Goal: Task Accomplishment & Management: Manage account settings

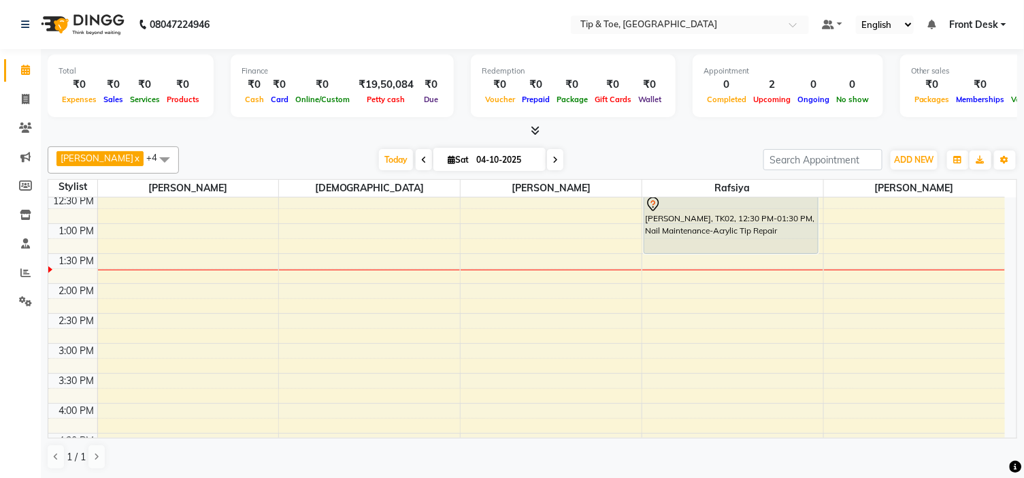
scroll to position [227, 0]
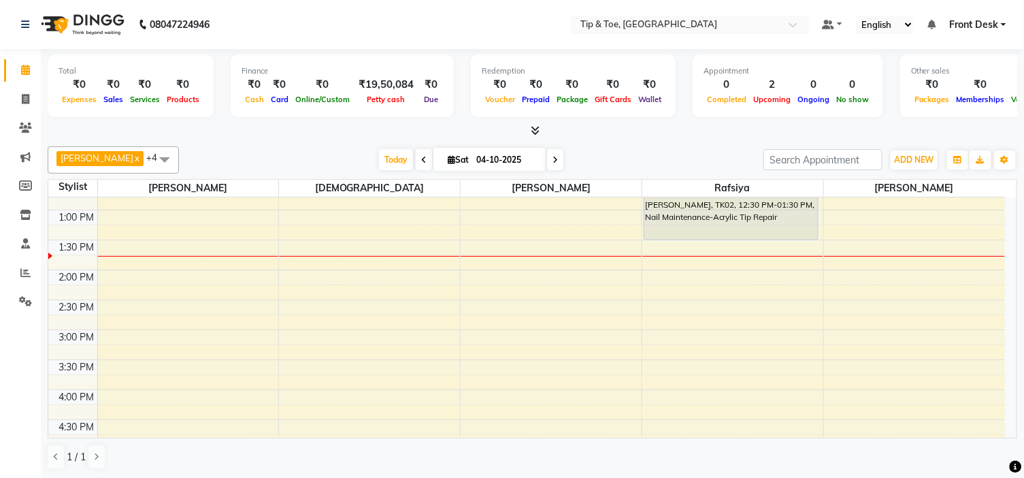
click at [920, 303] on div "9:00 AM 9:30 AM 10:00 AM 10:30 AM 11:00 AM 11:30 AM 12:00 PM 12:30 PM 1:00 PM 1…" at bounding box center [526, 360] width 957 height 778
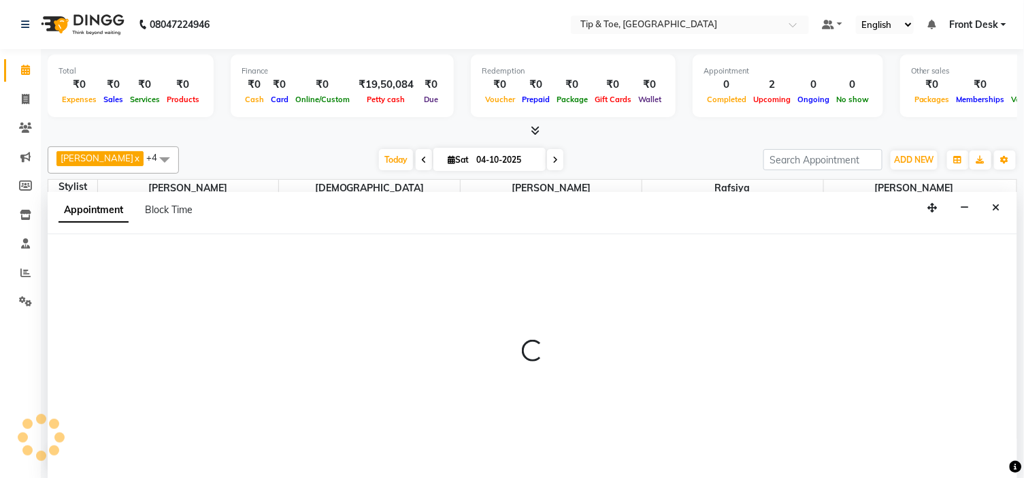
select select "59876"
select select "tentative"
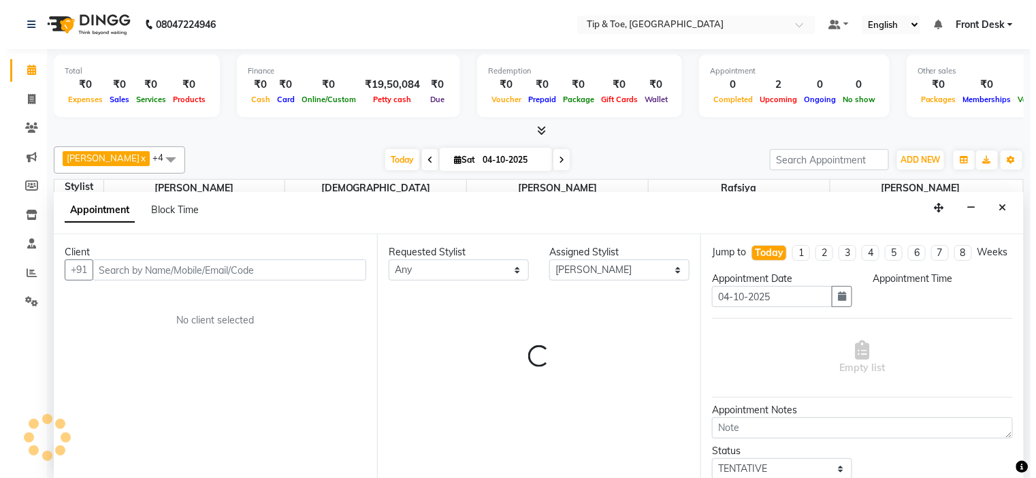
scroll to position [1, 0]
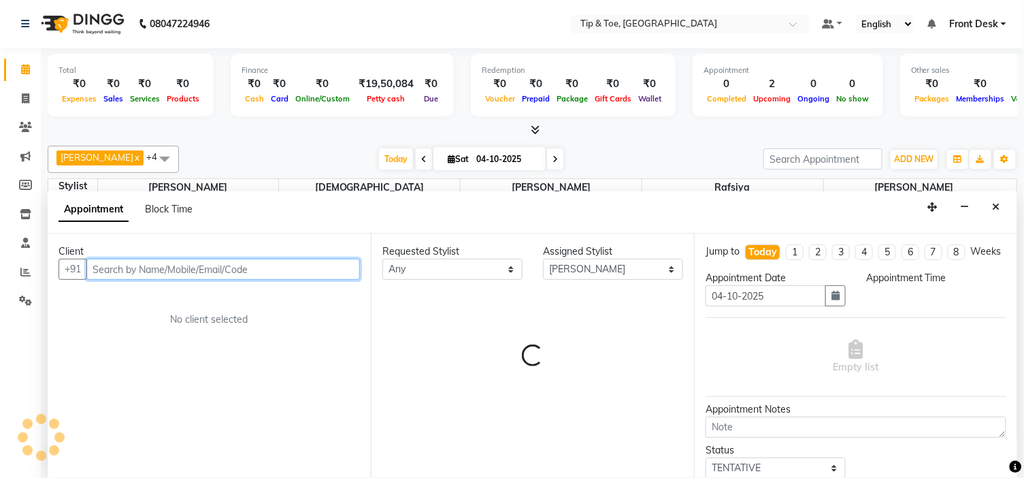
select select "870"
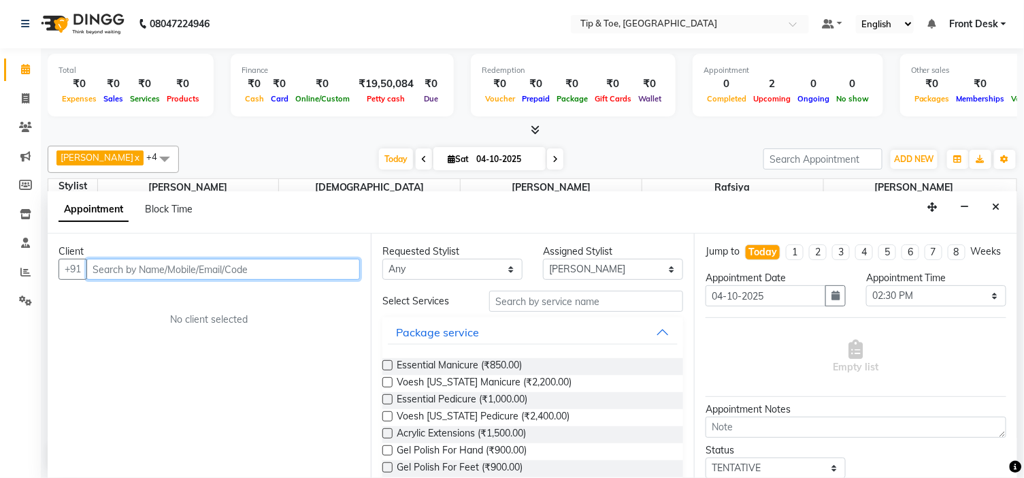
click at [187, 263] on input "text" at bounding box center [223, 269] width 274 height 21
click at [214, 270] on input "text" at bounding box center [223, 269] width 274 height 21
click at [1001, 203] on icon "Close" at bounding box center [996, 207] width 7 height 10
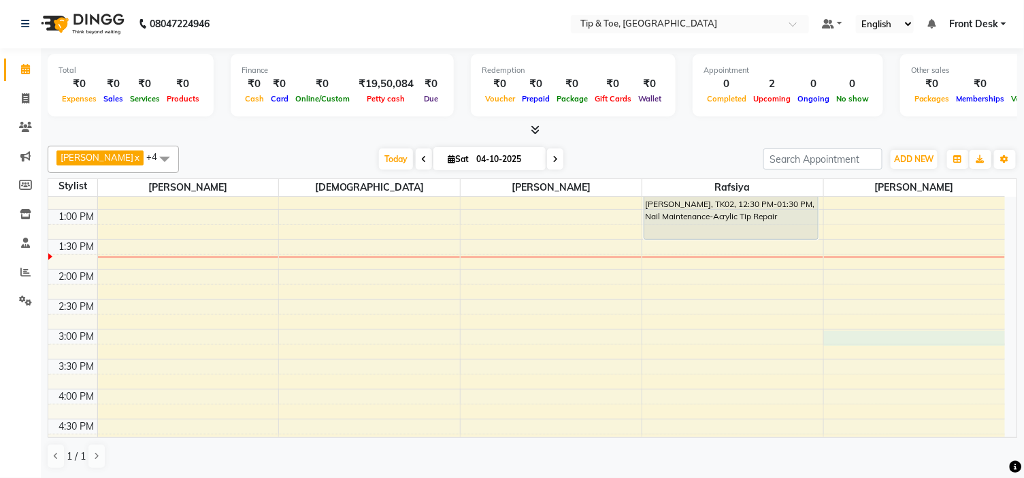
click at [907, 332] on div "9:00 AM 9:30 AM 10:00 AM 10:30 AM 11:00 AM 11:30 AM 12:00 PM 12:30 PM 1:00 PM 1…" at bounding box center [526, 359] width 957 height 778
select select "59876"
select select "900"
select select "tentative"
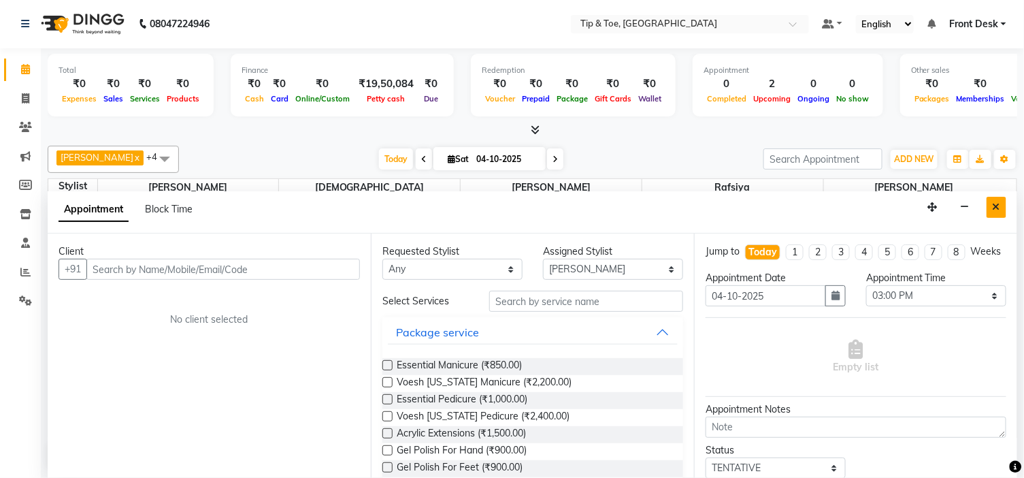
click at [1001, 206] on button "Close" at bounding box center [997, 207] width 20 height 21
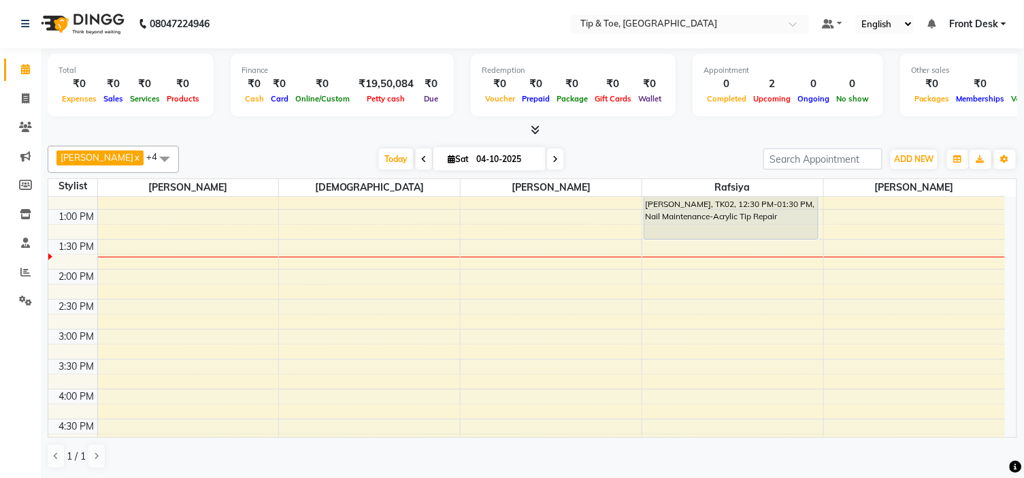
click at [928, 304] on div "9:00 AM 9:30 AM 10:00 AM 10:30 AM 11:00 AM 11:30 AM 12:00 PM 12:30 PM 1:00 PM 1…" at bounding box center [526, 359] width 957 height 778
select select "59876"
select select "tentative"
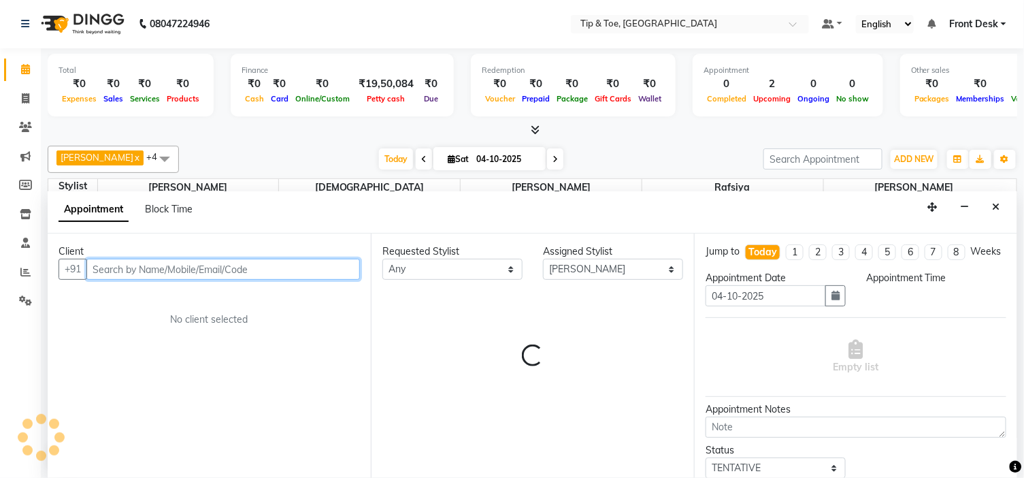
select select "870"
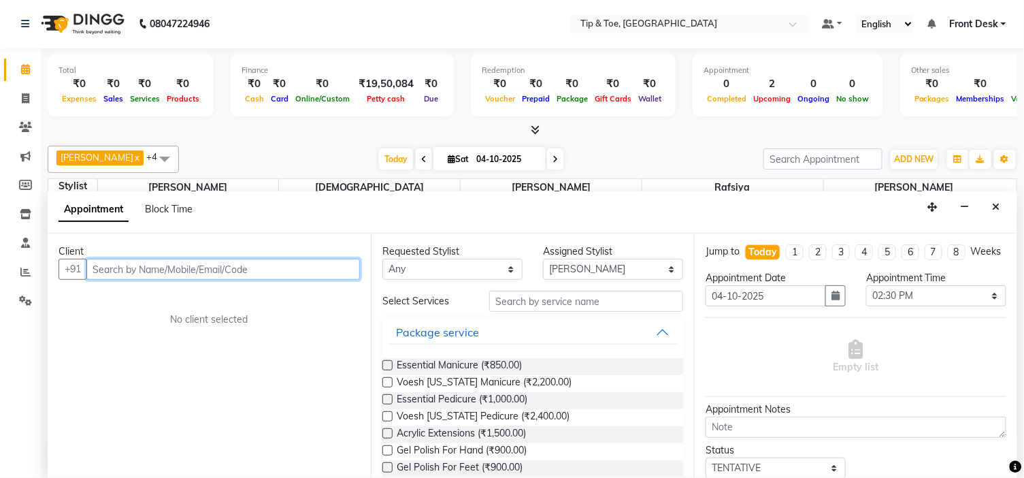
click at [230, 266] on input "text" at bounding box center [223, 269] width 274 height 21
click at [257, 268] on input "text" at bounding box center [223, 269] width 274 height 21
type input "9961927655"
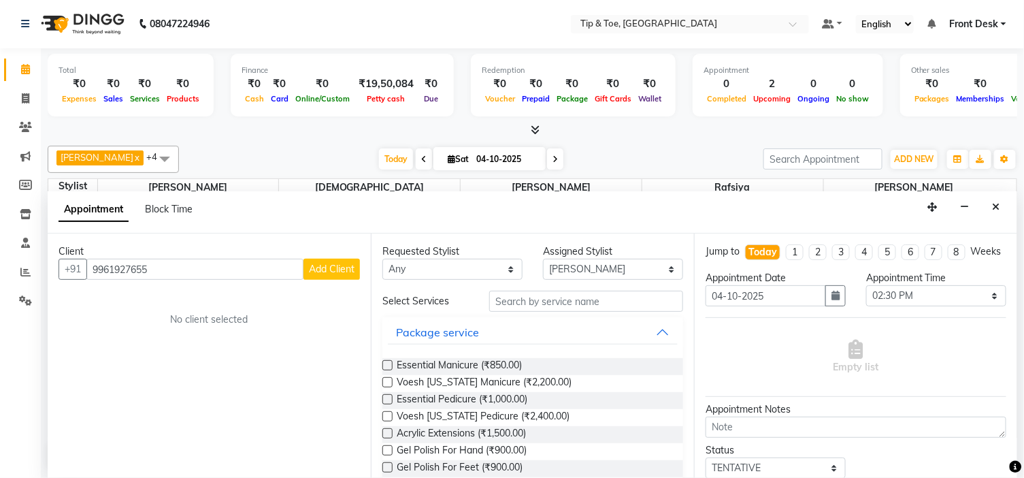
click at [332, 276] on button "Add Client" at bounding box center [332, 269] width 56 height 21
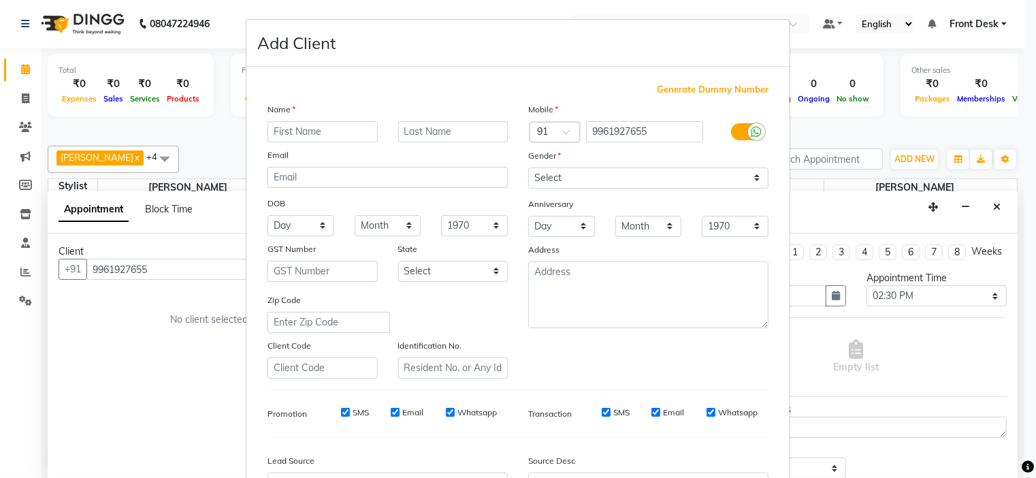
click at [328, 127] on input "text" at bounding box center [323, 131] width 110 height 21
type input "[PERSON_NAME]"
drag, startPoint x: 627, startPoint y: 180, endPoint x: 634, endPoint y: 188, distance: 10.1
click at [627, 180] on select "Select [DEMOGRAPHIC_DATA] [DEMOGRAPHIC_DATA] Other Prefer Not To Say" at bounding box center [648, 177] width 240 height 21
select select "[DEMOGRAPHIC_DATA]"
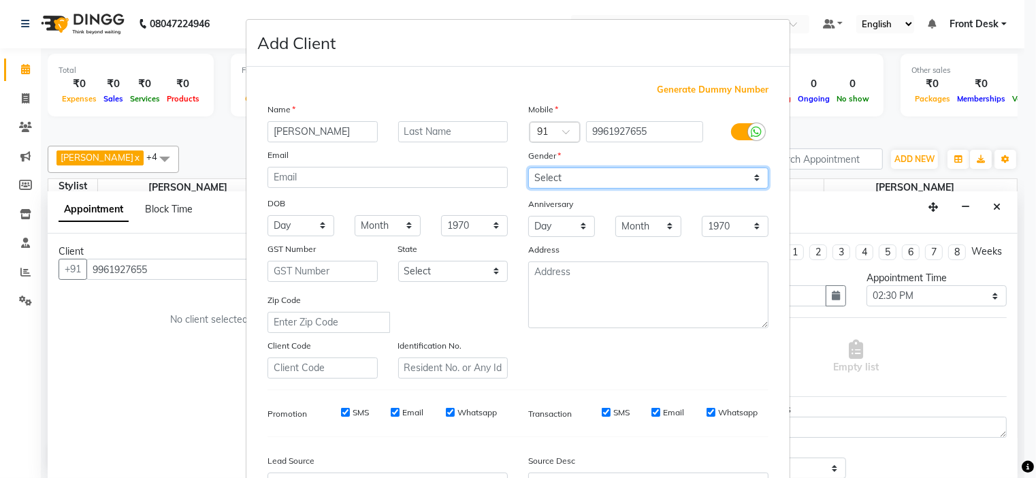
click at [528, 167] on select "Select [DEMOGRAPHIC_DATA] [DEMOGRAPHIC_DATA] Other Prefer Not To Say" at bounding box center [648, 177] width 240 height 21
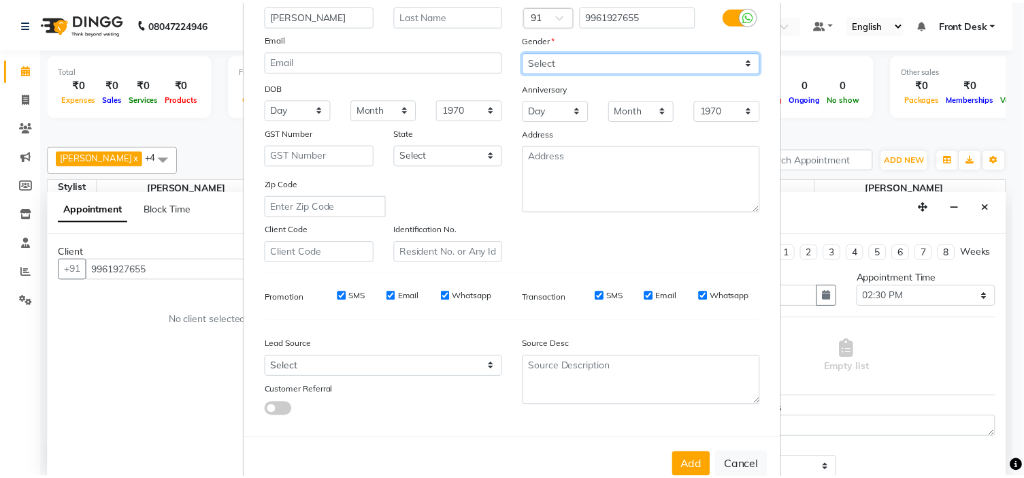
scroll to position [151, 0]
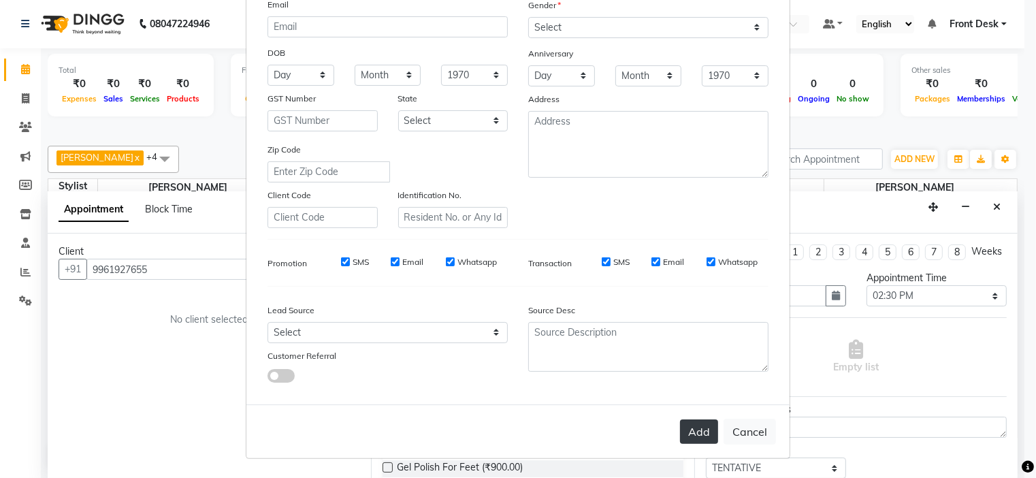
click at [698, 429] on button "Add" at bounding box center [699, 431] width 38 height 25
select select
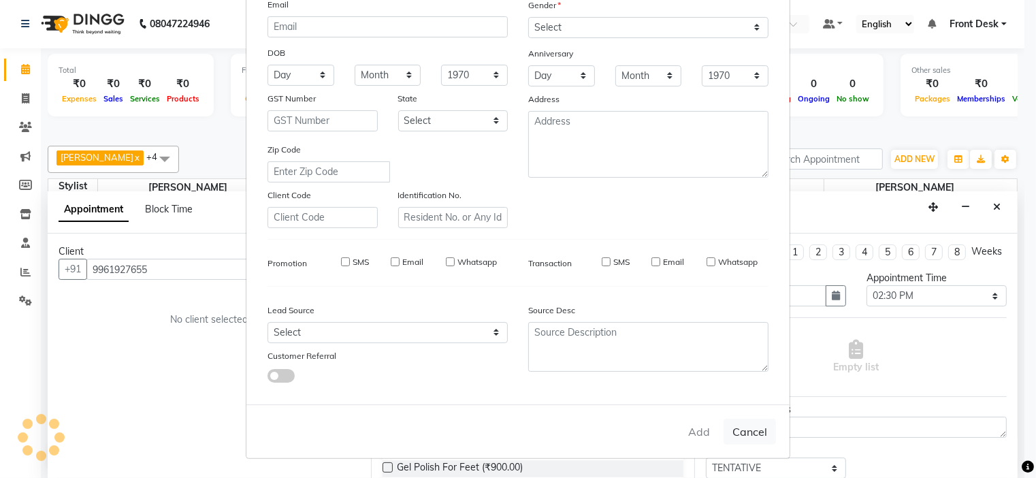
select select
checkbox input "false"
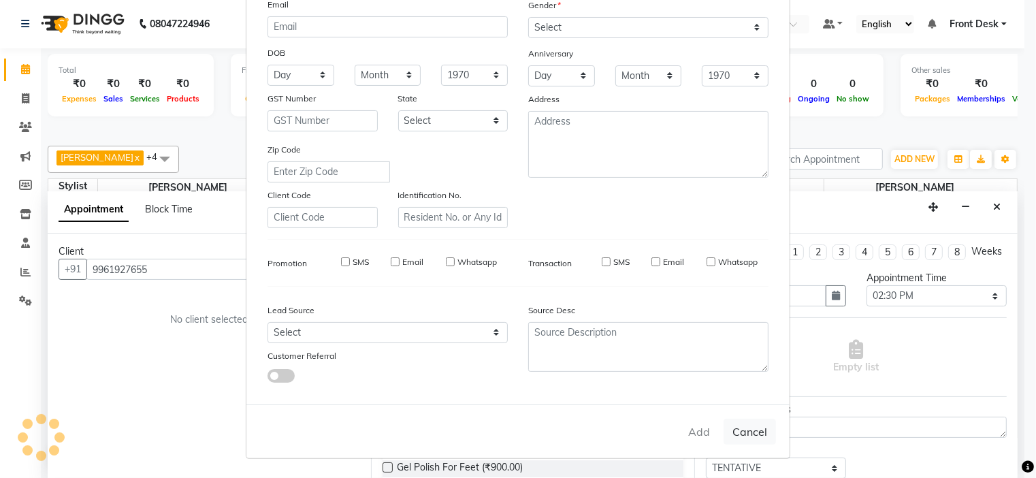
checkbox input "false"
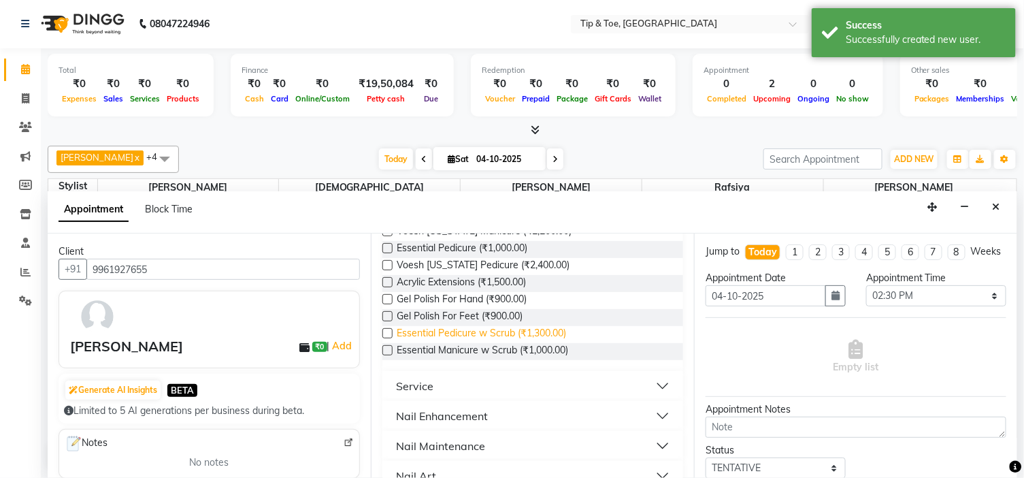
click at [566, 336] on span "Essential Pedicure w Scrub (₹1,300.00)" at bounding box center [481, 334] width 169 height 17
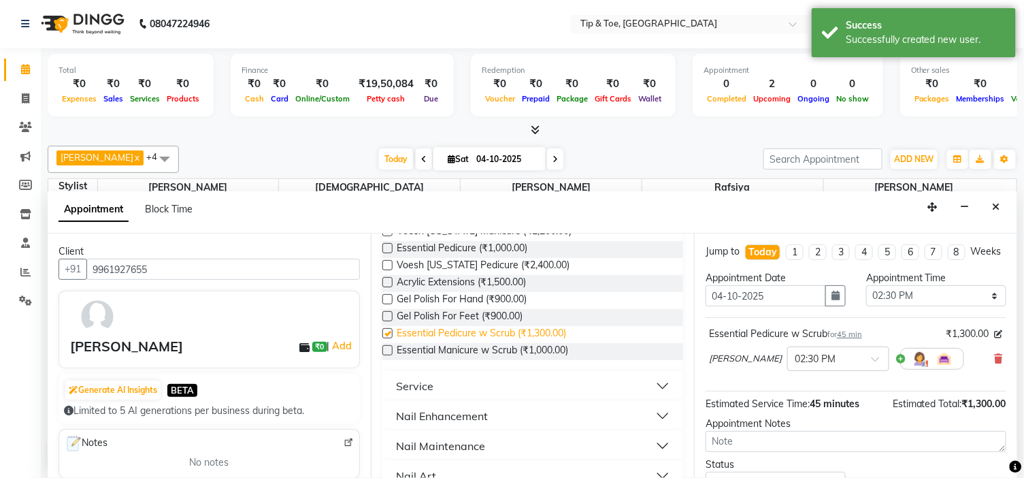
checkbox input "false"
click at [584, 350] on div "Essential Manicure w Scrub (₹1,000.00)" at bounding box center [533, 351] width 301 height 17
click at [572, 351] on div "Essential Manicure w Scrub (₹1,000.00)" at bounding box center [533, 351] width 301 height 17
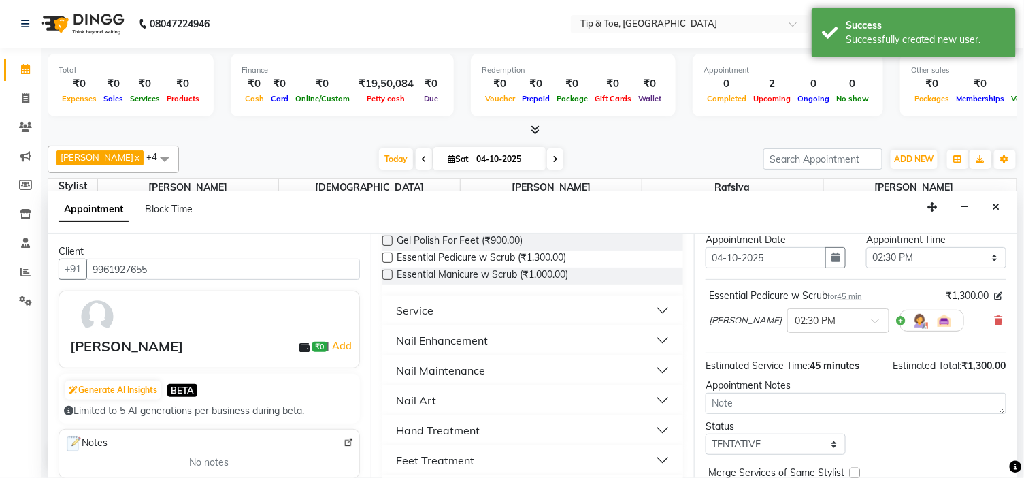
scroll to position [76, 0]
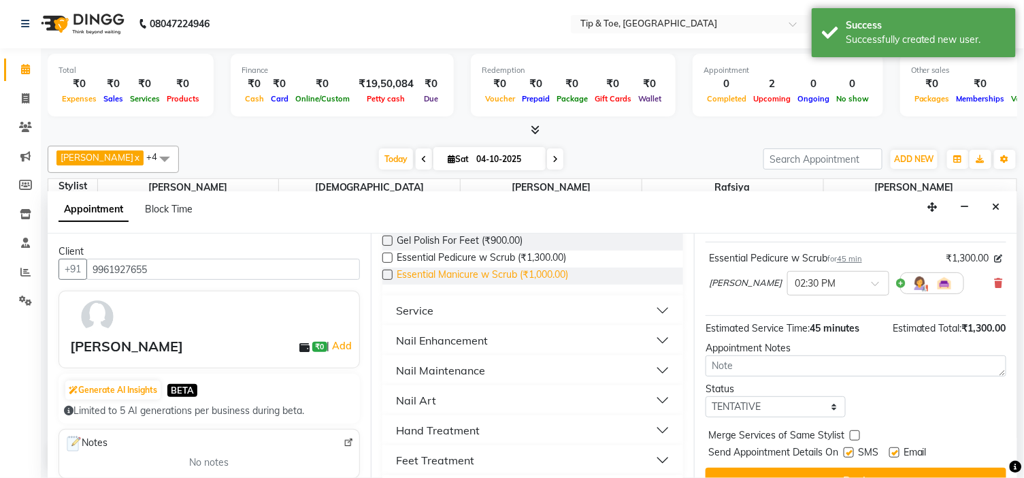
click at [466, 281] on span "Essential Manicure w Scrub (₹1,000.00)" at bounding box center [483, 276] width 172 height 17
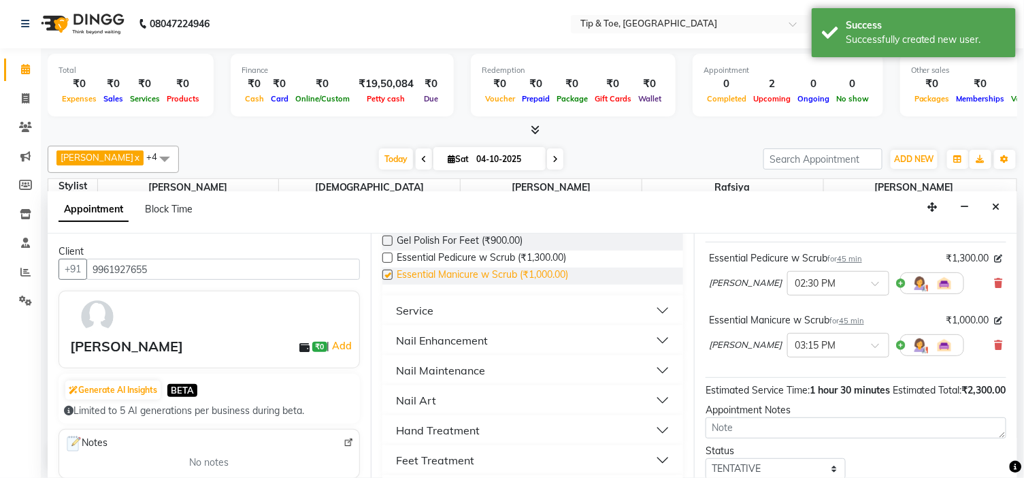
checkbox input "false"
click at [485, 340] on div "Nail Enhancement" at bounding box center [442, 340] width 92 height 16
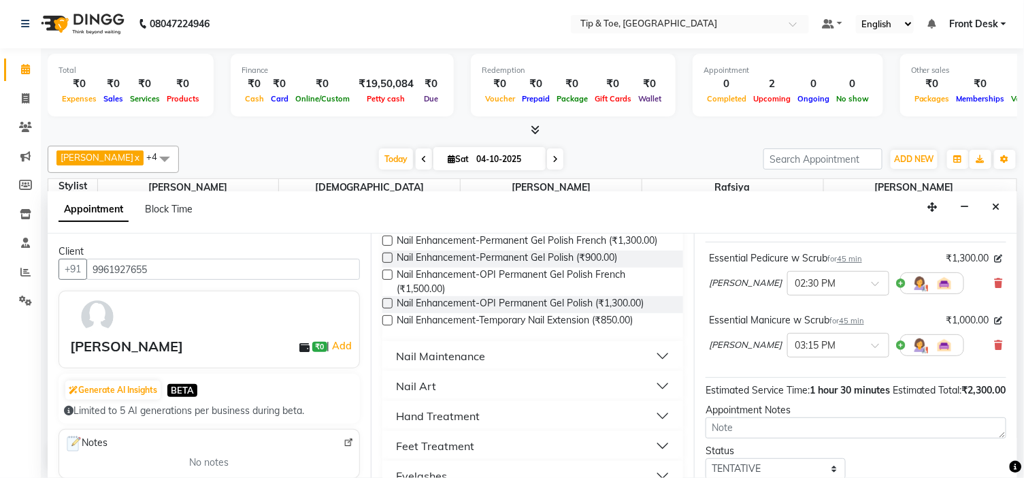
scroll to position [832, 0]
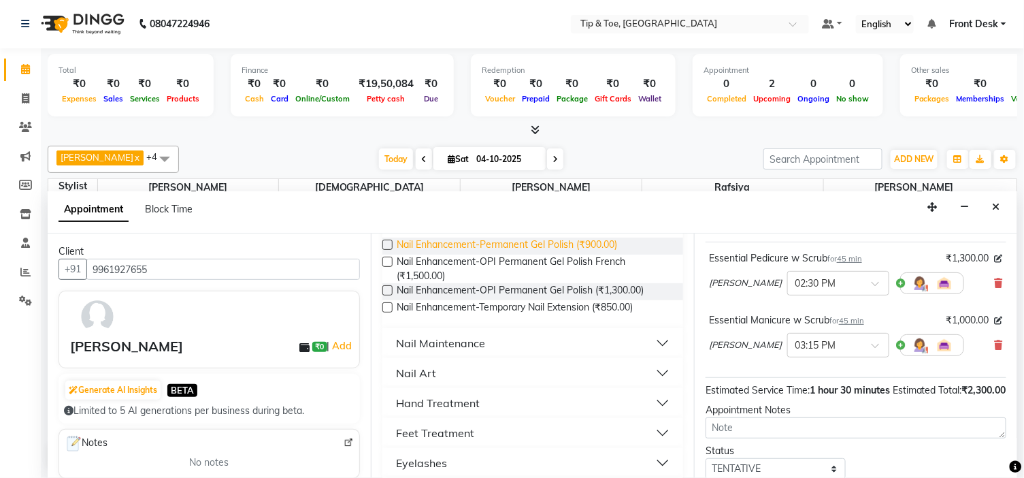
click at [568, 255] on span "Nail Enhancement-Permanent Gel Polish (₹900.00)" at bounding box center [507, 246] width 221 height 17
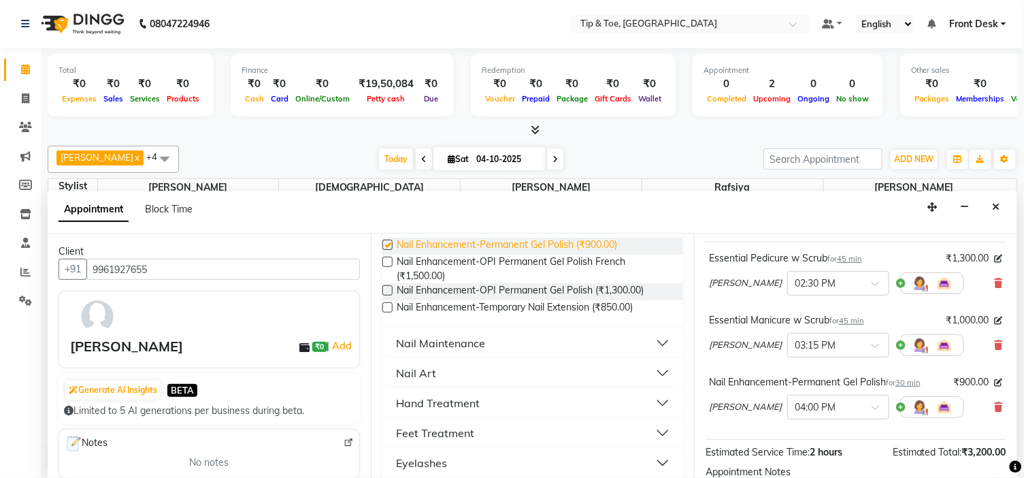
checkbox input "false"
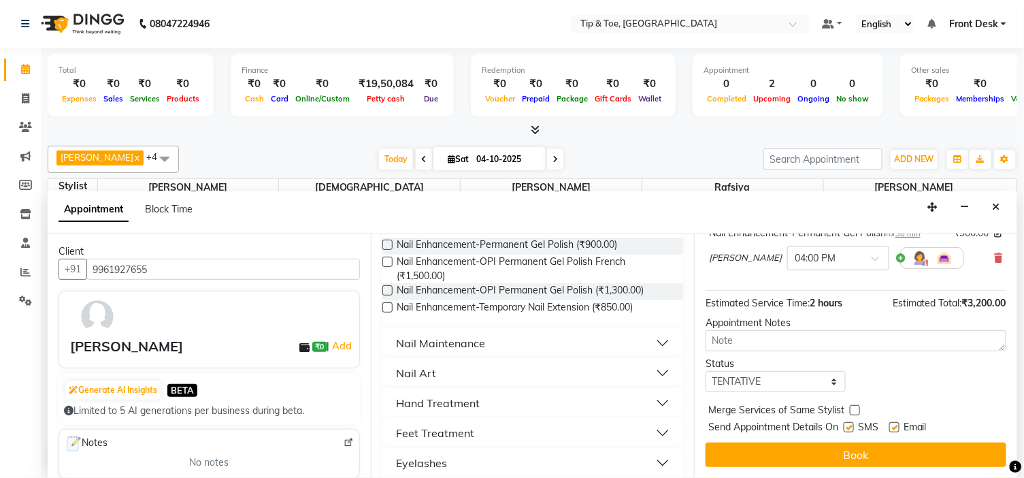
scroll to position [237, 0]
click at [896, 427] on label at bounding box center [895, 427] width 10 height 10
click at [896, 427] on input "checkbox" at bounding box center [894, 428] width 9 height 9
checkbox input "false"
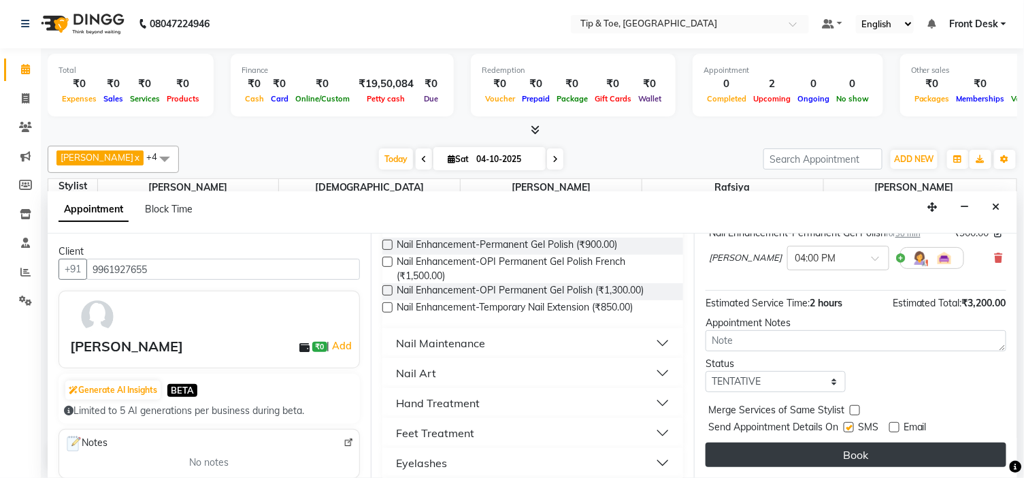
click at [890, 454] on button "Book" at bounding box center [856, 454] width 301 height 25
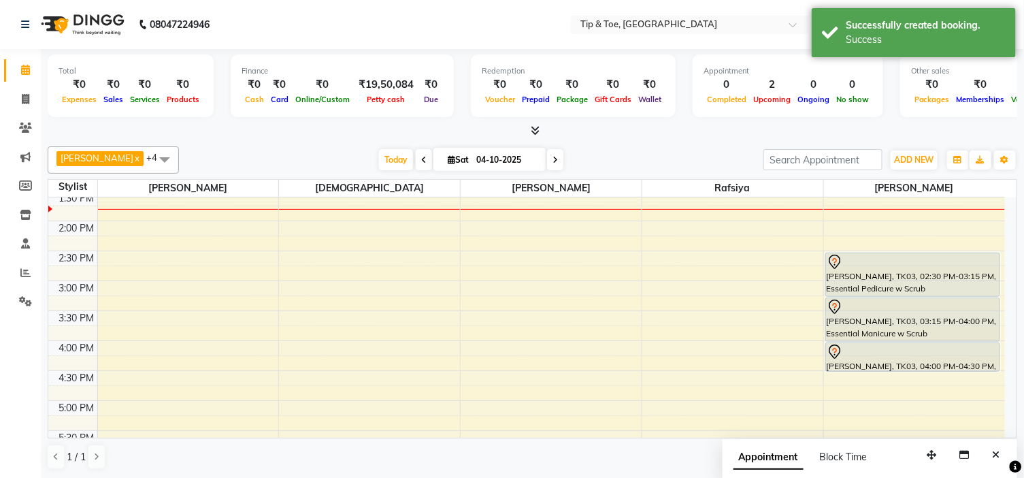
scroll to position [302, 0]
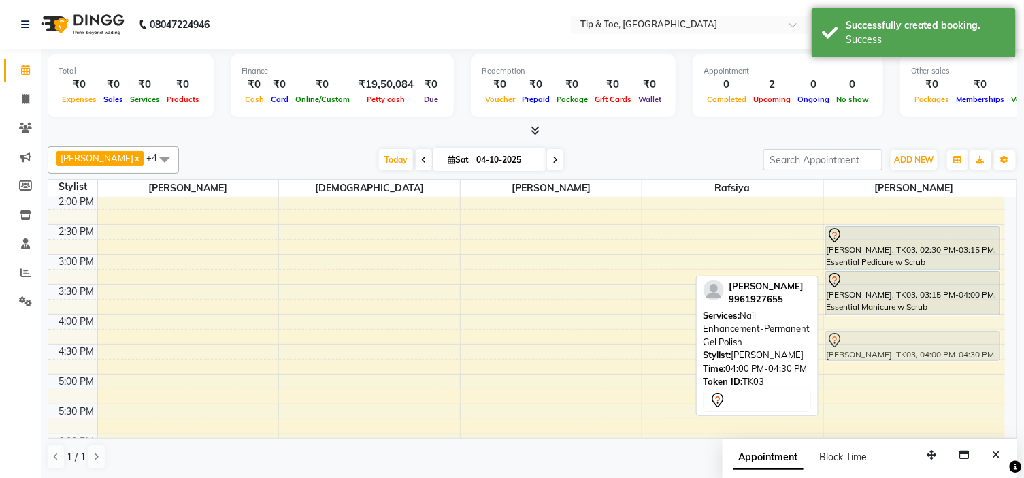
click at [869, 334] on div "[PERSON_NAME], TK03, 02:30 PM-03:15 PM, Essential Pedicure w Scrub [PERSON_NAME…" at bounding box center [914, 284] width 181 height 778
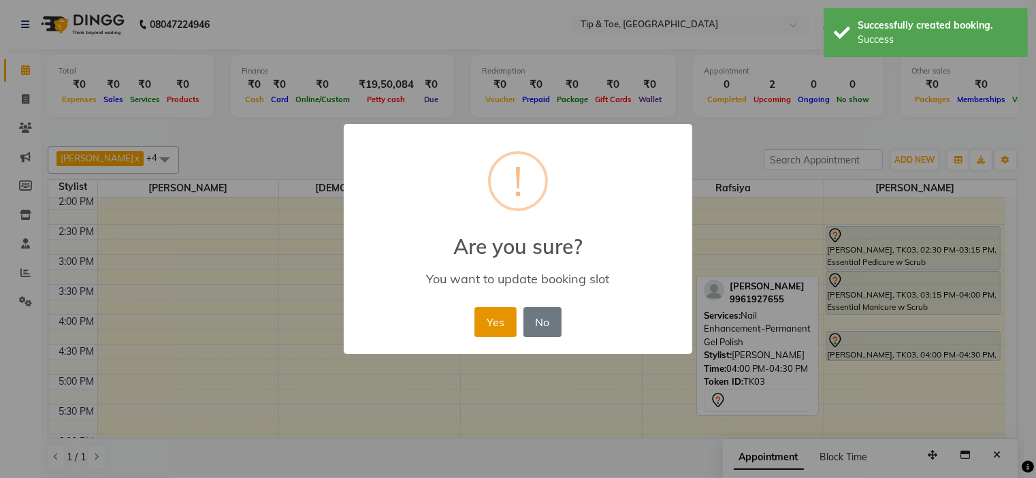
click at [504, 317] on button "Yes" at bounding box center [495, 322] width 42 height 30
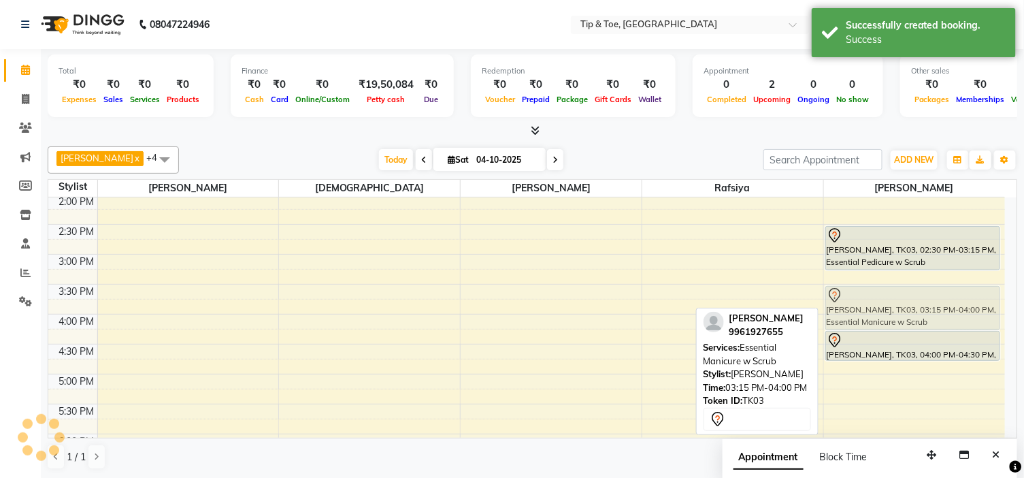
click at [877, 309] on div "[PERSON_NAME], TK03, 02:30 PM-03:15 PM, Essential Pedicure w Scrub [PERSON_NAME…" at bounding box center [914, 284] width 181 height 778
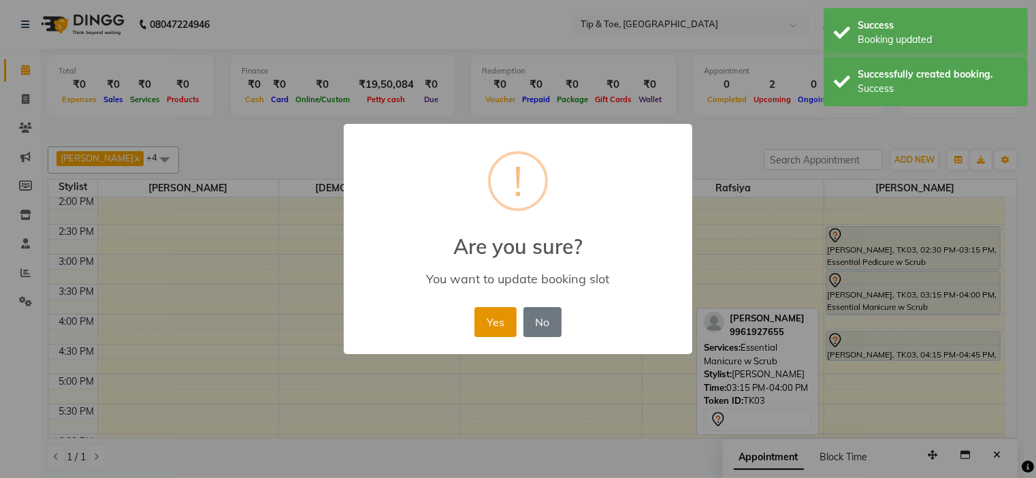
click at [496, 318] on button "Yes" at bounding box center [495, 322] width 42 height 30
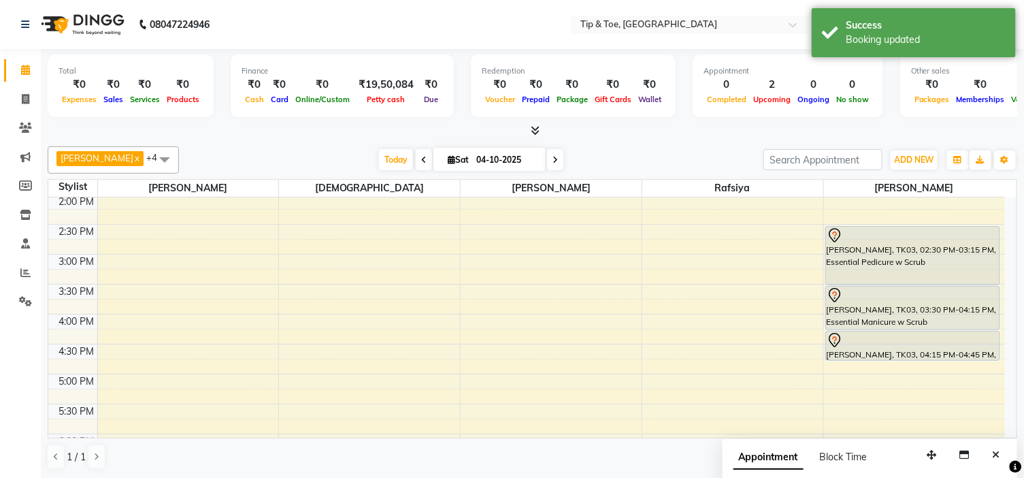
click at [894, 280] on div "[PERSON_NAME], TK03, 02:30 PM-03:15 PM, Essential Pedicure w Scrub [PERSON_NAME…" at bounding box center [914, 284] width 181 height 778
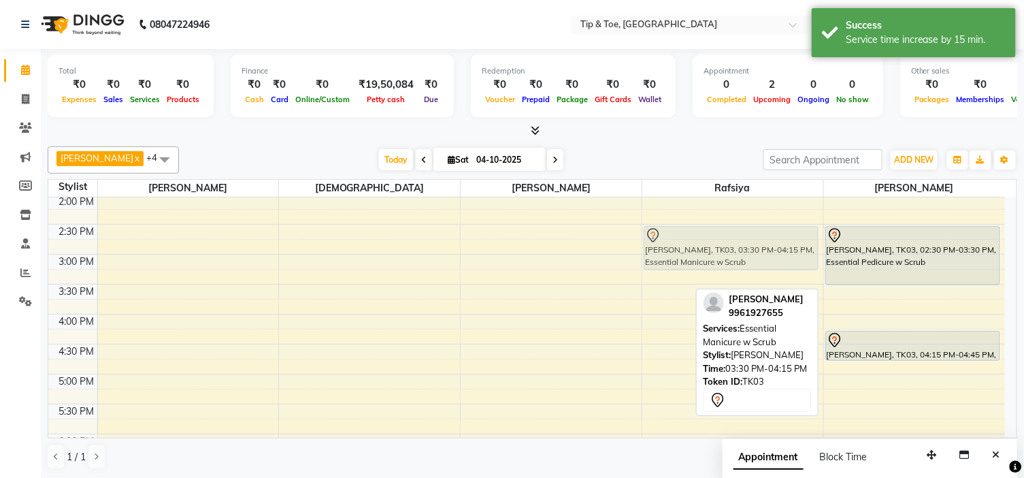
drag, startPoint x: 875, startPoint y: 307, endPoint x: 702, endPoint y: 254, distance: 180.9
click at [702, 254] on tr "[PERSON_NAME], TK01, 12:00 PM-12:15 PM, Nail Enhancement-Acrylic Set with T&T G…" at bounding box center [526, 284] width 957 height 778
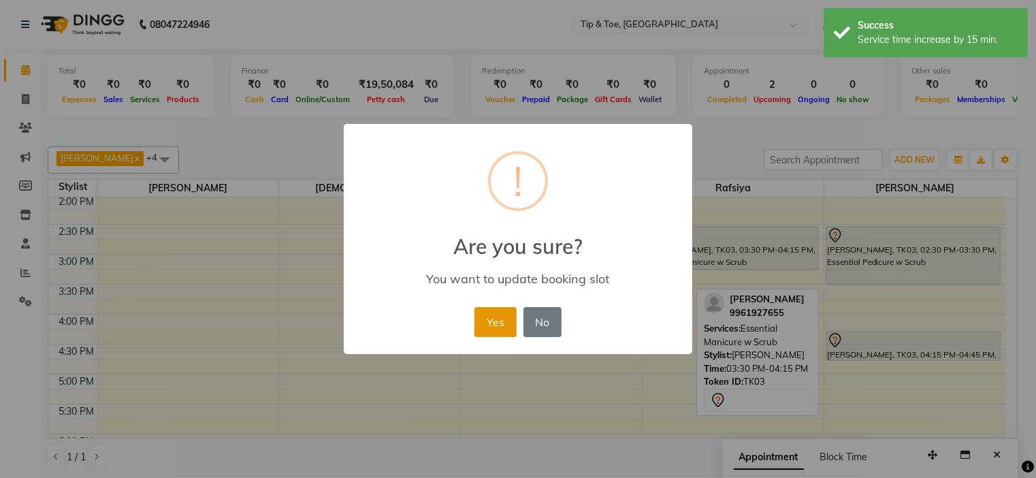
click at [504, 319] on button "Yes" at bounding box center [495, 322] width 42 height 30
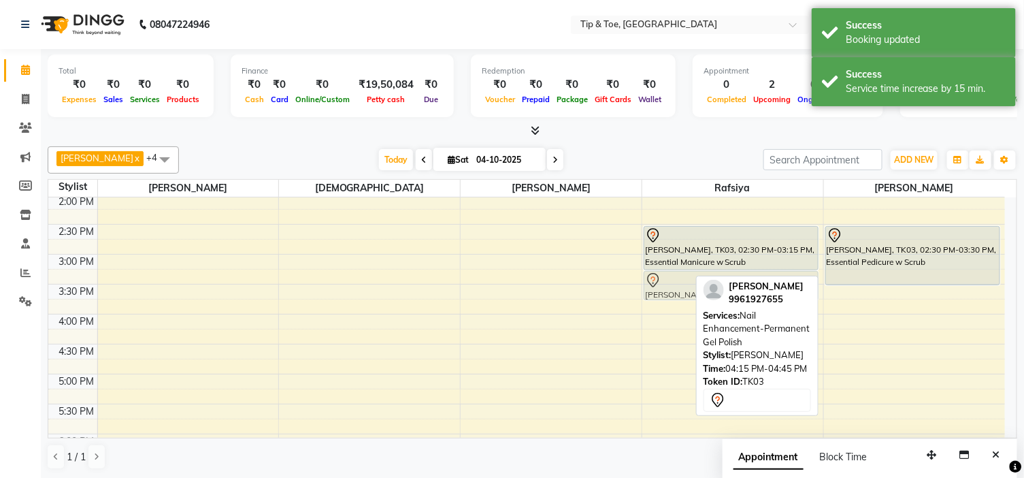
drag, startPoint x: 887, startPoint y: 345, endPoint x: 732, endPoint y: 288, distance: 164.8
click at [732, 288] on div "[PERSON_NAME] x Rafsiya x [PERSON_NAME] x +4 Select All [PERSON_NAME] [PERSON_N…" at bounding box center [533, 308] width 970 height 334
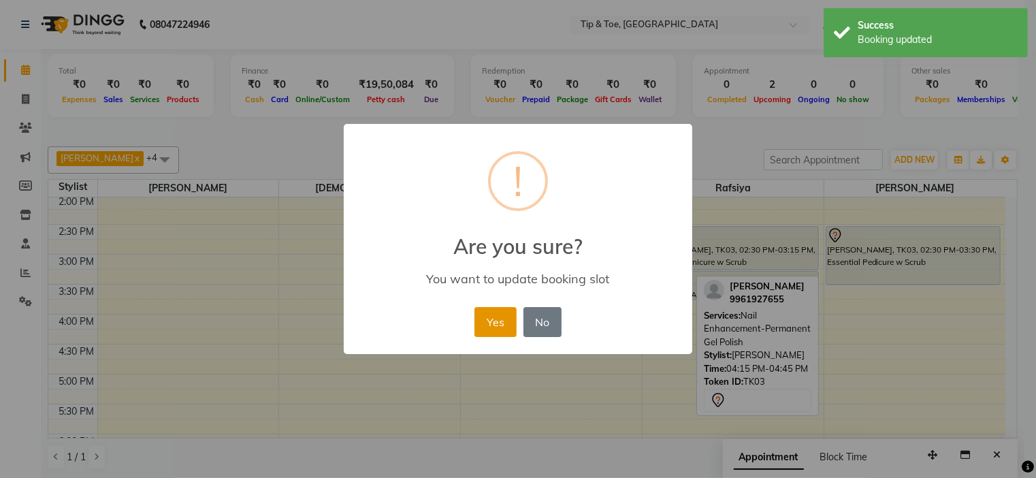
click at [504, 328] on button "Yes" at bounding box center [495, 322] width 42 height 30
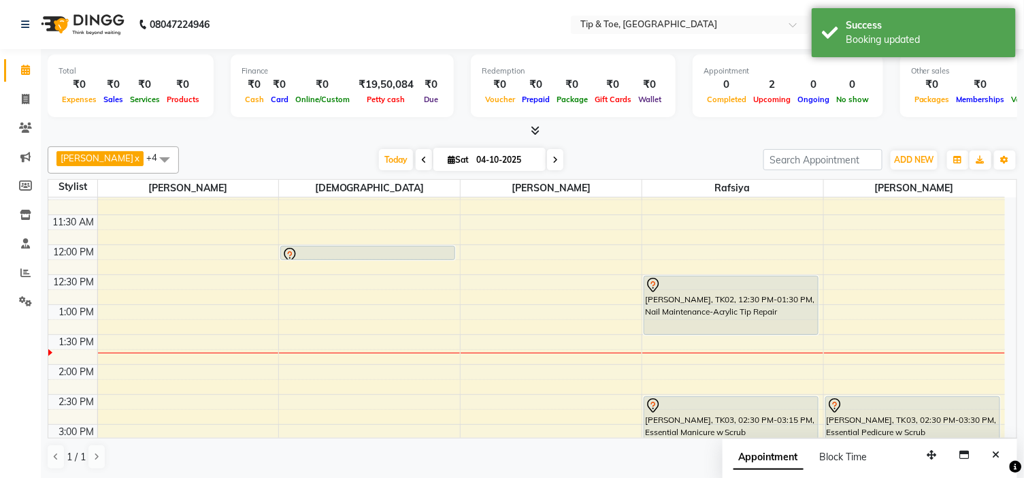
scroll to position [151, 0]
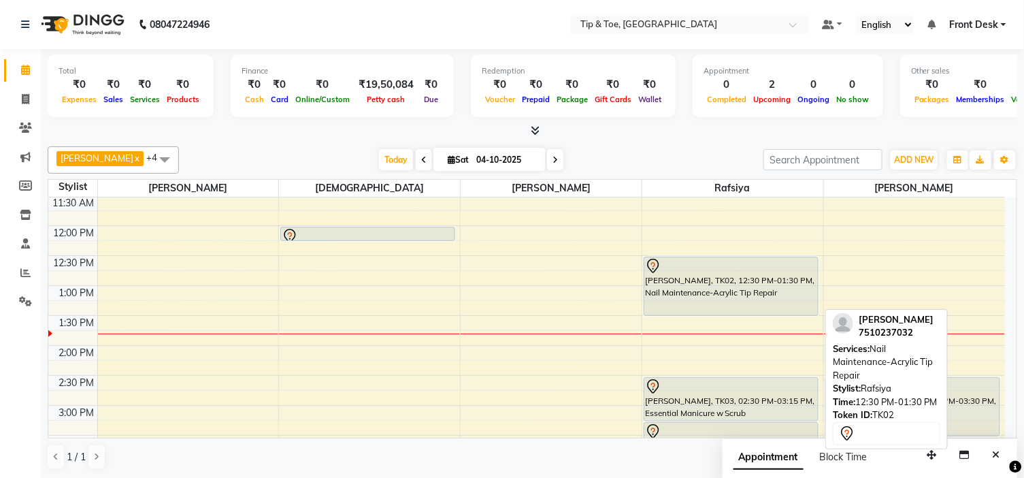
click at [772, 279] on div "[PERSON_NAME], TK02, 12:30 PM-01:30 PM, Nail Maintenance-Acrylic Tip Repair" at bounding box center [732, 286] width 174 height 58
click at [754, 277] on div "[PERSON_NAME], TK02, 12:30 PM-01:30 PM, Nail Maintenance-Acrylic Tip Repair" at bounding box center [732, 286] width 174 height 58
select select "7"
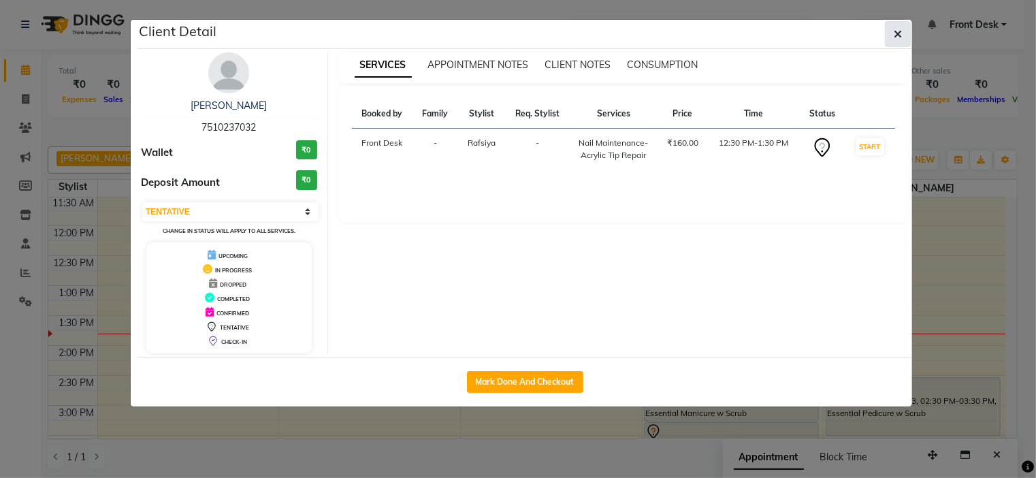
click at [905, 37] on button "button" at bounding box center [898, 34] width 26 height 26
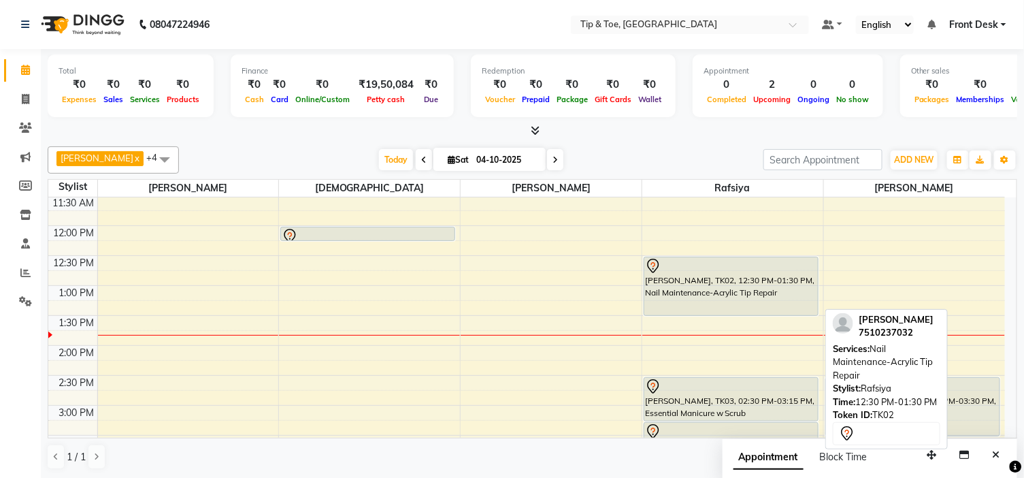
click at [758, 287] on div "[PERSON_NAME], TK02, 12:30 PM-01:30 PM, Nail Maintenance-Acrylic Tip Repair" at bounding box center [732, 286] width 174 height 58
select select "7"
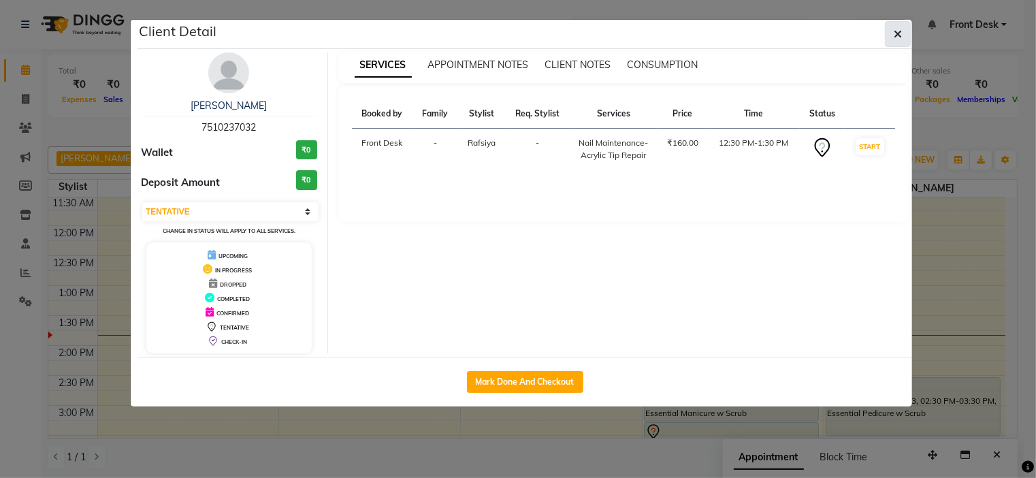
click at [896, 31] on icon "button" at bounding box center [898, 34] width 8 height 11
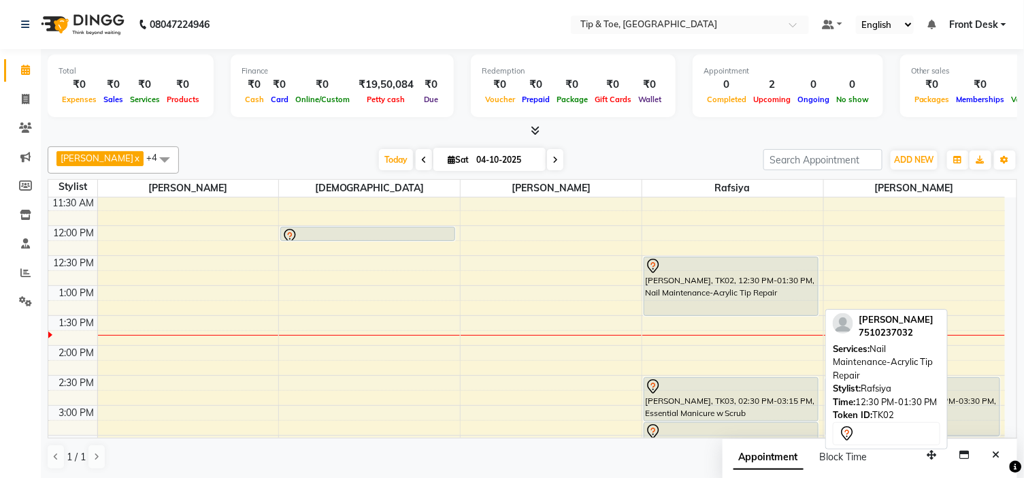
click at [726, 282] on div "[PERSON_NAME], TK02, 12:30 PM-01:30 PM, Nail Maintenance-Acrylic Tip Repair" at bounding box center [732, 286] width 174 height 58
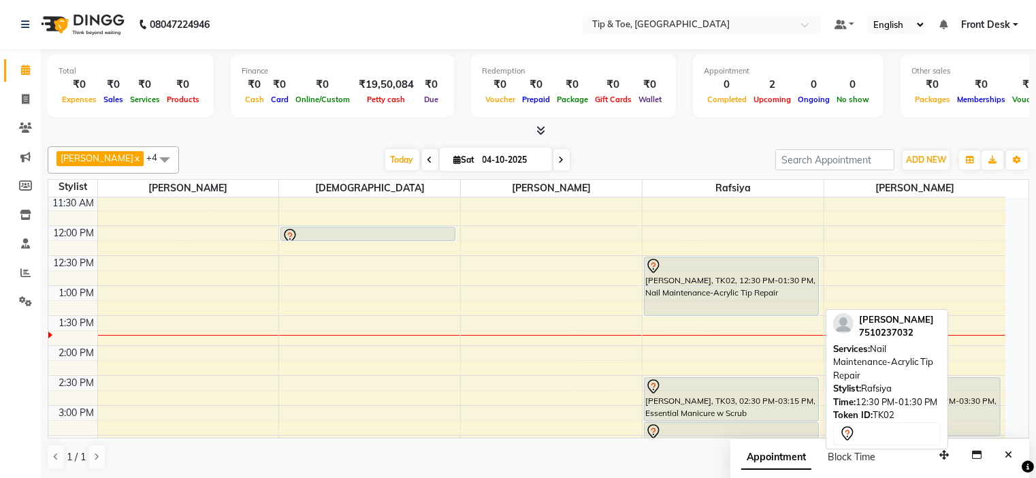
select select "7"
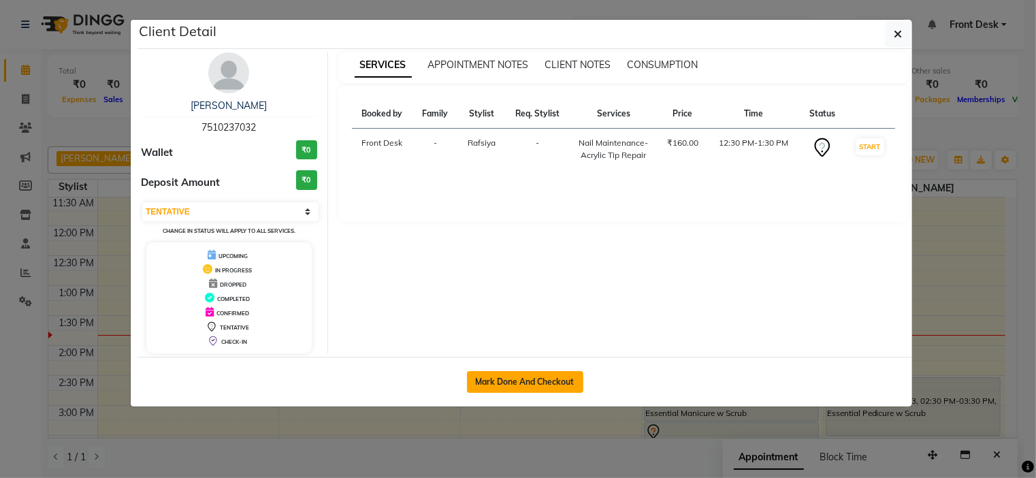
click at [520, 382] on button "Mark Done And Checkout" at bounding box center [525, 382] width 116 height 22
select select "service"
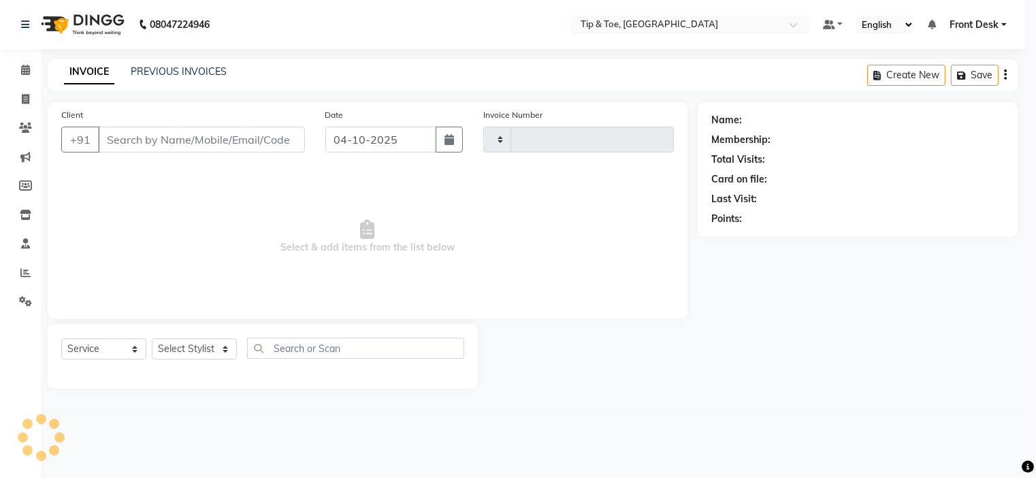
type input "1191"
select select "5360"
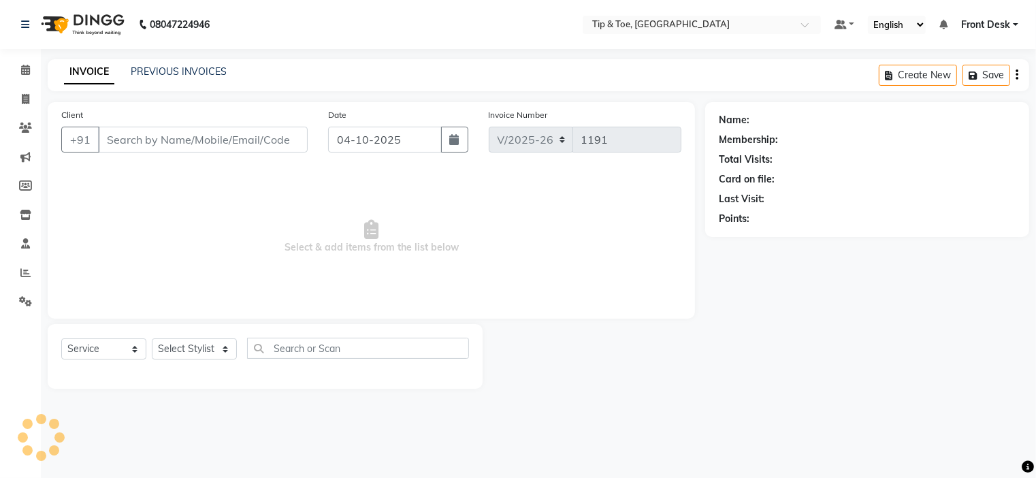
type input "7510237032"
select select "48143"
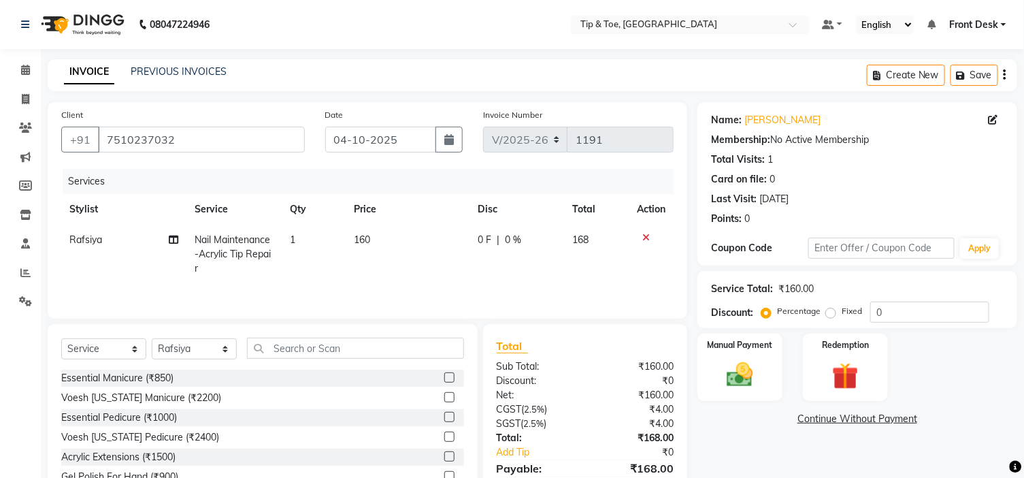
click at [365, 244] on span "160" at bounding box center [362, 239] width 16 height 12
select select "48143"
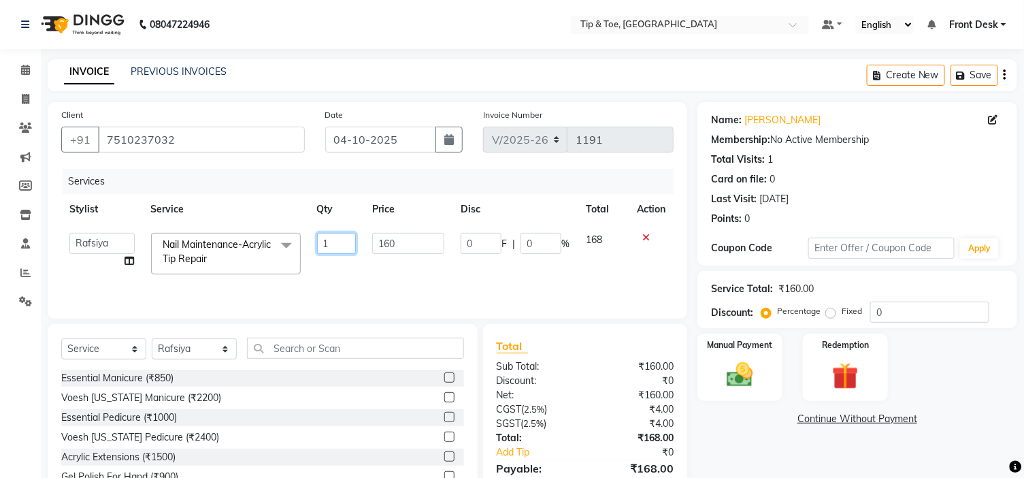
click at [334, 241] on input "1" at bounding box center [336, 243] width 39 height 21
type input "3"
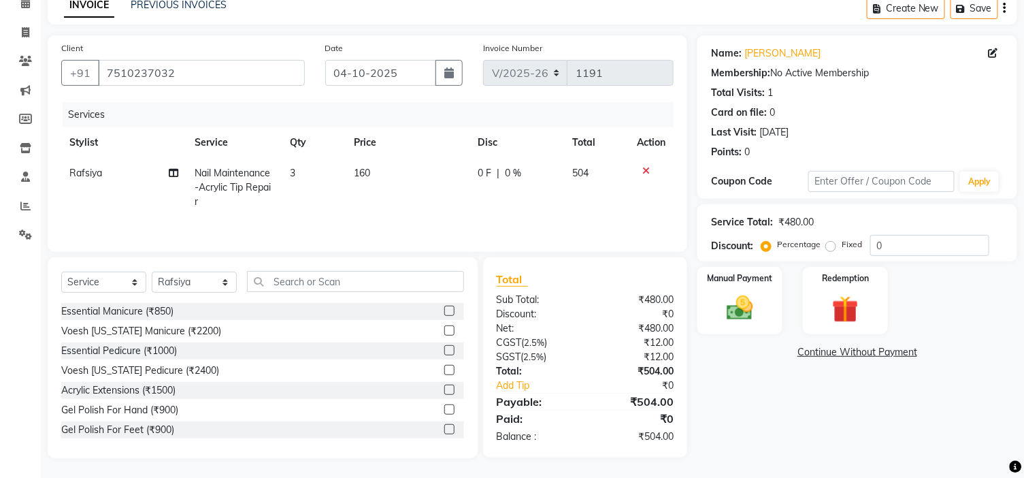
click at [705, 346] on link "Continue Without Payment" at bounding box center [857, 352] width 314 height 14
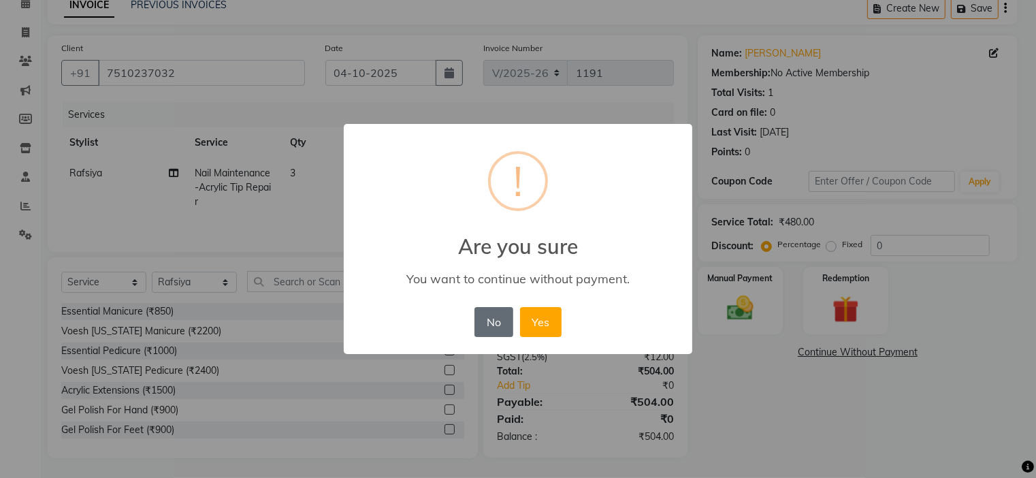
click at [485, 323] on button "No" at bounding box center [493, 322] width 38 height 30
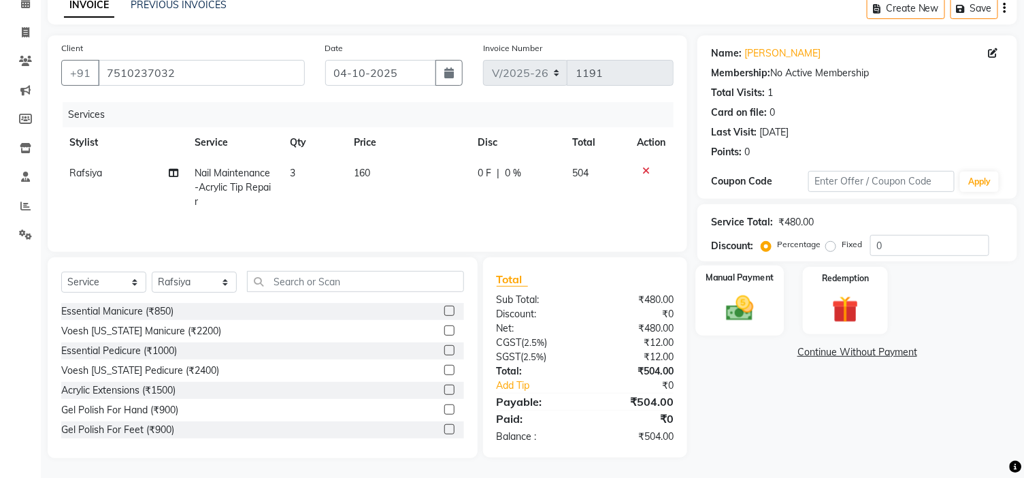
click at [739, 285] on div "Manual Payment" at bounding box center [740, 300] width 88 height 70
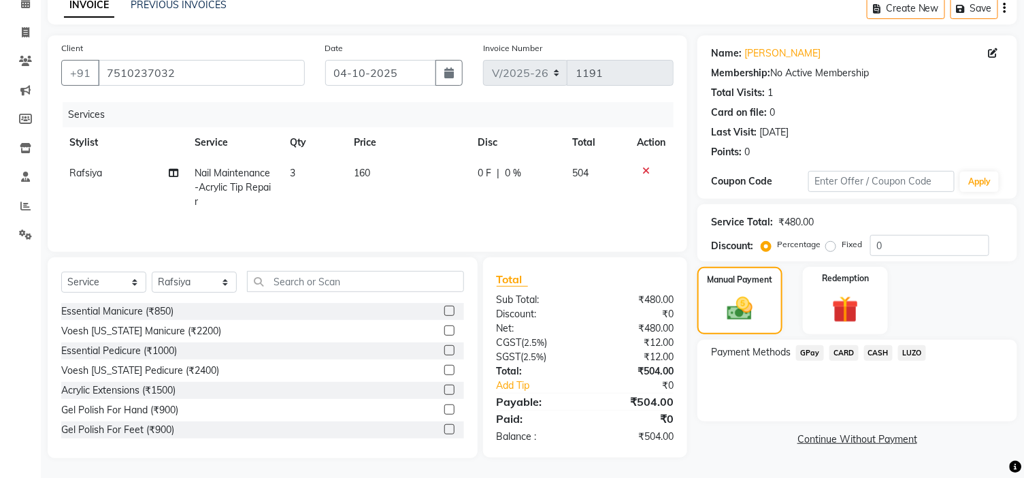
click at [807, 346] on span "GPay" at bounding box center [810, 353] width 28 height 16
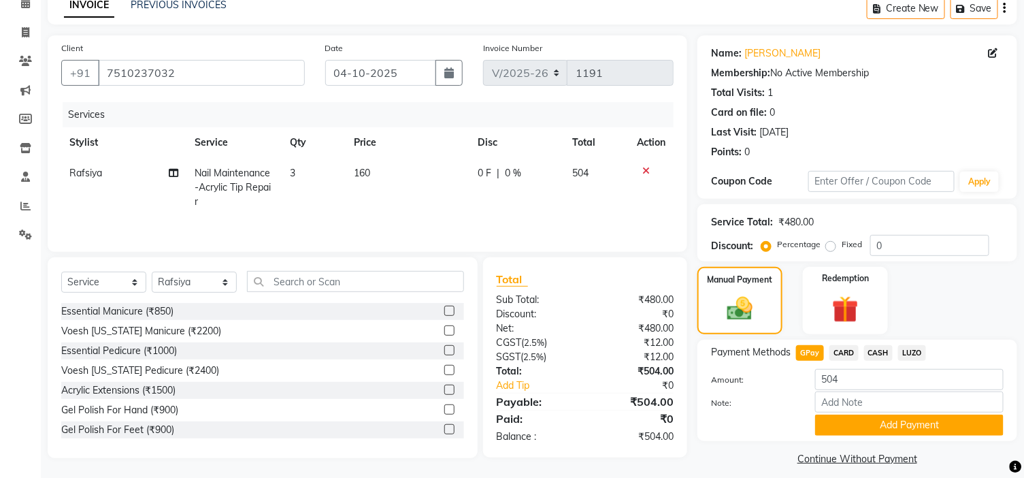
scroll to position [78, 0]
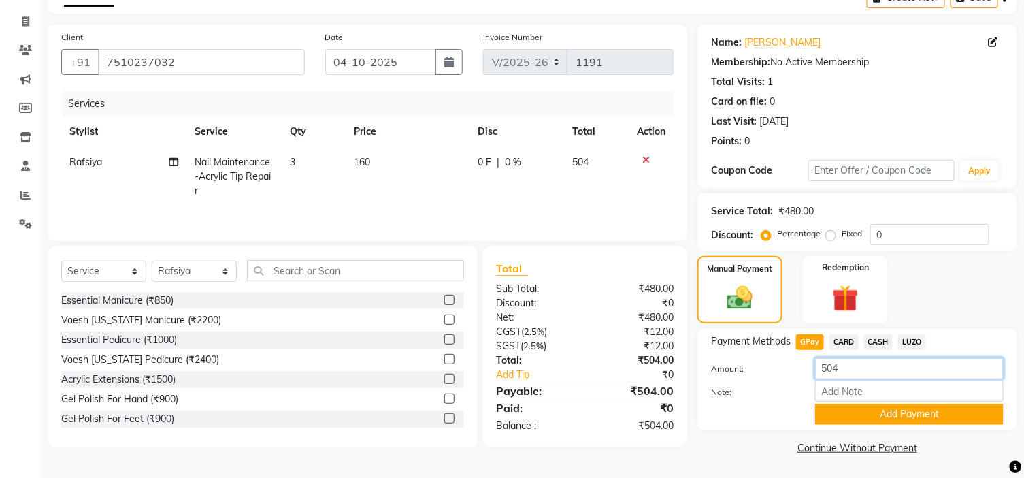
click at [853, 363] on input "504" at bounding box center [909, 368] width 189 height 21
type input "5"
type input "300"
click at [871, 412] on button "Add Payment" at bounding box center [909, 414] width 189 height 21
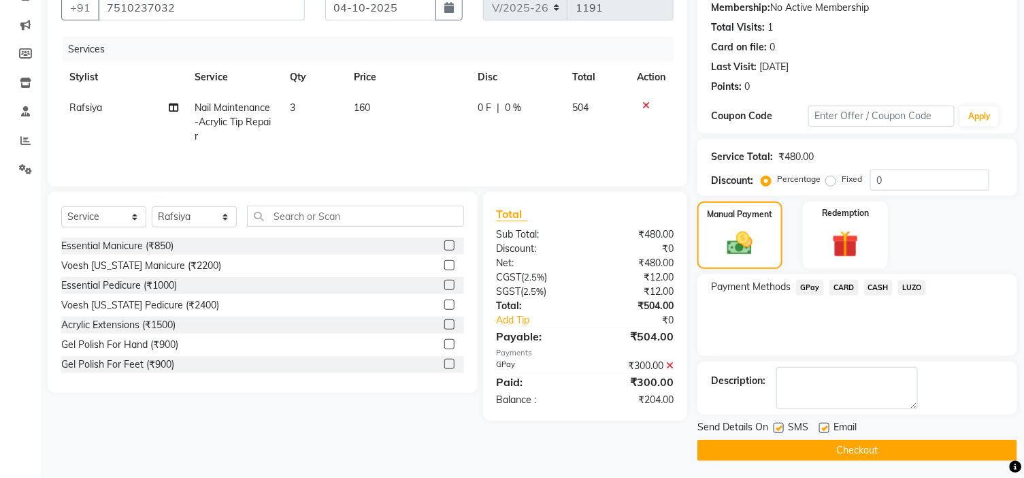
scroll to position [135, 0]
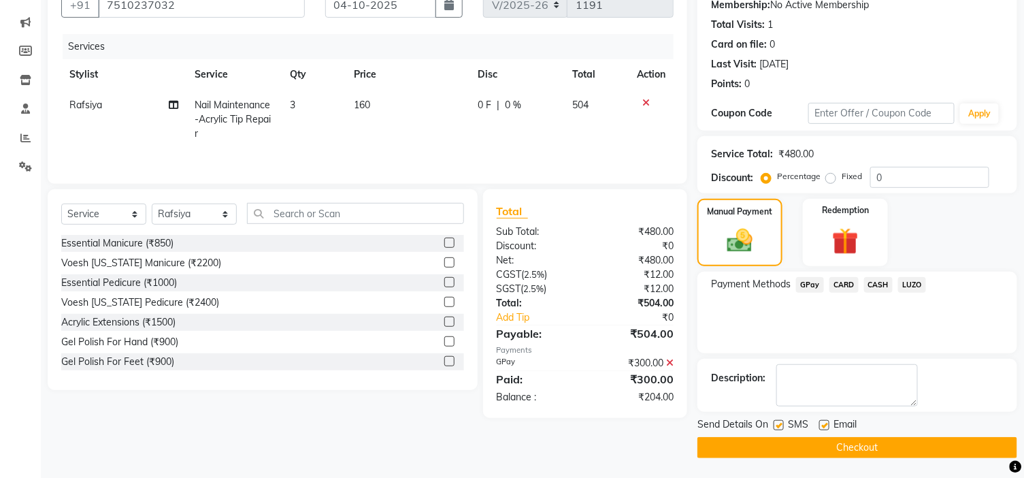
click at [885, 285] on span "CASH" at bounding box center [878, 285] width 29 height 16
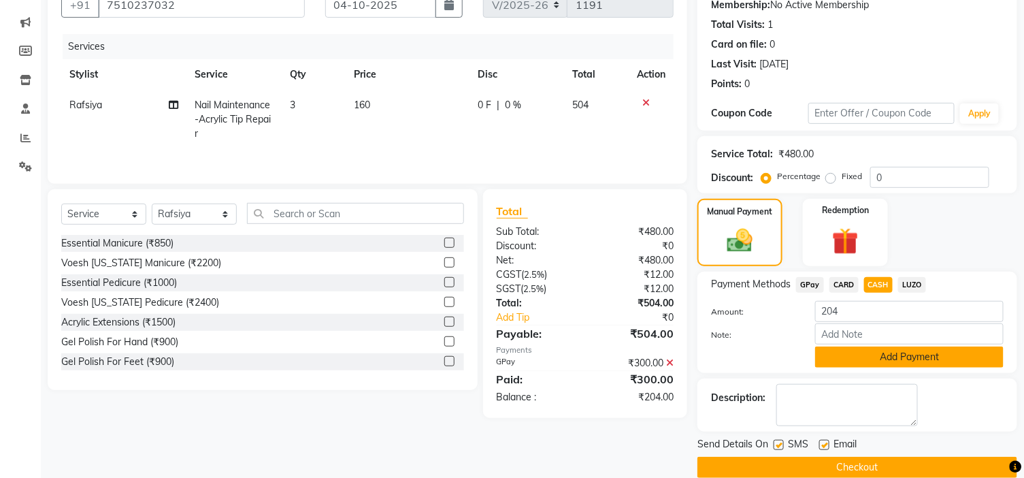
click at [862, 354] on button "Add Payment" at bounding box center [909, 356] width 189 height 21
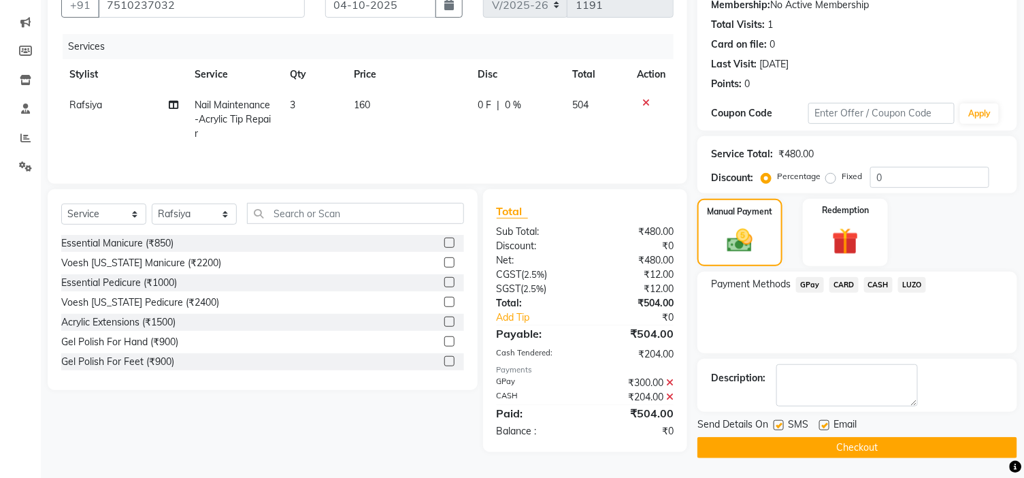
click at [672, 399] on icon at bounding box center [669, 397] width 7 height 10
click at [670, 368] on icon at bounding box center [669, 363] width 7 height 10
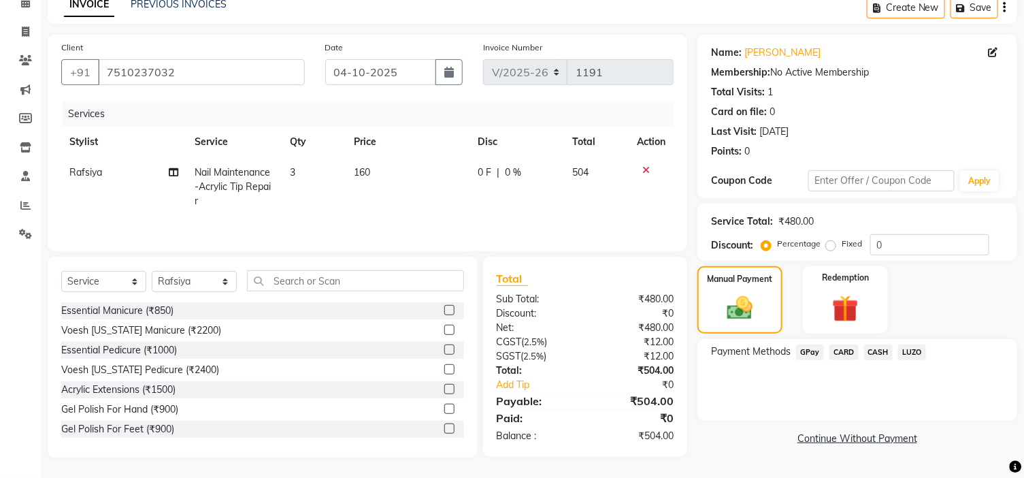
scroll to position [69, 0]
click at [812, 351] on span "GPay" at bounding box center [810, 352] width 28 height 16
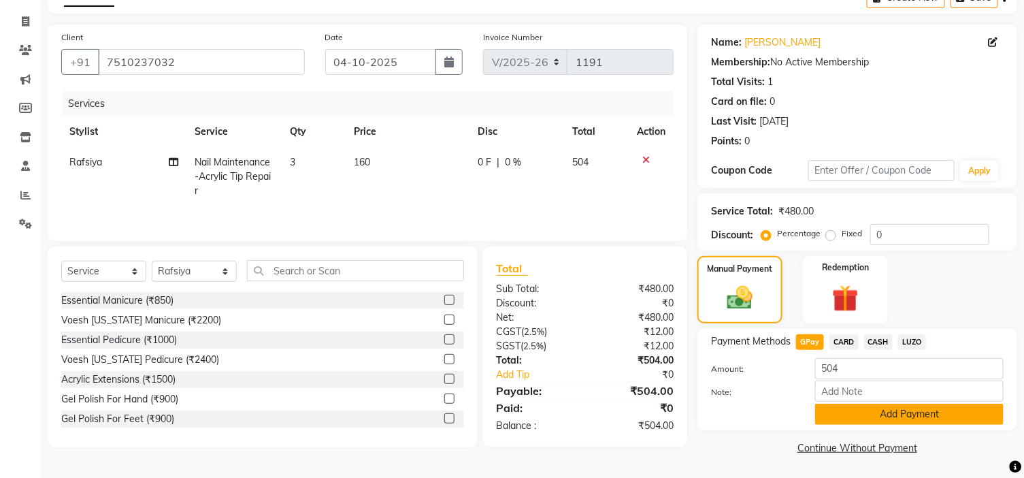
click at [861, 411] on button "Add Payment" at bounding box center [909, 414] width 189 height 21
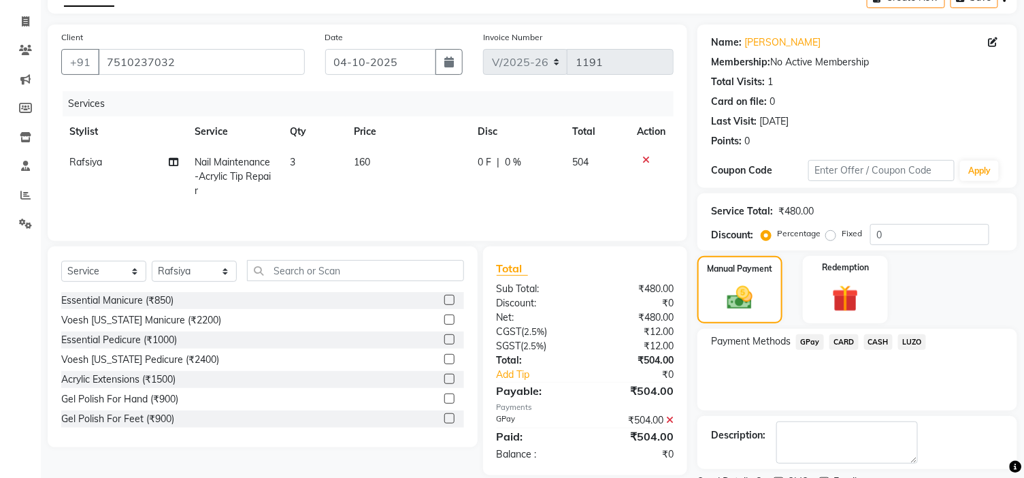
scroll to position [135, 0]
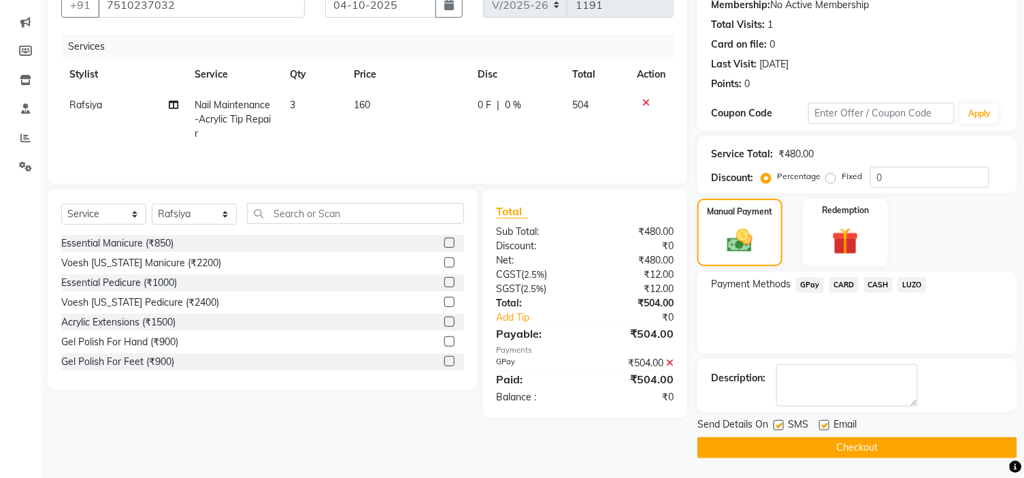
click at [825, 422] on label at bounding box center [825, 425] width 10 height 10
click at [825, 422] on input "checkbox" at bounding box center [824, 425] width 9 height 9
checkbox input "false"
click at [808, 438] on button "Checkout" at bounding box center [858, 447] width 320 height 21
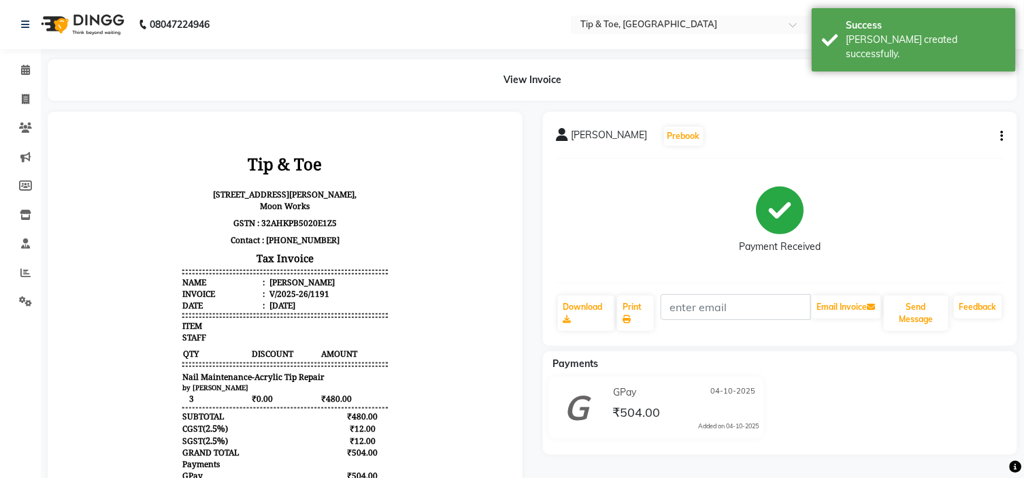
scroll to position [10, 0]
drag, startPoint x: 16, startPoint y: 63, endPoint x: 31, endPoint y: 65, distance: 14.4
click at [16, 63] on span at bounding box center [26, 71] width 24 height 16
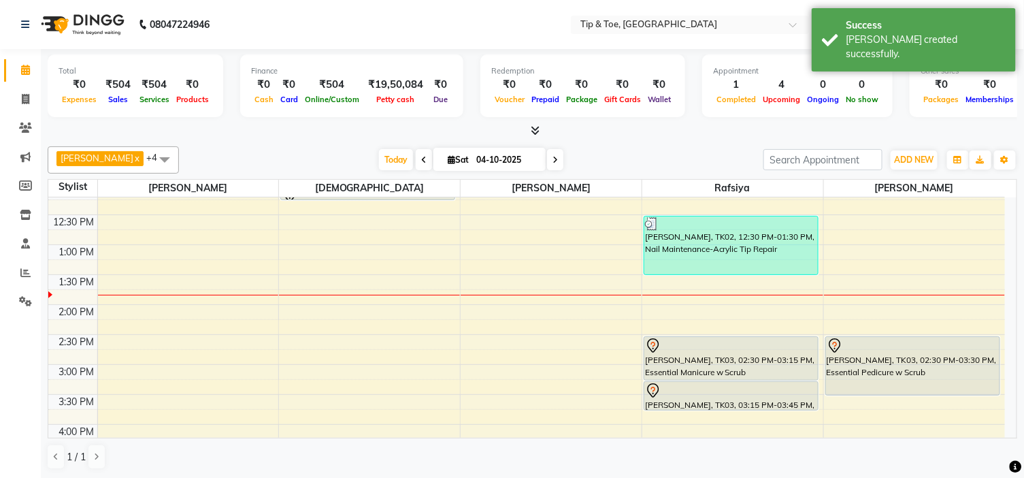
scroll to position [227, 0]
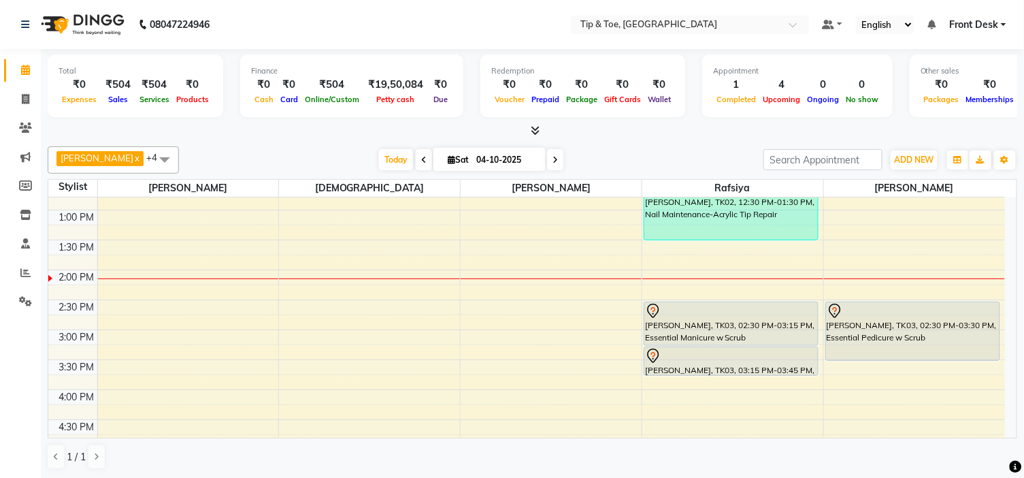
click at [553, 161] on icon at bounding box center [555, 160] width 5 height 8
type input "05-10-2025"
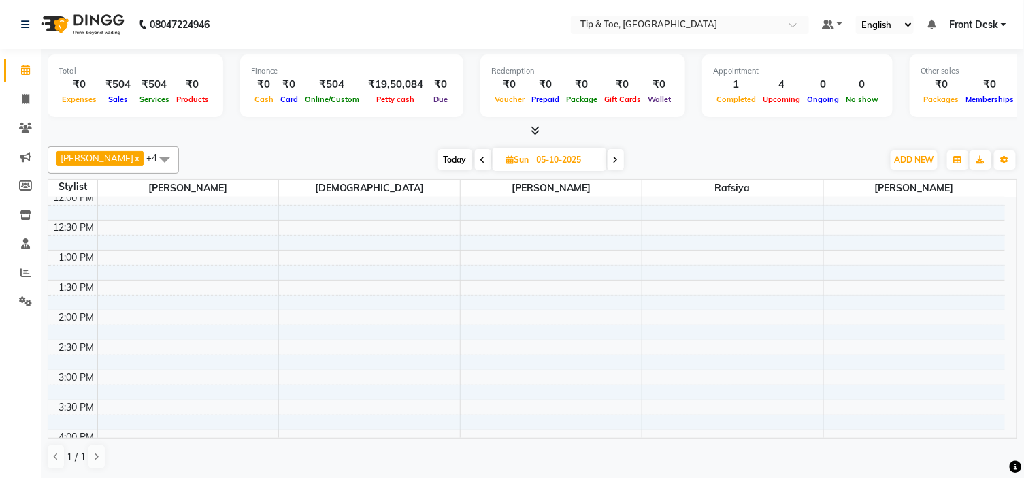
scroll to position [150, 0]
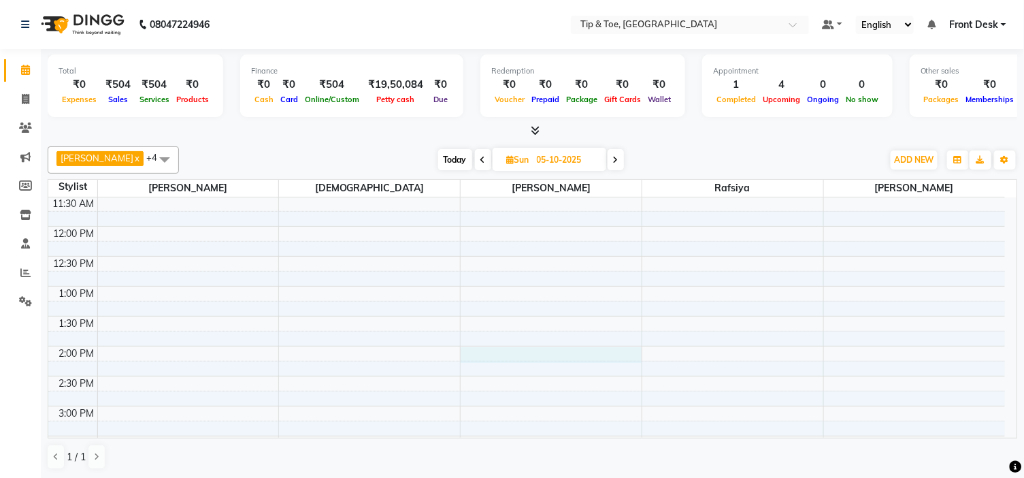
click at [518, 355] on div "9:00 AM 9:30 AM 10:00 AM 10:30 AM 11:00 AM 11:30 AM 12:00 PM 12:30 PM 1:00 PM 1…" at bounding box center [526, 436] width 957 height 778
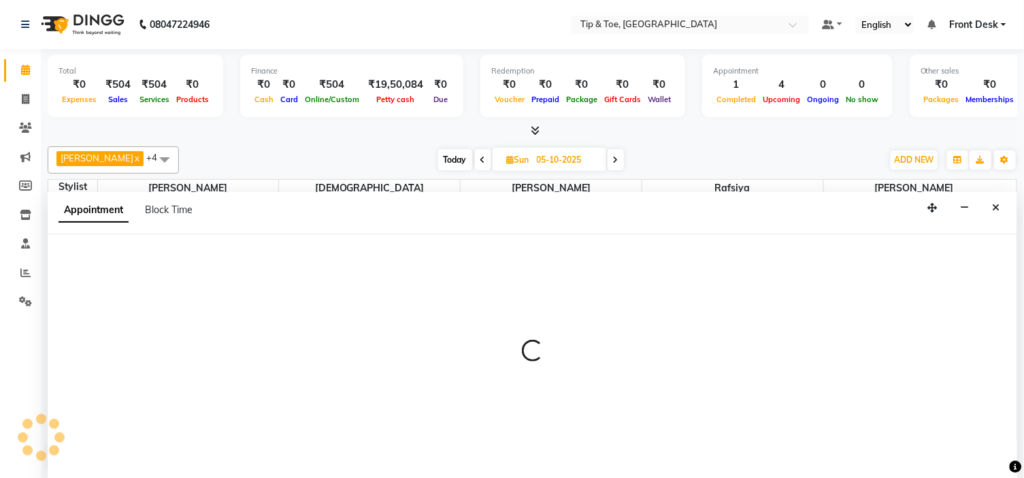
scroll to position [1, 0]
select select "46387"
select select "tentative"
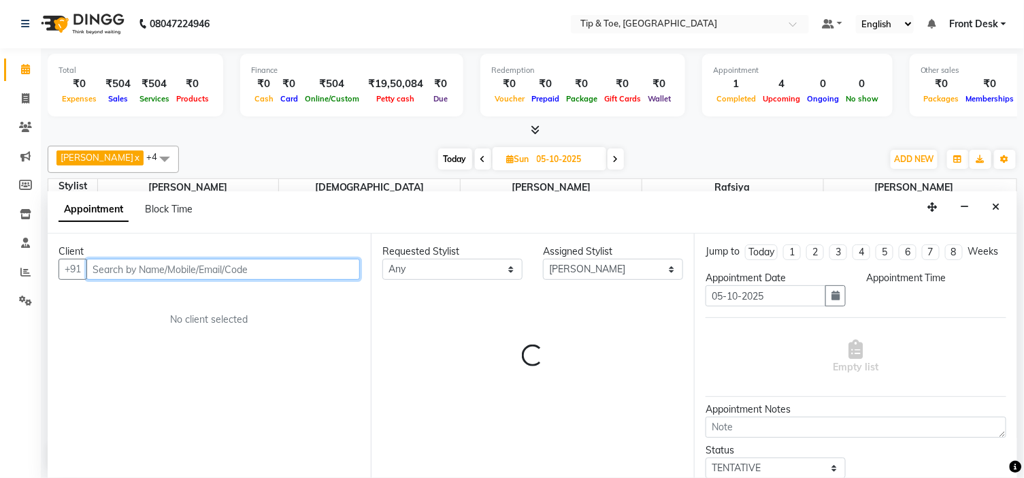
select select "840"
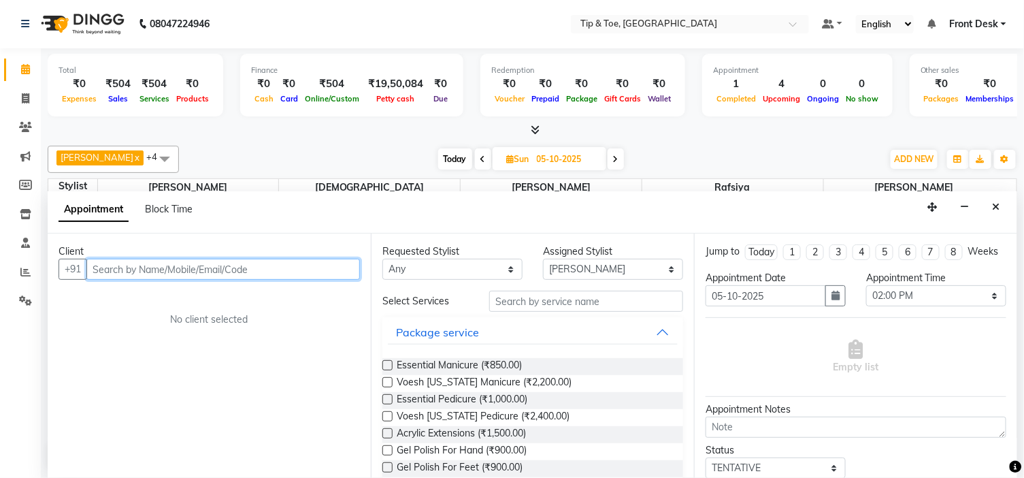
click at [300, 270] on input "text" at bounding box center [223, 269] width 274 height 21
click at [332, 271] on input "text" at bounding box center [223, 269] width 274 height 21
click at [996, 207] on icon "Close" at bounding box center [996, 207] width 7 height 10
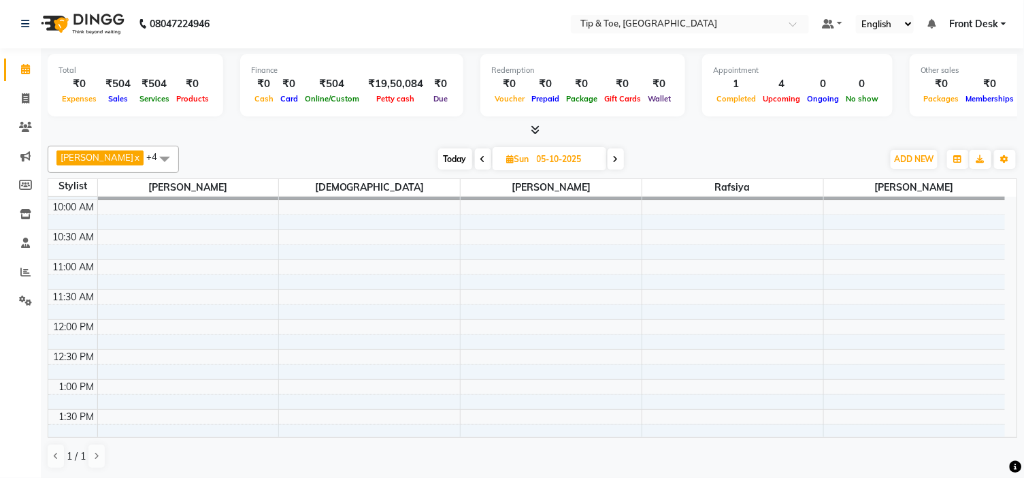
scroll to position [151, 0]
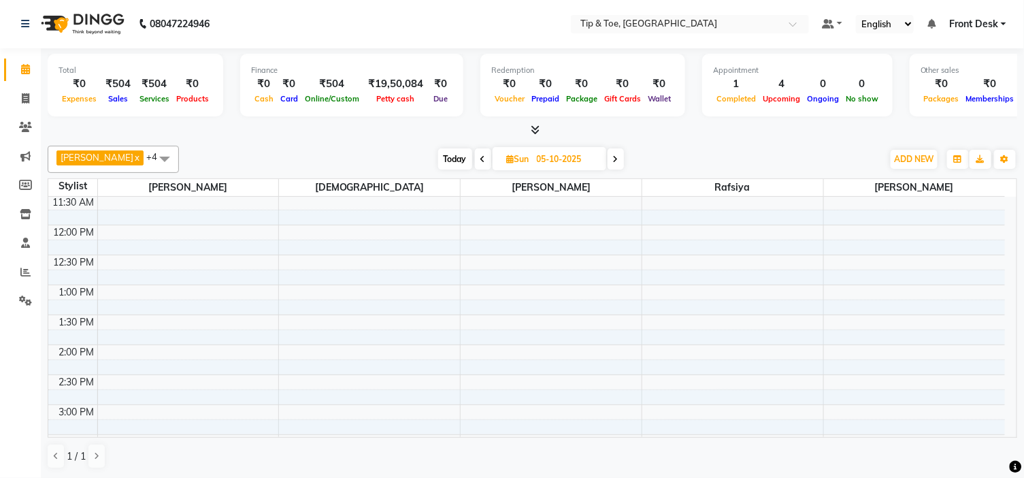
click at [438, 157] on span "Today" at bounding box center [455, 158] width 34 height 21
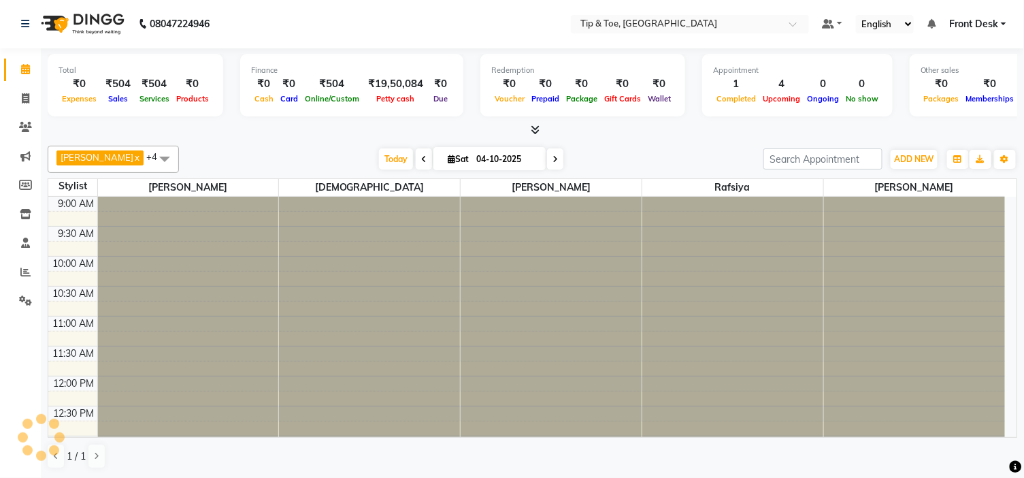
scroll to position [302, 0]
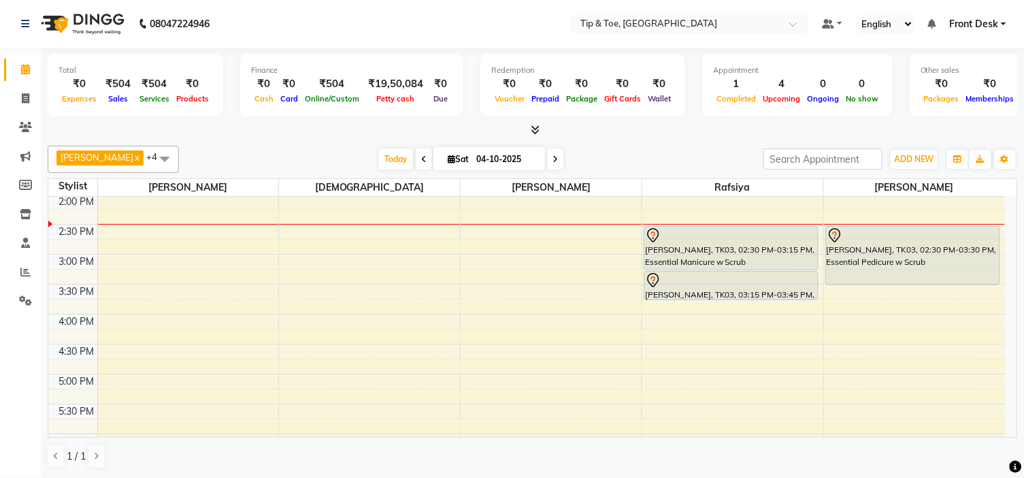
click at [547, 159] on span at bounding box center [555, 158] width 16 height 21
type input "05-10-2025"
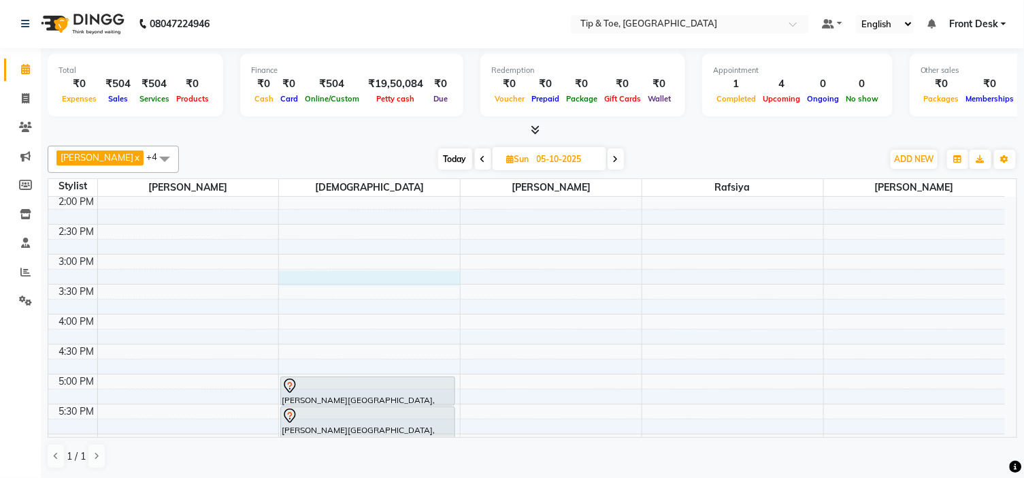
click at [297, 275] on div "9:00 AM 9:30 AM 10:00 AM 10:30 AM 11:00 AM 11:30 AM 12:00 PM 12:30 PM 1:00 PM 1…" at bounding box center [526, 284] width 957 height 778
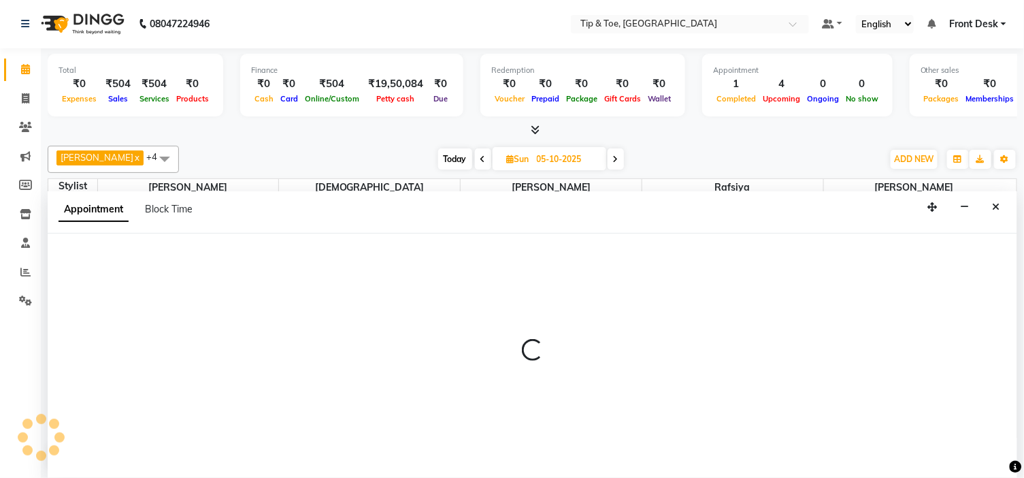
select select "37611"
select select "915"
select select "tentative"
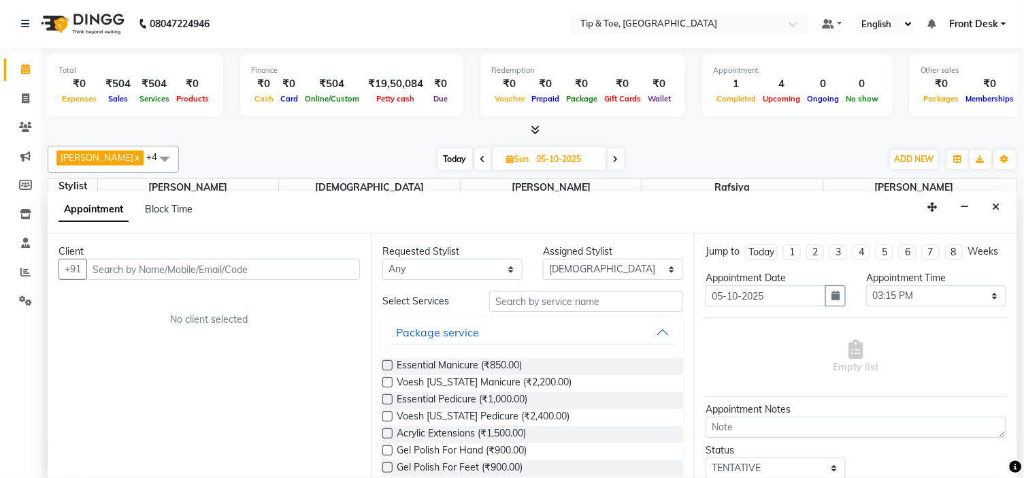
click at [171, 270] on input "text" at bounding box center [223, 269] width 274 height 21
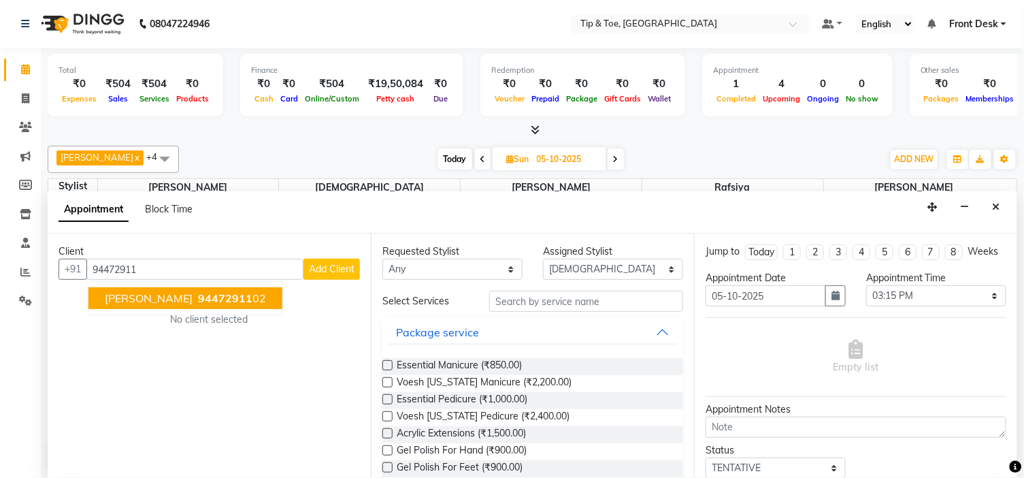
click at [198, 299] on span "94472911" at bounding box center [225, 298] width 54 height 14
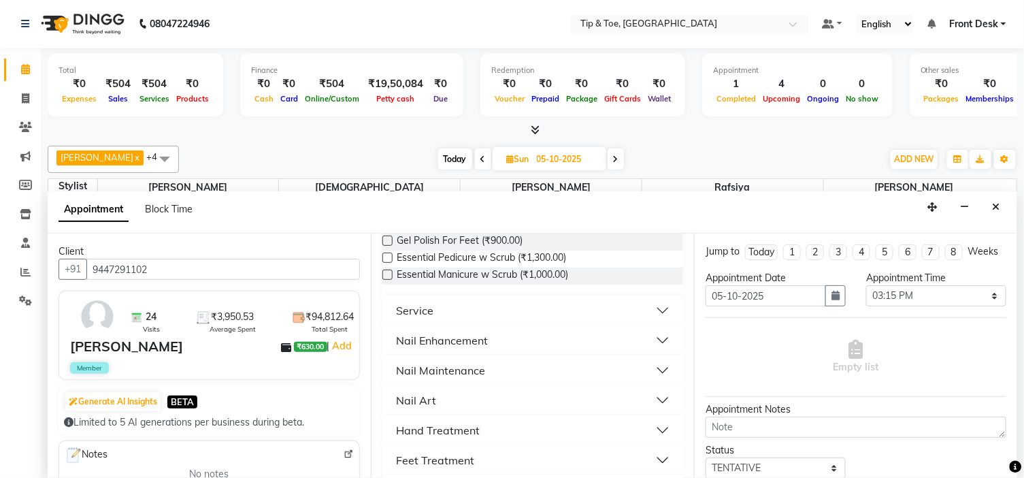
scroll to position [302, 0]
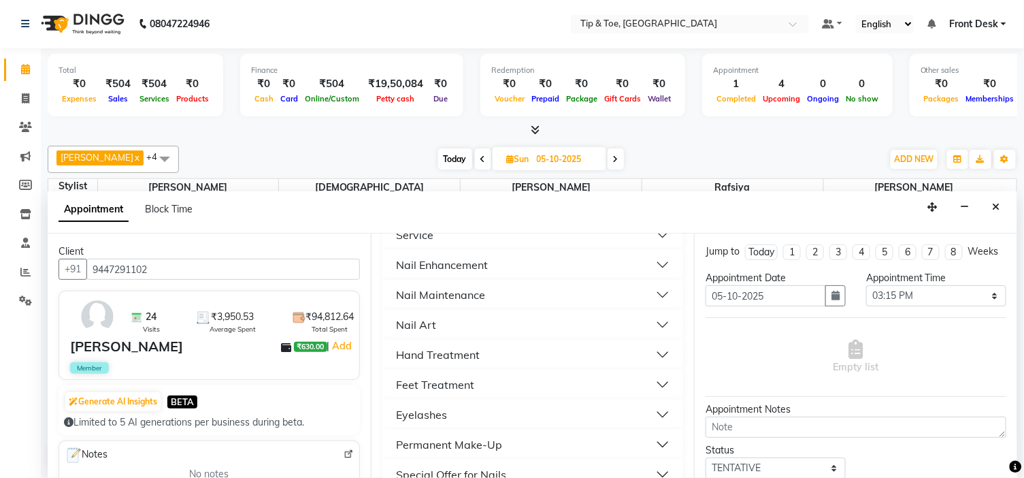
type input "9447291102"
click at [444, 287] on div "Nail Maintenance" at bounding box center [440, 295] width 89 height 16
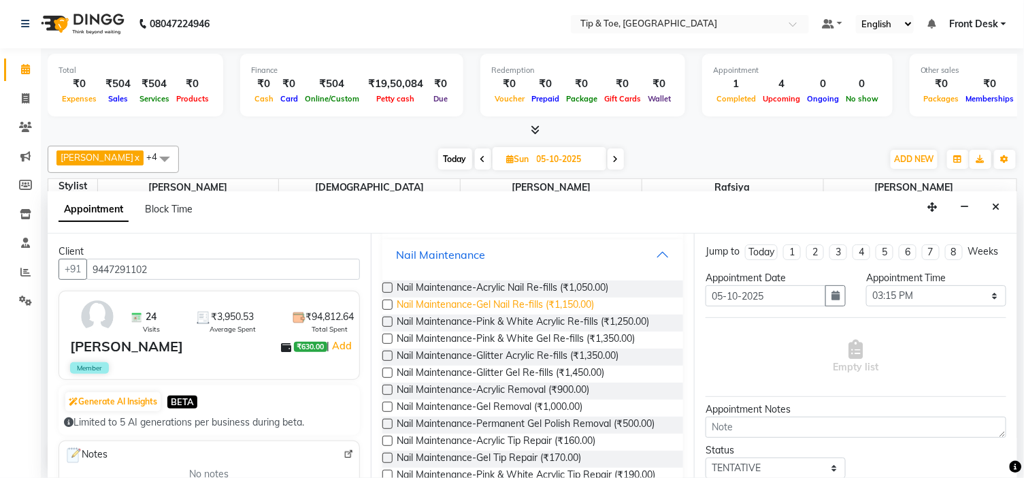
scroll to position [378, 0]
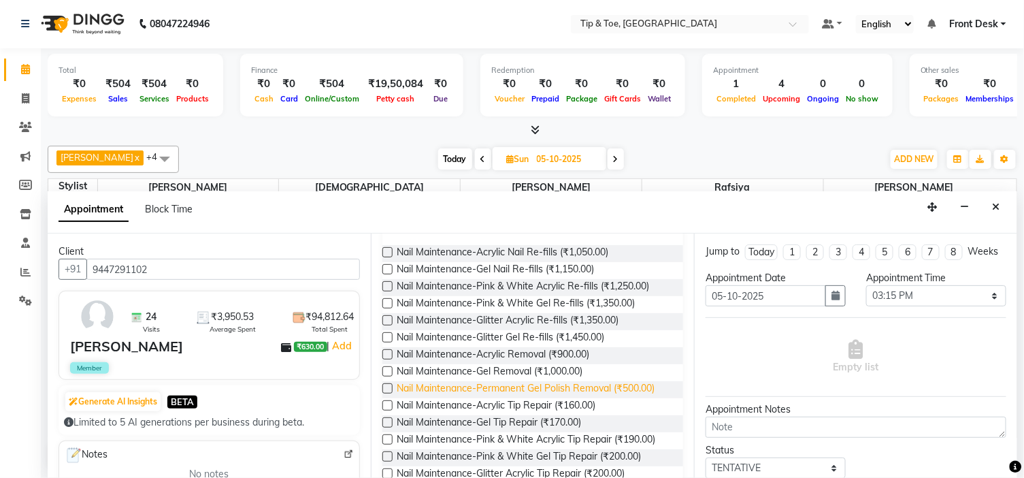
click at [569, 389] on span "Nail Maintenance-Permanent Gel Polish Removal (₹500.00)" at bounding box center [526, 389] width 258 height 17
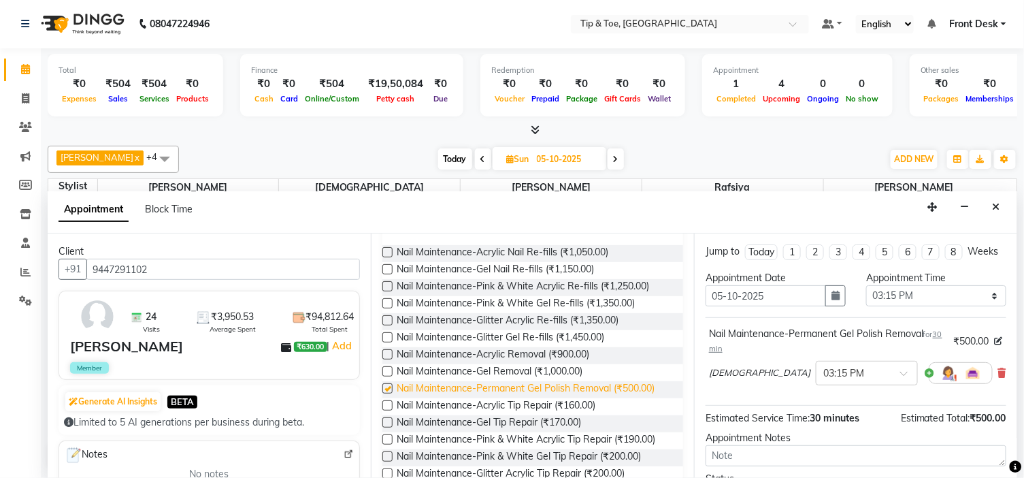
checkbox input "false"
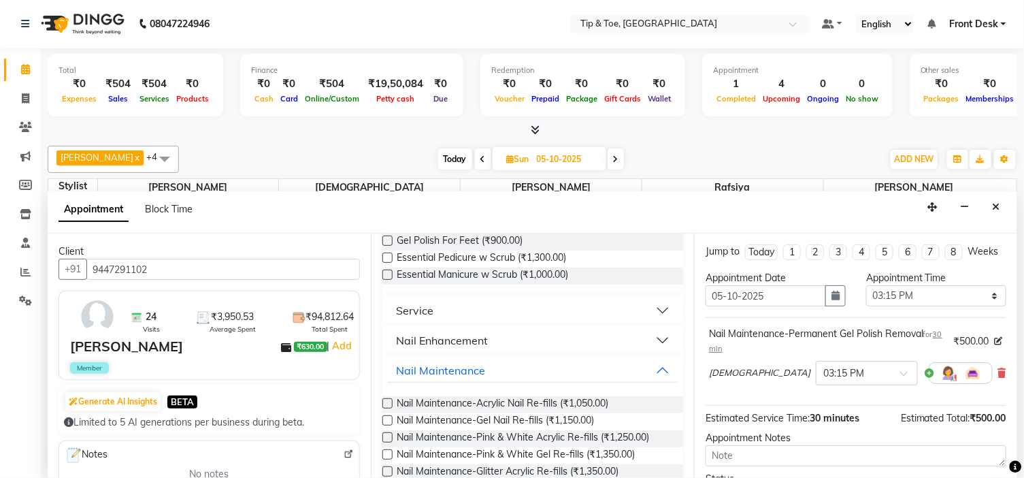
scroll to position [151, 0]
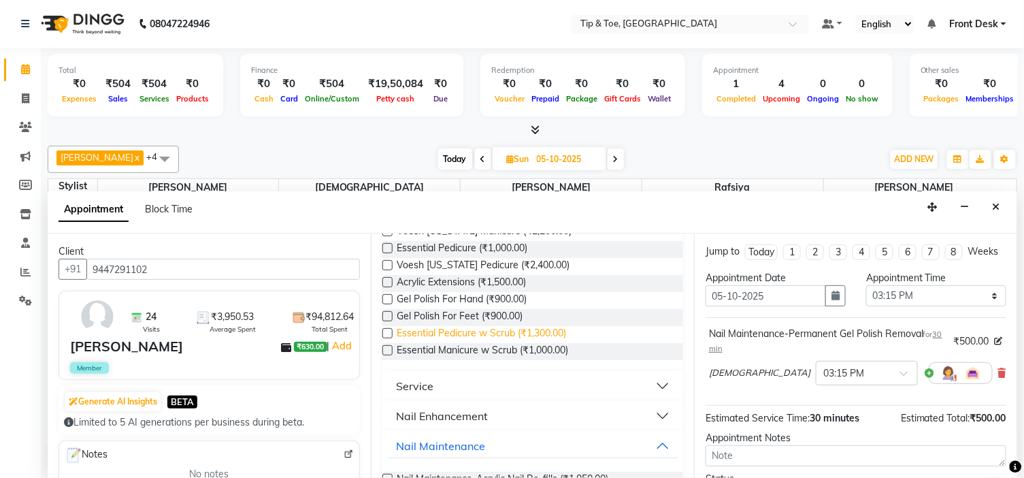
click at [499, 332] on span "Essential Pedicure w Scrub (₹1,300.00)" at bounding box center [481, 334] width 169 height 17
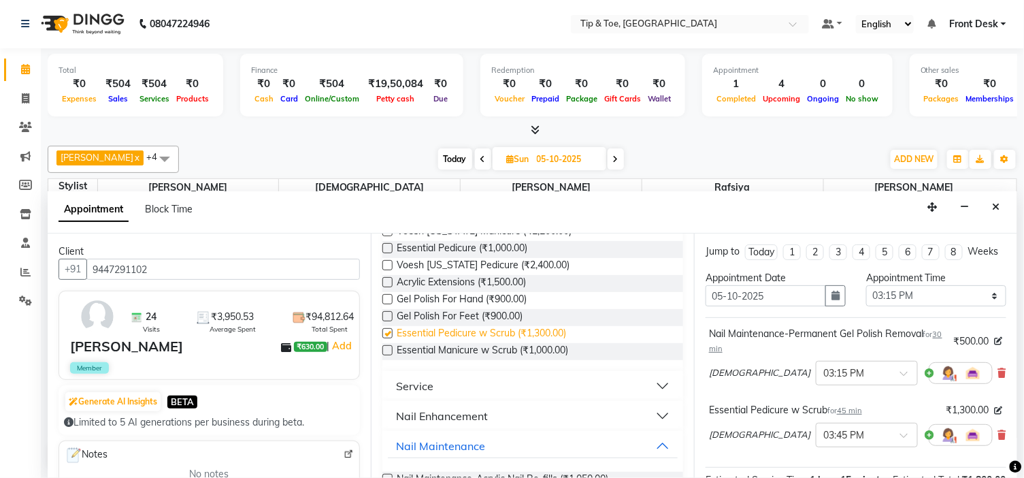
checkbox input "false"
click at [471, 314] on span "Gel Polish For Feet (₹900.00)" at bounding box center [460, 317] width 126 height 17
checkbox input "false"
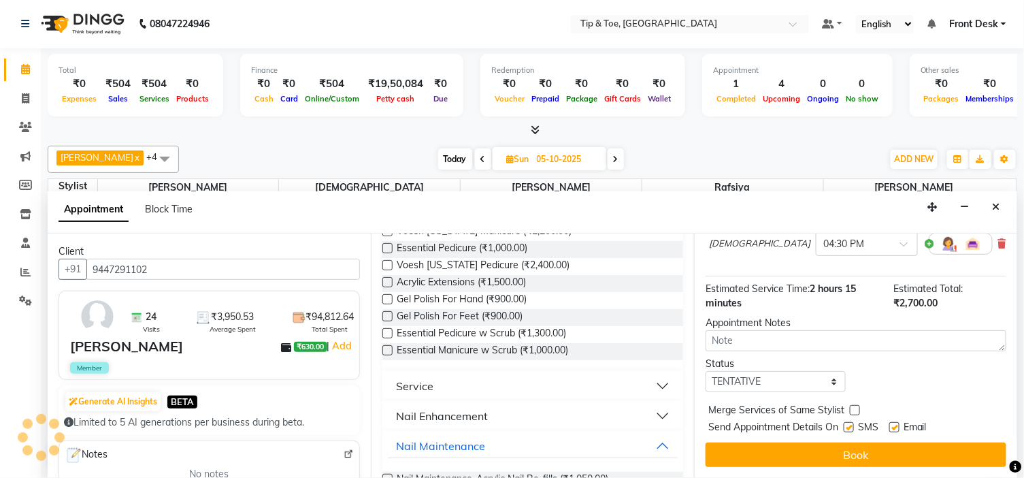
scroll to position [265, 0]
click at [894, 425] on label at bounding box center [895, 427] width 10 height 10
click at [894, 425] on input "checkbox" at bounding box center [894, 428] width 9 height 9
checkbox input "false"
click at [862, 457] on button "Book" at bounding box center [856, 454] width 301 height 25
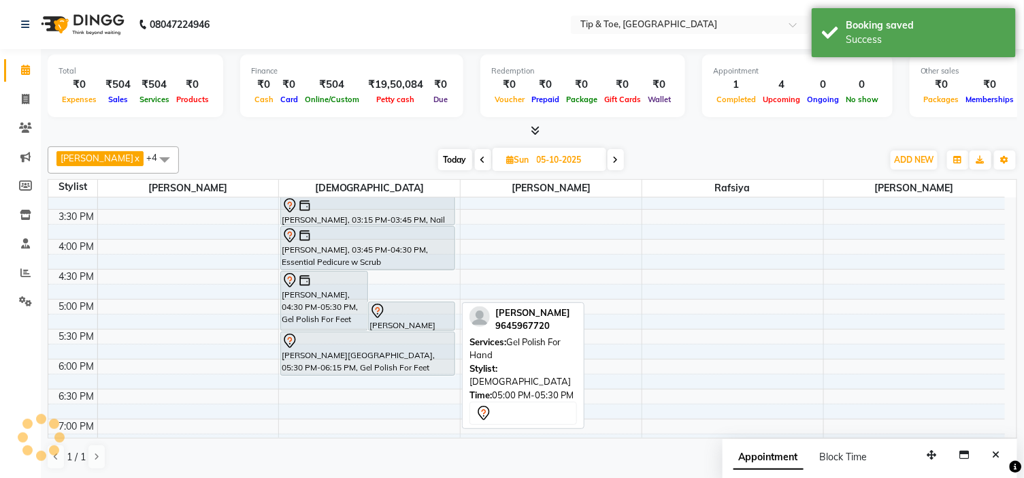
scroll to position [302, 0]
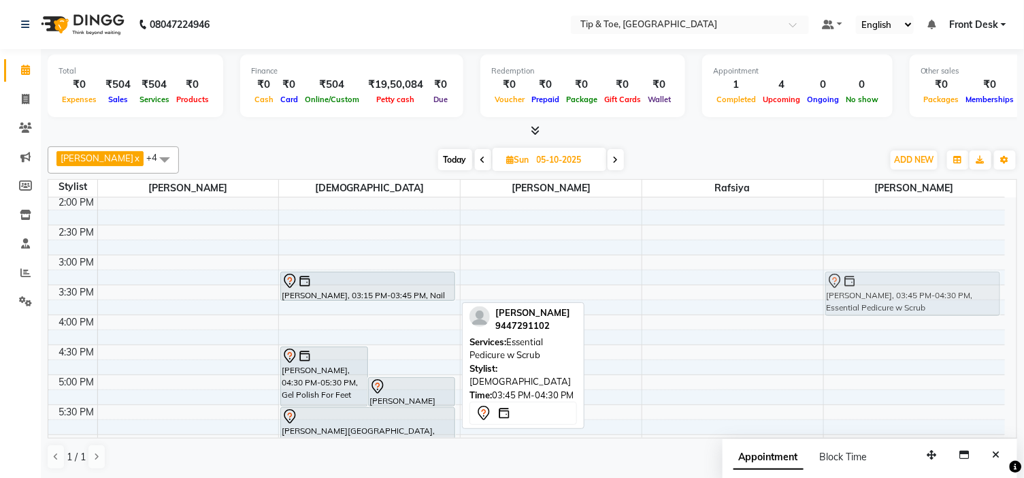
drag, startPoint x: 383, startPoint y: 328, endPoint x: 877, endPoint y: 296, distance: 494.5
click at [877, 296] on tr "[PERSON_NAME], 04:30 PM-05:30 PM, Gel Polish For Feet [PERSON_NAME], 05:00 PM-0…" at bounding box center [526, 285] width 957 height 778
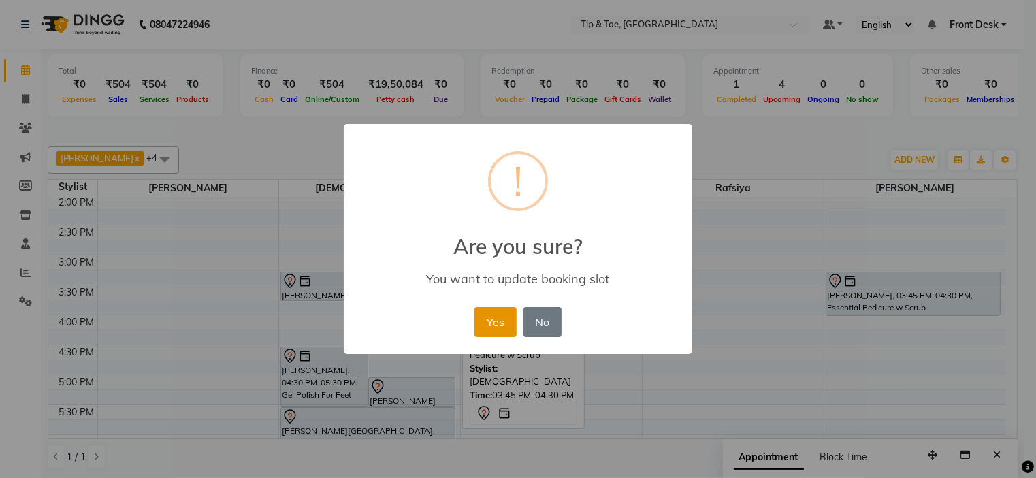
click at [496, 323] on button "Yes" at bounding box center [495, 322] width 42 height 30
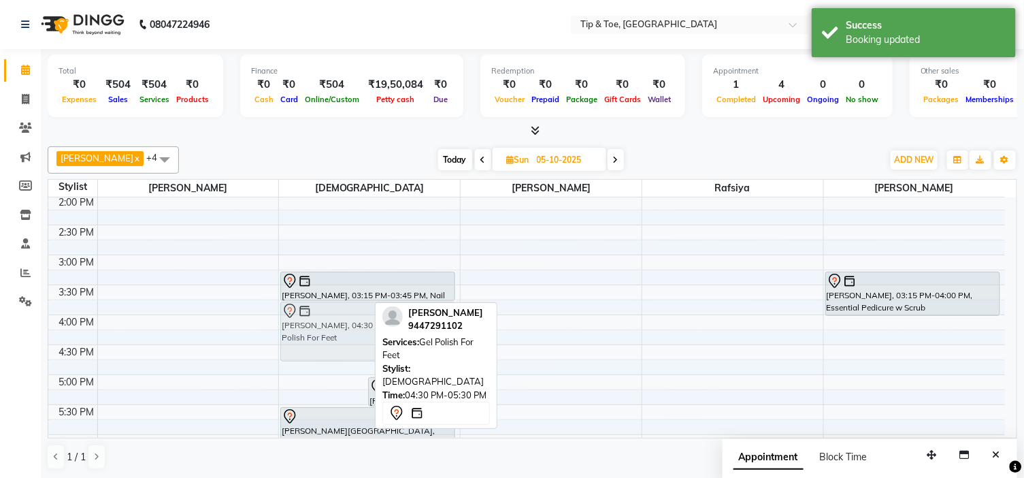
drag, startPoint x: 290, startPoint y: 374, endPoint x: 294, endPoint y: 325, distance: 49.2
click at [294, 325] on div "[PERSON_NAME], 04:30 PM-05:30 PM, Gel Polish For Feet [PERSON_NAME], 05:00 PM-0…" at bounding box center [369, 285] width 181 height 778
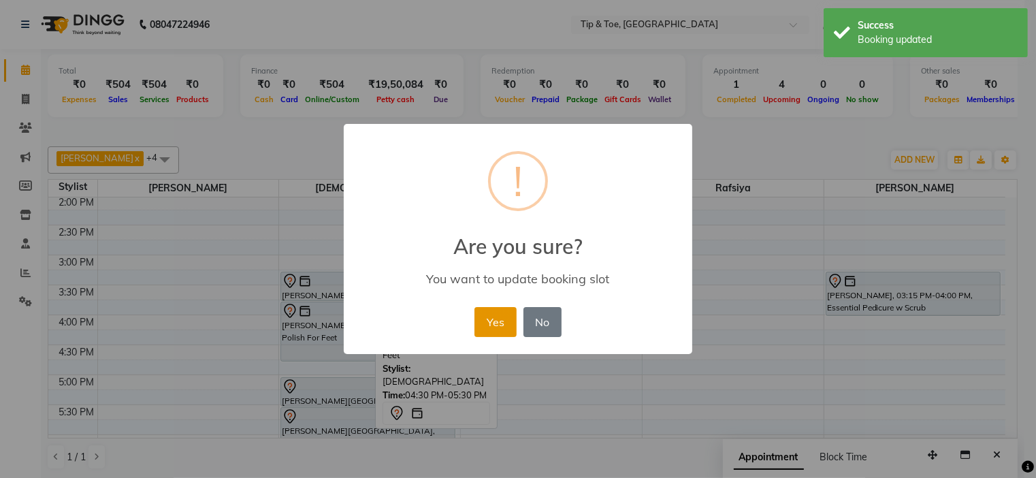
click at [497, 325] on button "Yes" at bounding box center [495, 322] width 42 height 30
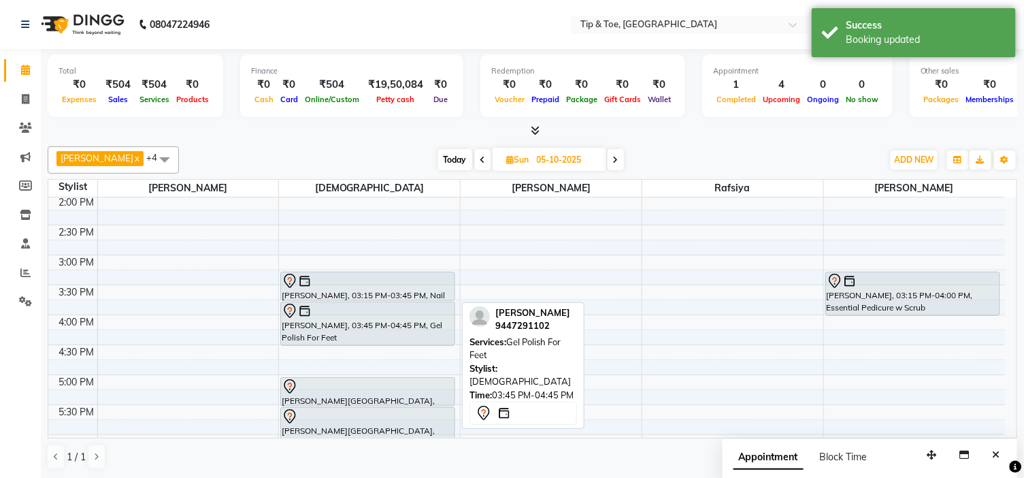
drag, startPoint x: 368, startPoint y: 359, endPoint x: 363, endPoint y: 341, distance: 18.3
click at [363, 341] on div "[PERSON_NAME], 03:15 PM-03:45 PM, Nail Maintenance-Permanent Gel Polish Removal…" at bounding box center [369, 285] width 181 height 778
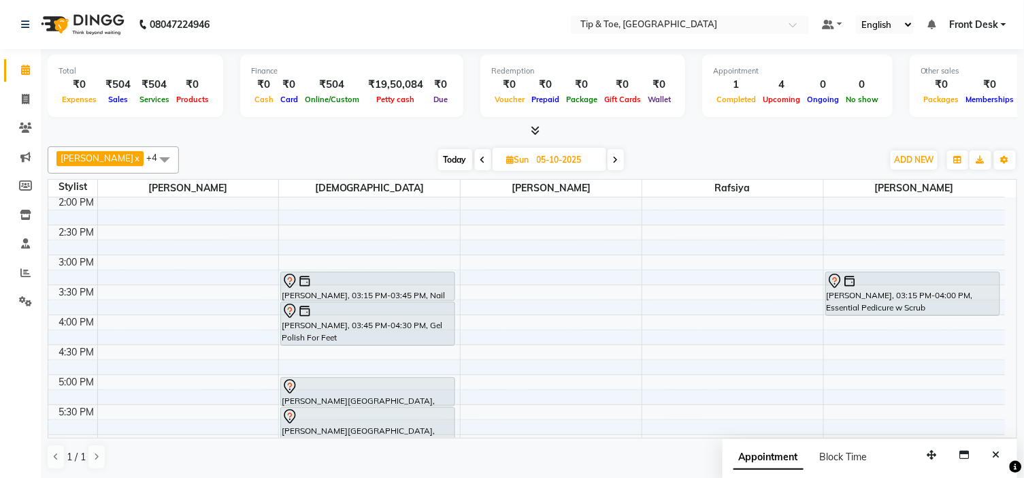
click at [440, 155] on span "Today" at bounding box center [455, 159] width 34 height 21
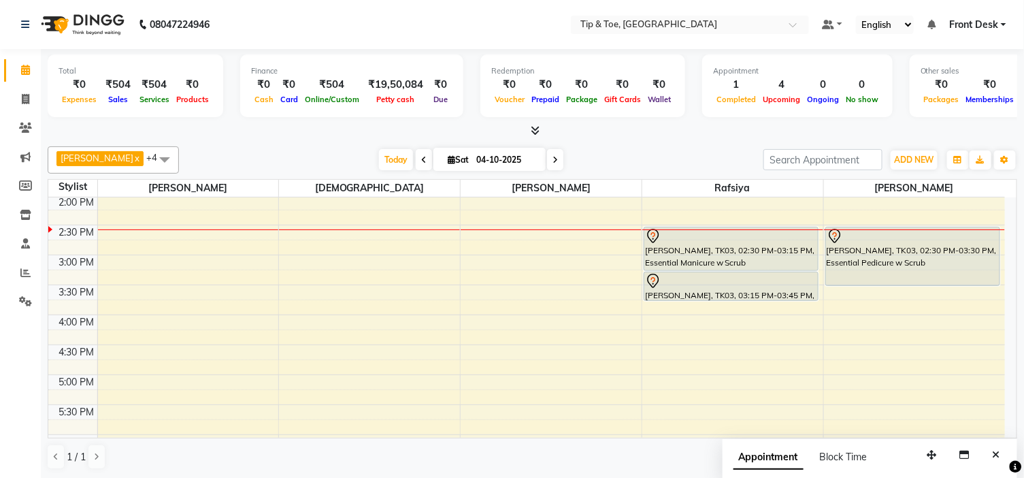
scroll to position [226, 0]
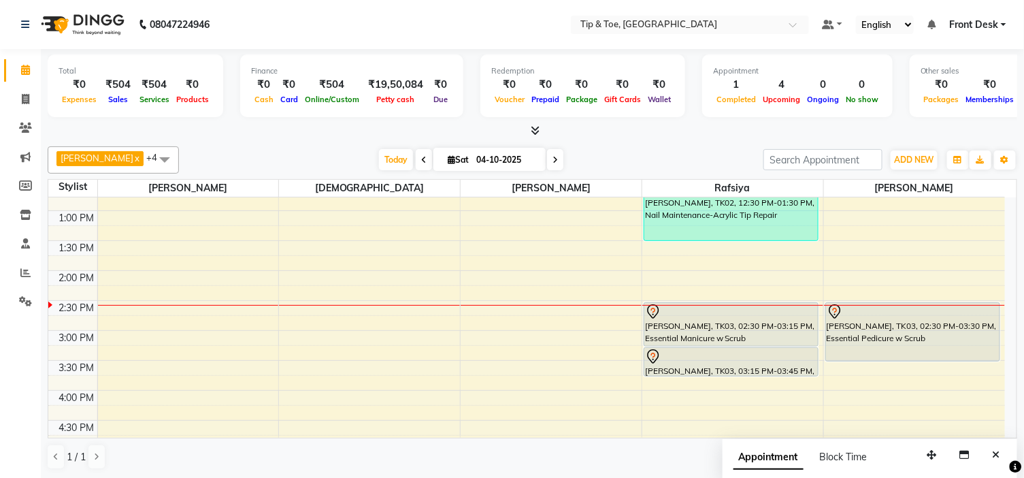
click at [547, 164] on span at bounding box center [555, 159] width 16 height 21
type input "05-10-2025"
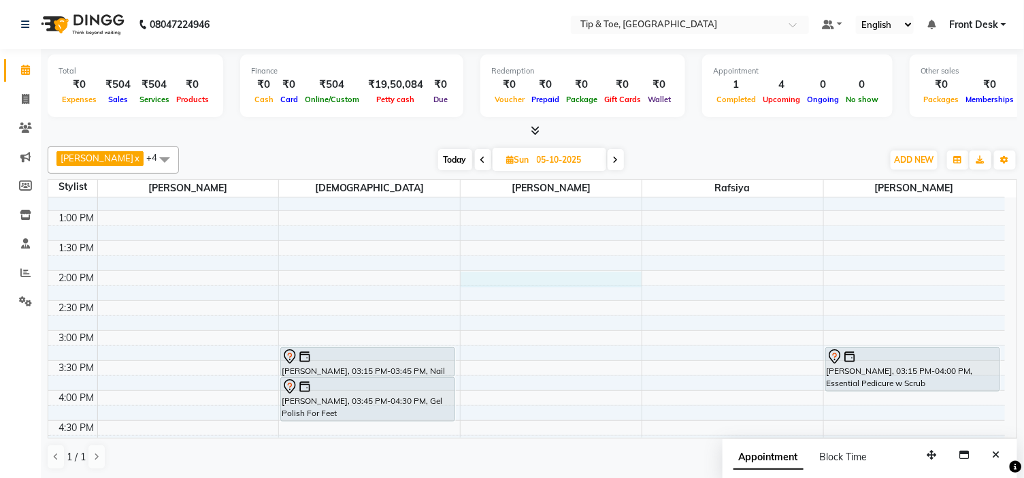
click at [468, 280] on div "9:00 AM 9:30 AM 10:00 AM 10:30 AM 11:00 AM 11:30 AM 12:00 PM 12:30 PM 1:00 PM 1…" at bounding box center [526, 360] width 957 height 778
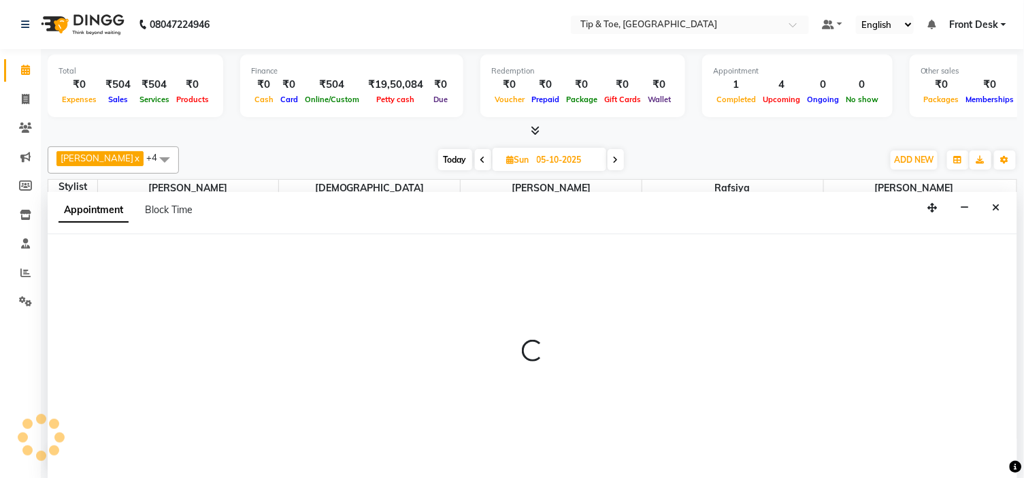
select select "46387"
select select "840"
select select "tentative"
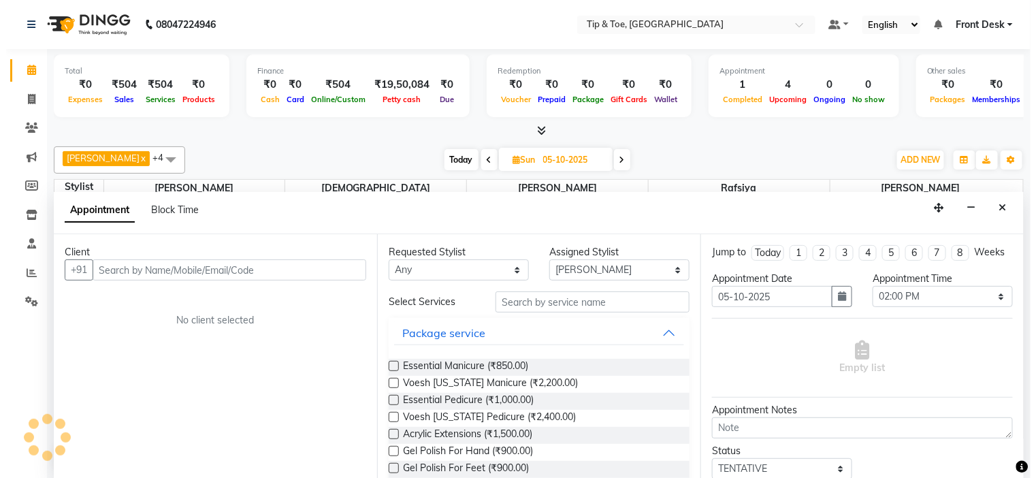
scroll to position [1, 0]
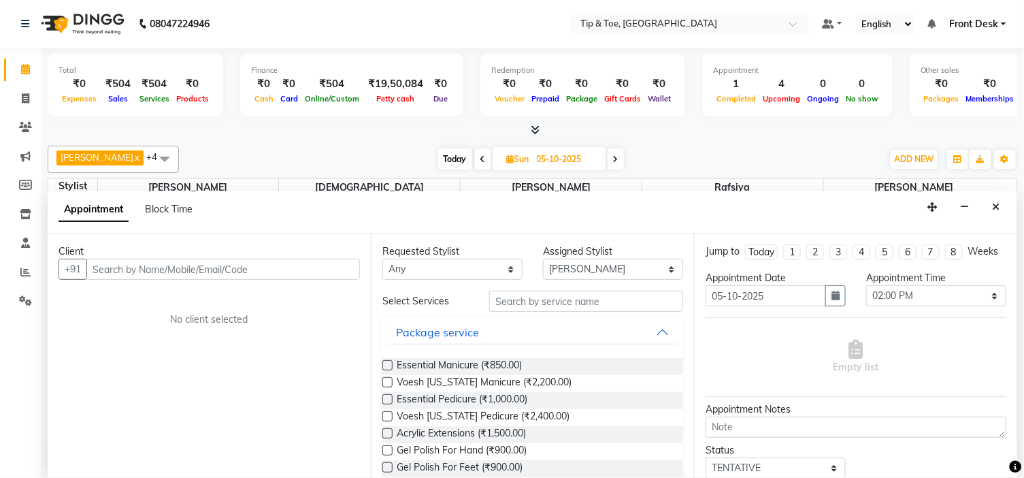
click at [196, 269] on input "text" at bounding box center [223, 269] width 274 height 21
type input "9995888554"
click at [328, 269] on span "Add Client" at bounding box center [332, 269] width 46 height 12
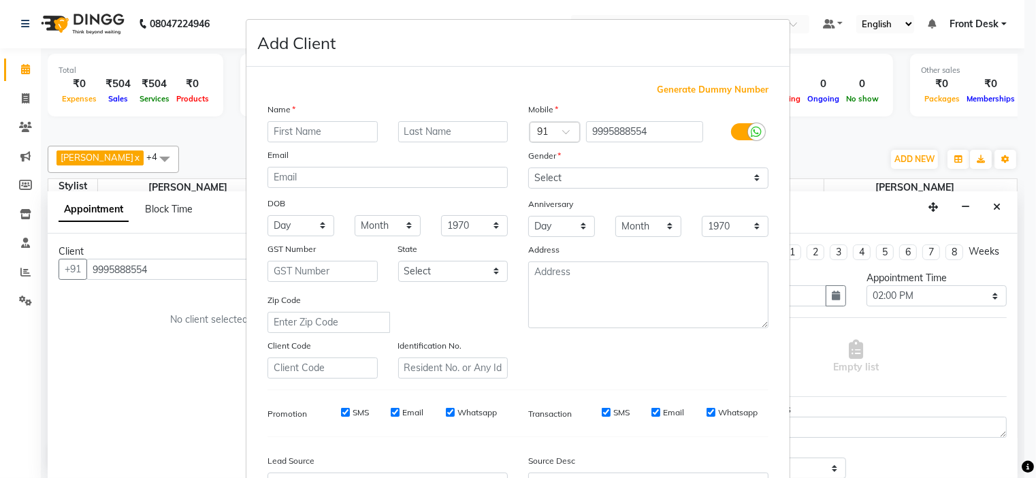
click at [338, 133] on input "text" at bounding box center [323, 131] width 110 height 21
type input "DR.SERA"
click at [576, 182] on select "Select [DEMOGRAPHIC_DATA] [DEMOGRAPHIC_DATA] Other Prefer Not To Say" at bounding box center [648, 177] width 240 height 21
select select "[DEMOGRAPHIC_DATA]"
click at [528, 167] on select "Select [DEMOGRAPHIC_DATA] [DEMOGRAPHIC_DATA] Other Prefer Not To Say" at bounding box center [648, 177] width 240 height 21
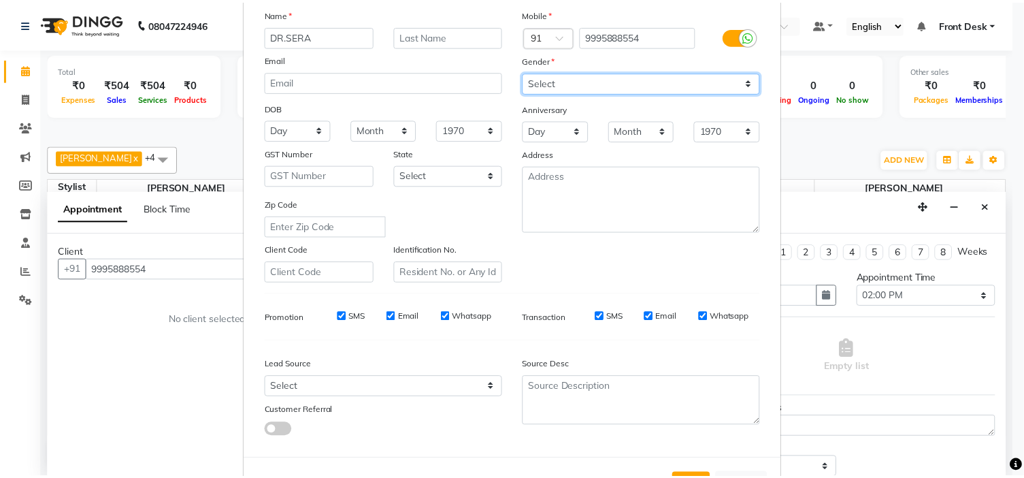
scroll to position [151, 0]
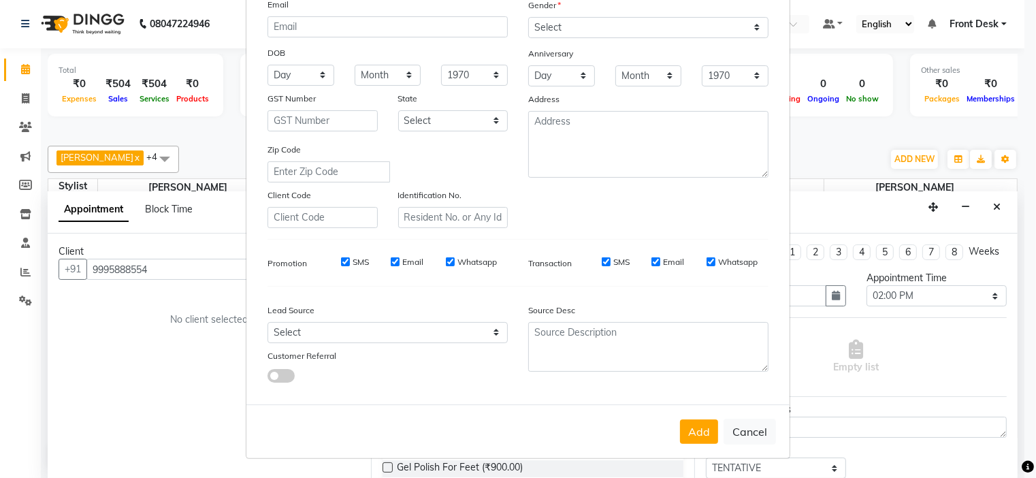
click at [692, 432] on button "Add" at bounding box center [699, 431] width 38 height 25
select select
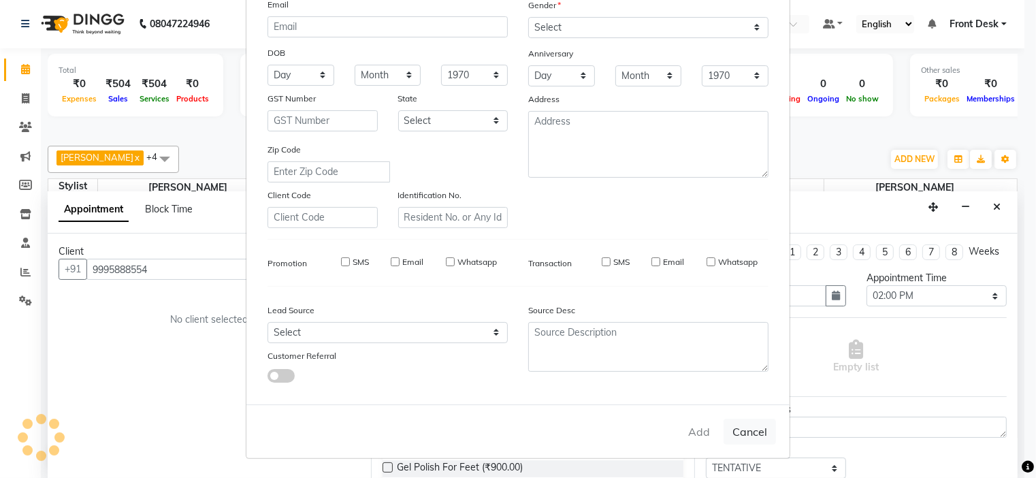
select select
checkbox input "false"
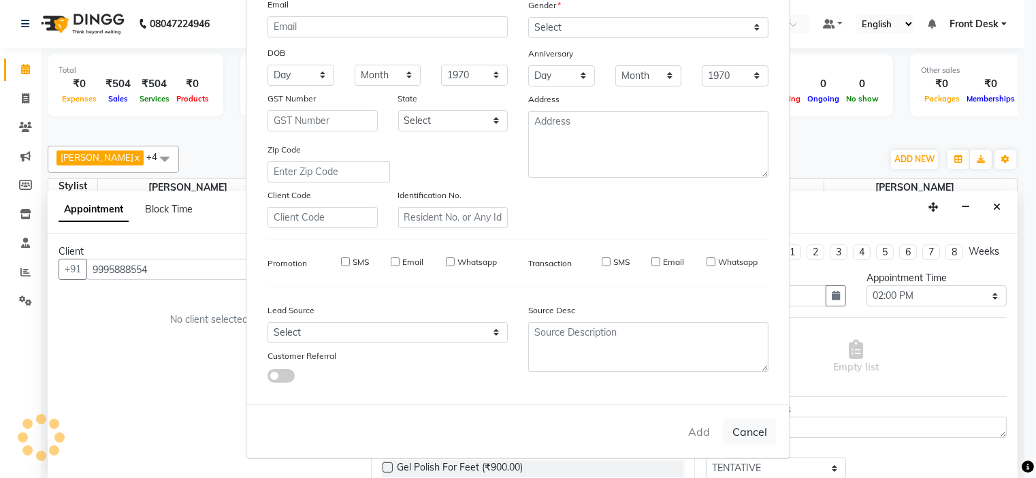
checkbox input "false"
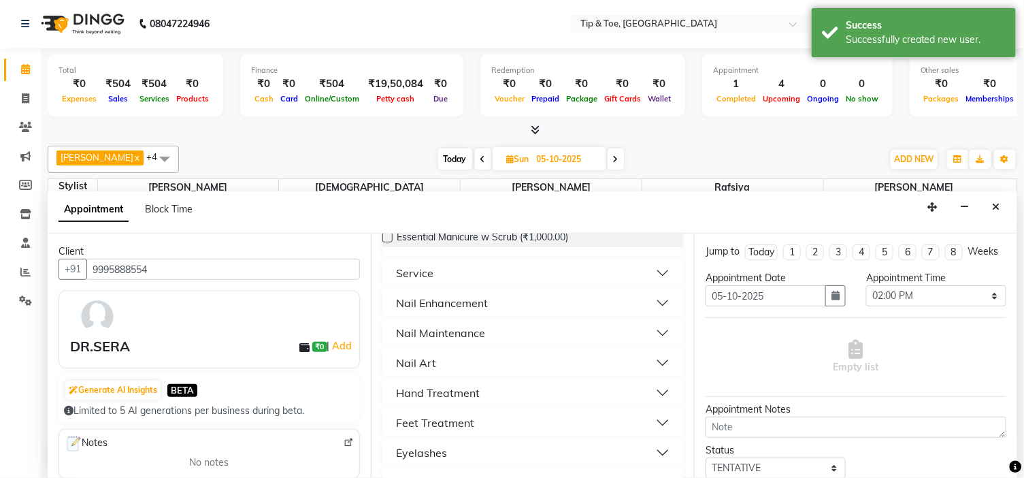
scroll to position [302, 0]
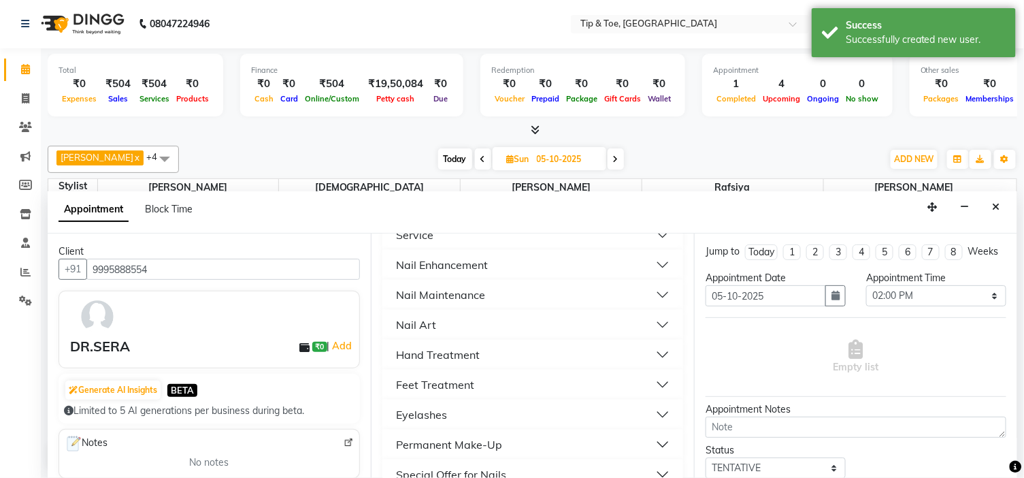
click at [426, 414] on div "Eyelashes" at bounding box center [421, 414] width 51 height 16
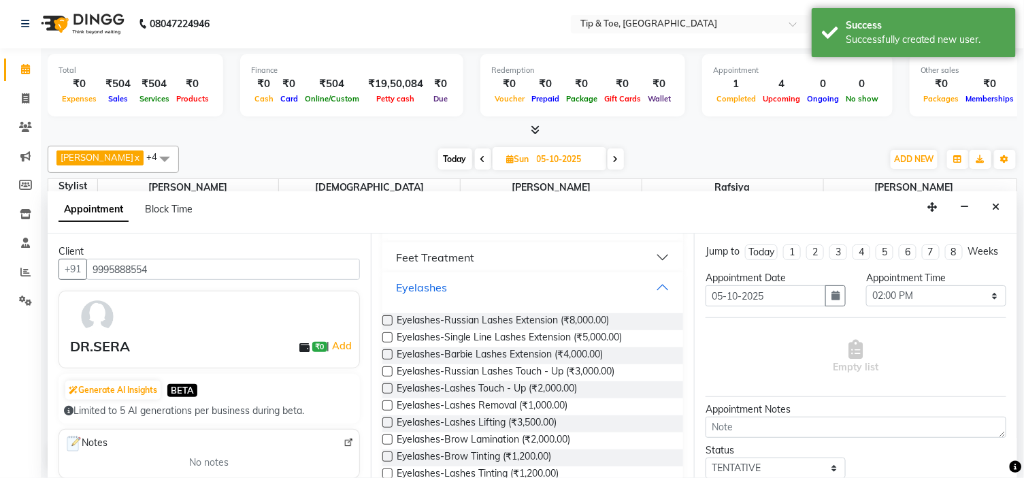
scroll to position [427, 0]
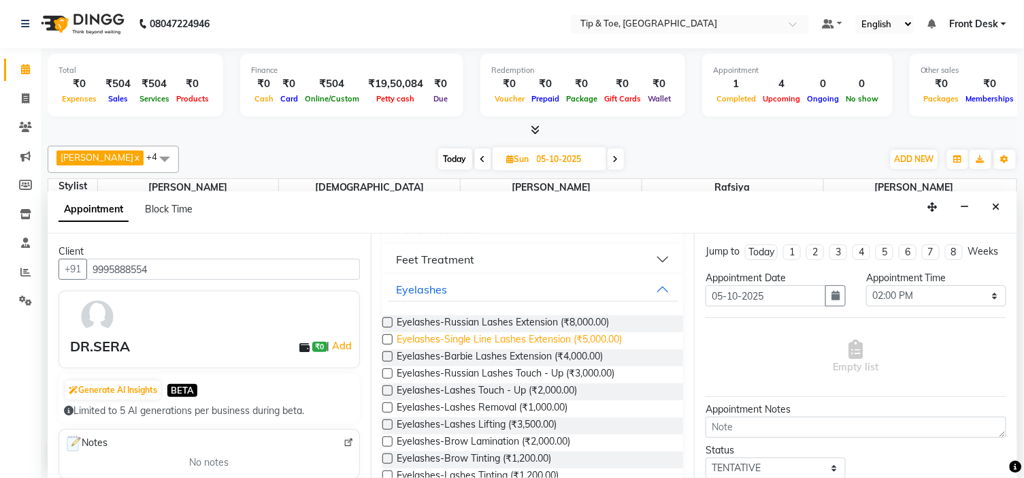
click at [502, 336] on span "Eyelashes-Single Line Lashes Extension (₹5,000.00)" at bounding box center [509, 340] width 225 height 17
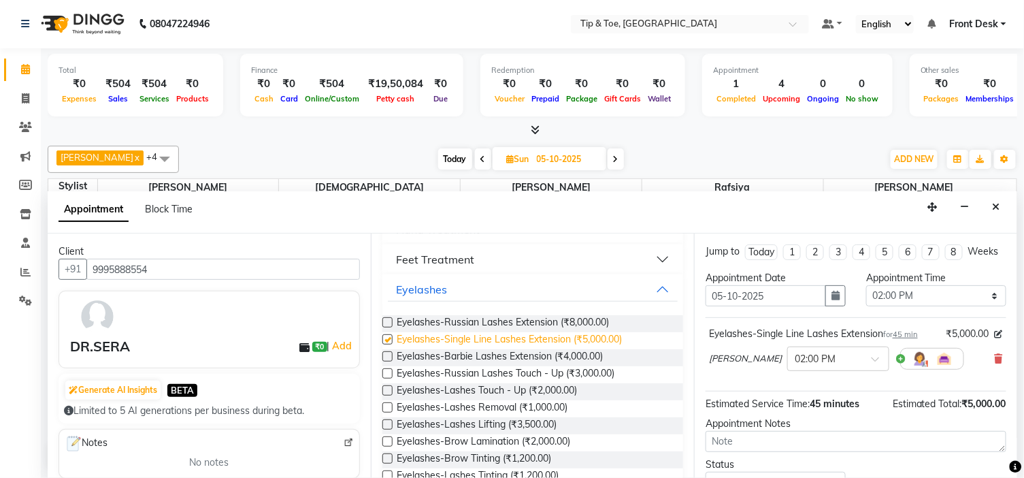
checkbox input "false"
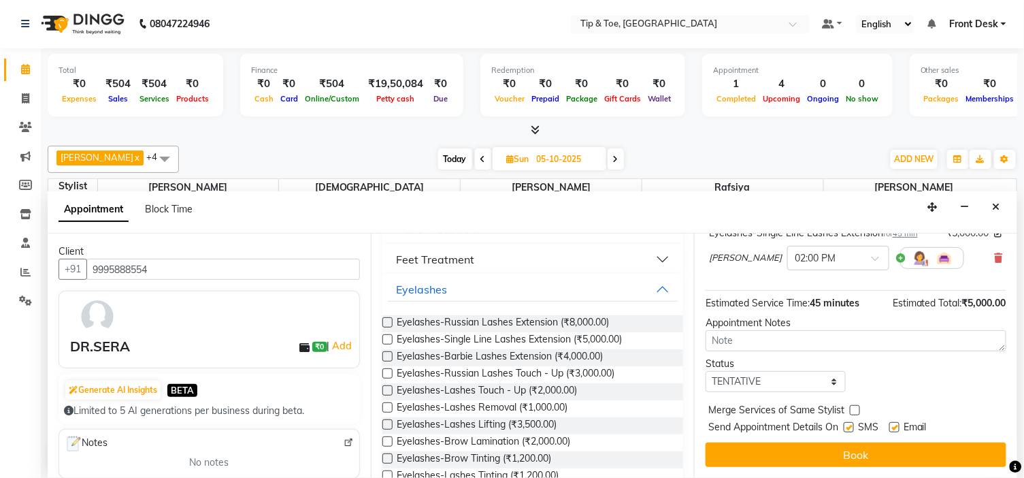
scroll to position [113, 0]
click at [893, 427] on label at bounding box center [895, 427] width 10 height 10
click at [893, 427] on input "checkbox" at bounding box center [894, 428] width 9 height 9
checkbox input "false"
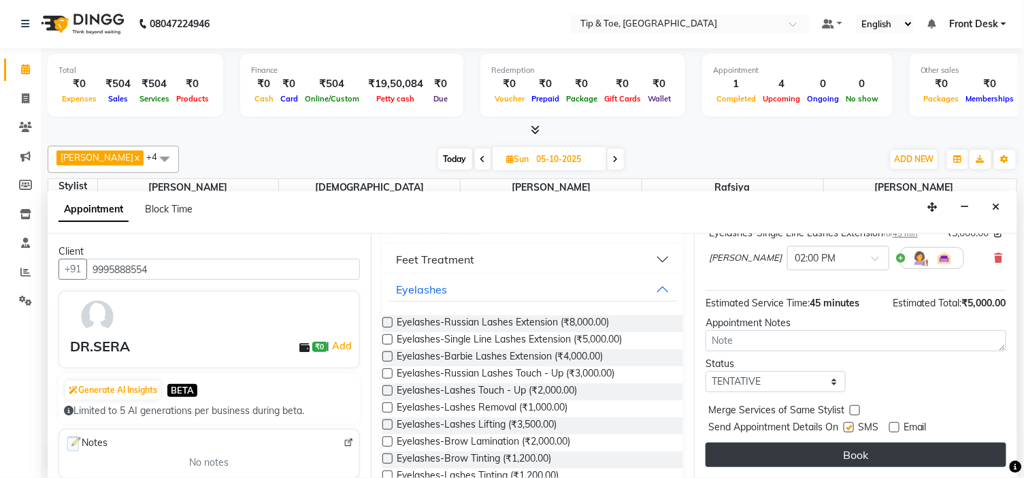
click at [876, 460] on button "Book" at bounding box center [856, 454] width 301 height 25
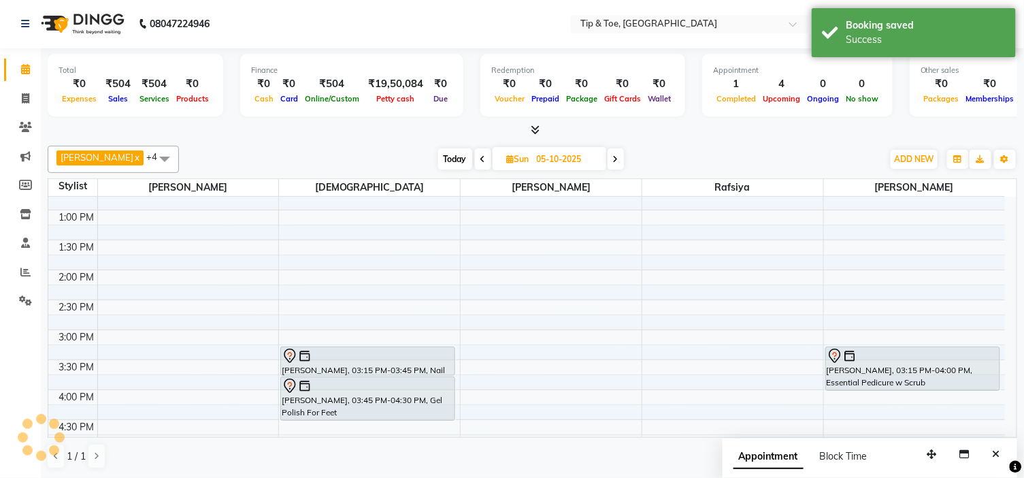
scroll to position [0, 0]
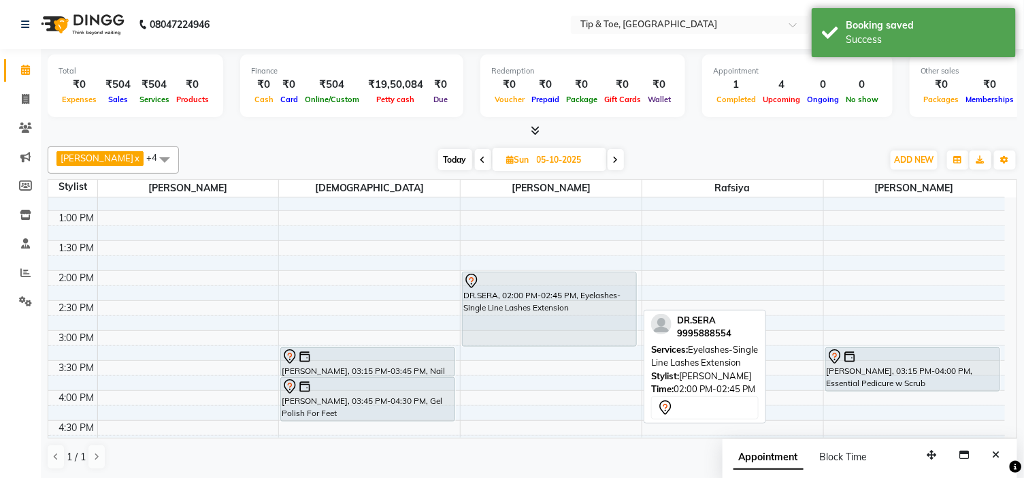
drag, startPoint x: 545, startPoint y: 314, endPoint x: 547, endPoint y: 334, distance: 20.5
click at [547, 334] on div "DR.SERA, 02:00 PM-02:45 PM, Eyelashes-Single Line Lashes Extension DR.SERA, 02:…" at bounding box center [551, 360] width 181 height 778
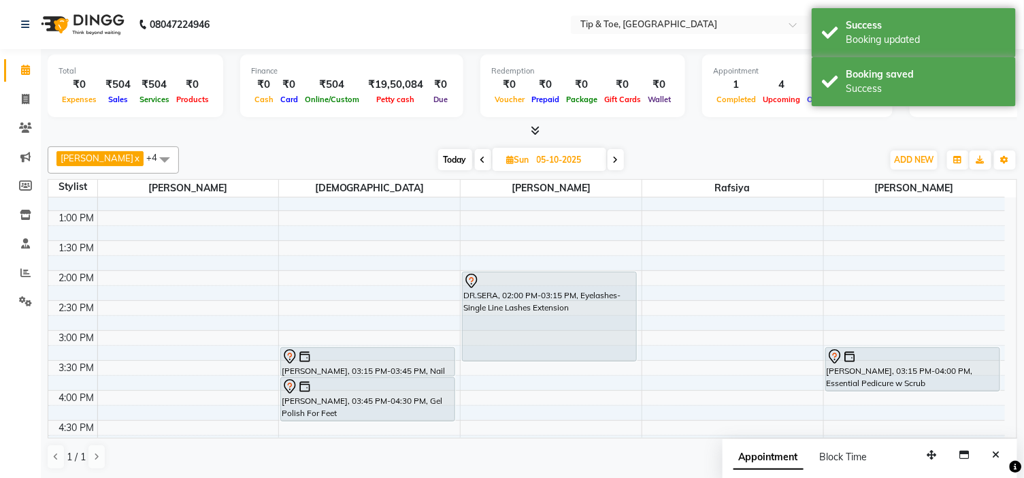
click at [549, 351] on div "DR.SERA, 02:00 PM-03:15 PM, Eyelashes-Single Line Lashes Extension DR.SERA, 02:…" at bounding box center [551, 360] width 181 height 778
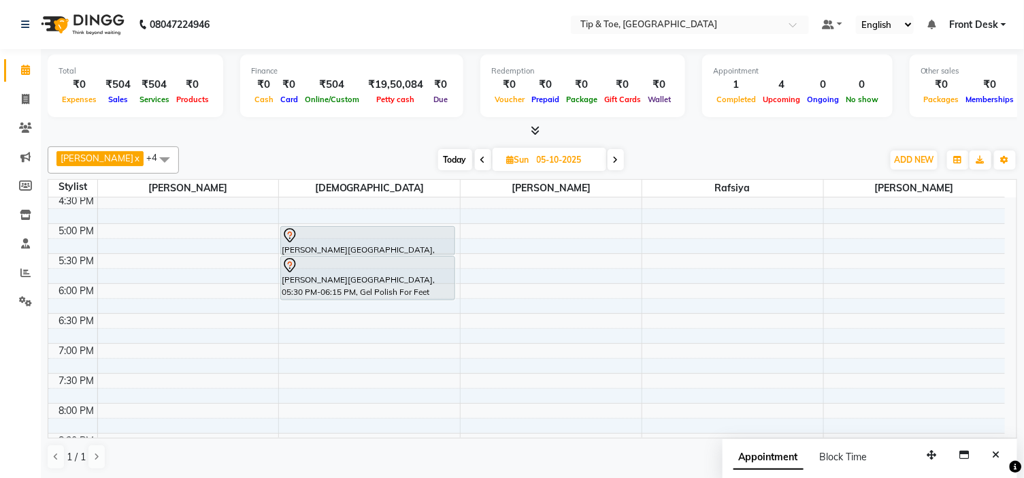
scroll to position [302, 0]
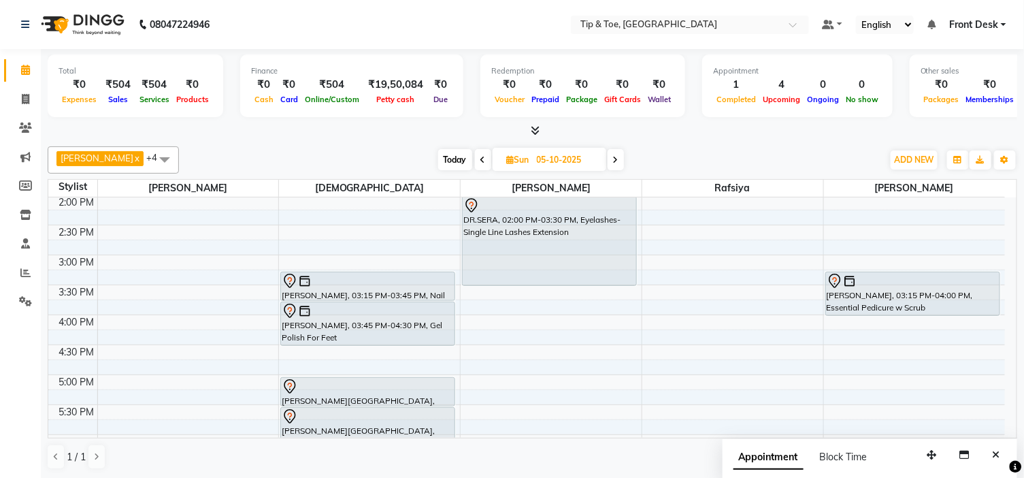
click at [475, 164] on span at bounding box center [483, 159] width 16 height 21
type input "04-10-2025"
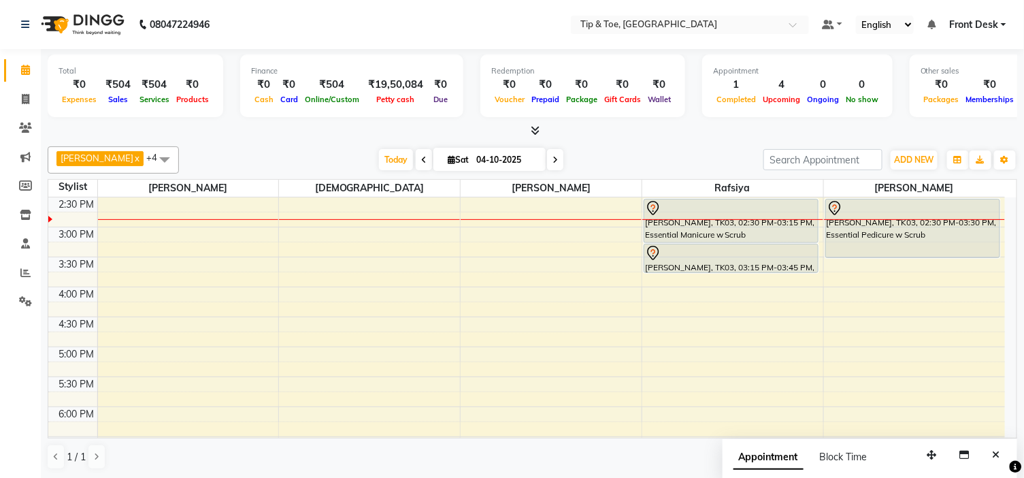
scroll to position [314, 0]
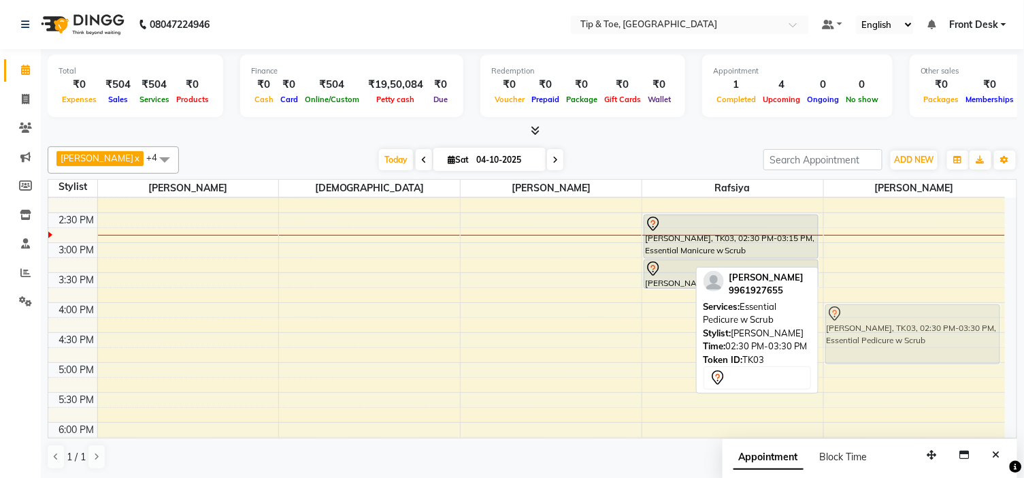
drag, startPoint x: 858, startPoint y: 244, endPoint x: 908, endPoint y: 330, distance: 100.0
click at [908, 330] on div "[PERSON_NAME], TK03, 02:30 PM-03:30 PM, Essential Pedicure w Scrub [PERSON_NAME…" at bounding box center [914, 273] width 181 height 778
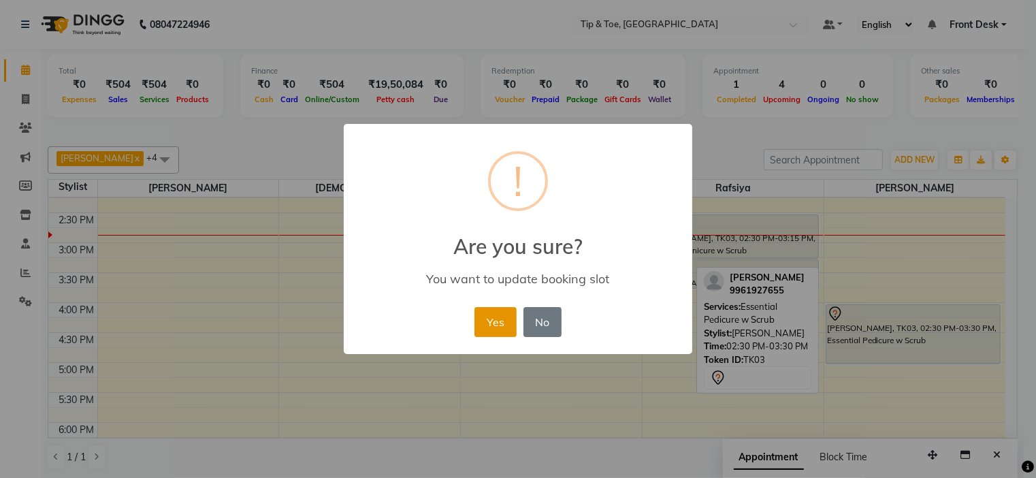
click at [487, 322] on button "Yes" at bounding box center [495, 322] width 42 height 30
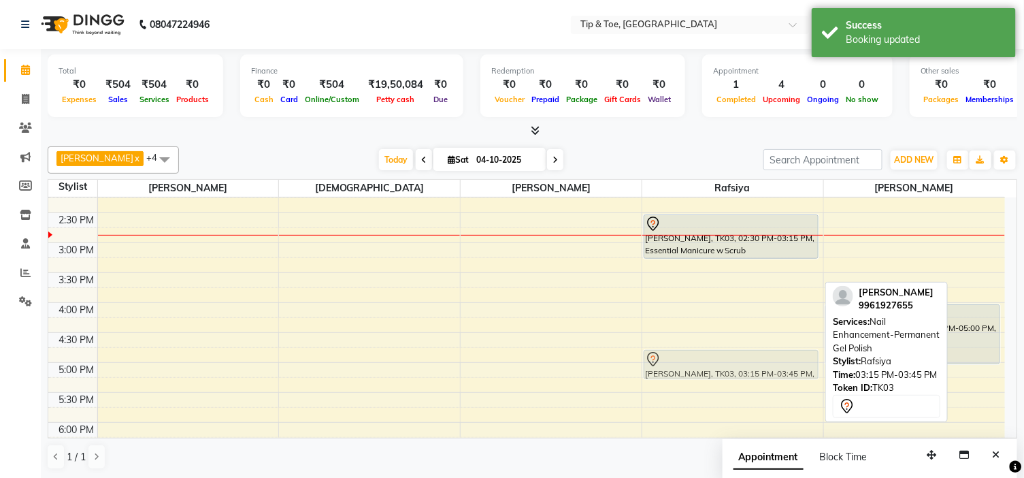
drag, startPoint x: 686, startPoint y: 274, endPoint x: 715, endPoint y: 359, distance: 89.8
click at [715, 359] on div "[PERSON_NAME], TK02, 12:30 PM-01:30 PM, Nail Maintenance-Acrylic Tip Repair [PE…" at bounding box center [733, 273] width 181 height 778
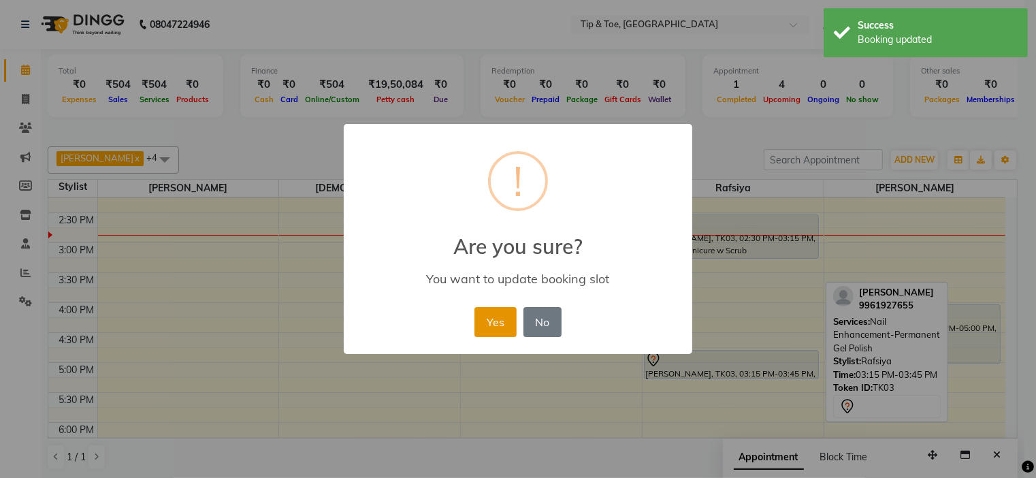
drag, startPoint x: 485, startPoint y: 321, endPoint x: 535, endPoint y: 282, distance: 63.0
click at [486, 320] on button "Yes" at bounding box center [495, 322] width 42 height 30
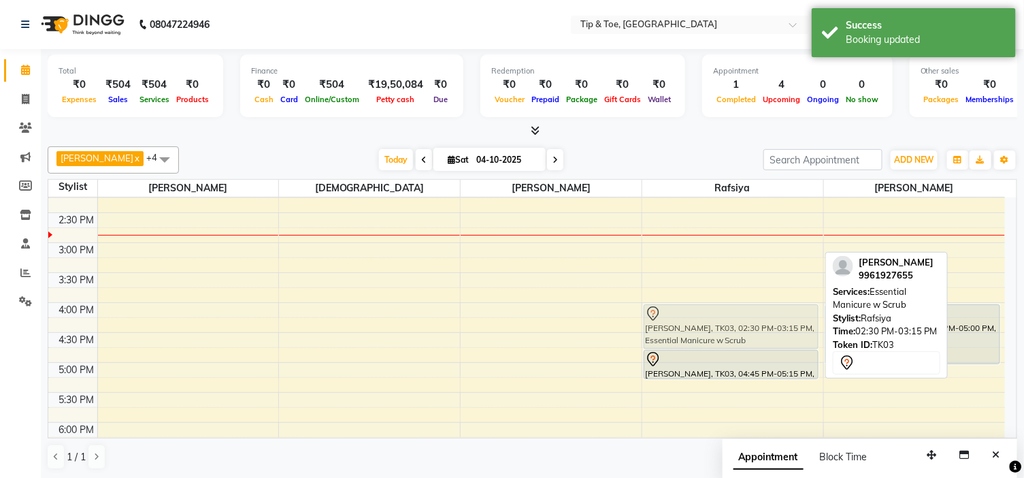
drag, startPoint x: 674, startPoint y: 221, endPoint x: 706, endPoint y: 308, distance: 92.8
click at [706, 308] on div "[PERSON_NAME], TK02, 12:30 PM-01:30 PM, Nail Maintenance-Acrylic Tip Repair [PE…" at bounding box center [733, 273] width 181 height 778
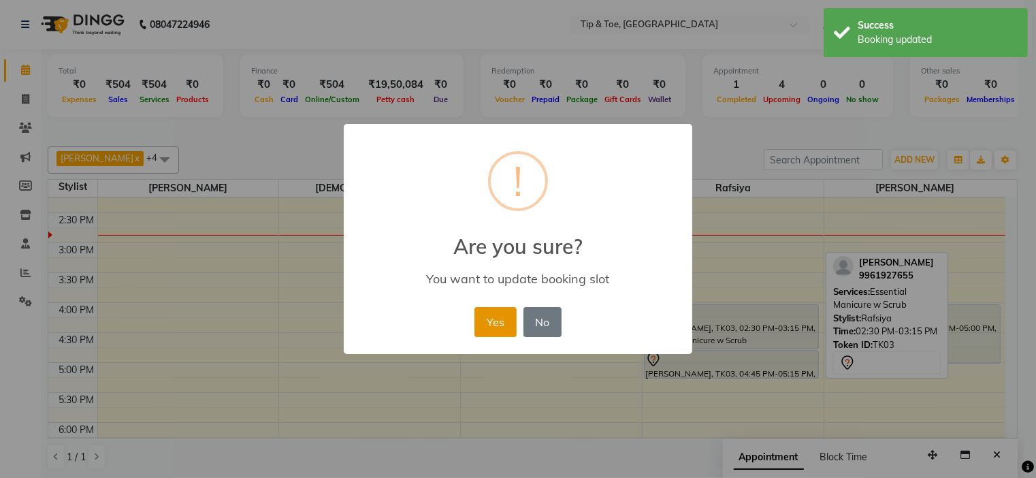
drag, startPoint x: 468, startPoint y: 331, endPoint x: 491, endPoint y: 331, distance: 23.8
click at [489, 331] on div "× ! Are you sure? You want to update booking slot Yes No No" at bounding box center [518, 239] width 349 height 230
click at [496, 327] on button "Yes" at bounding box center [495, 322] width 42 height 30
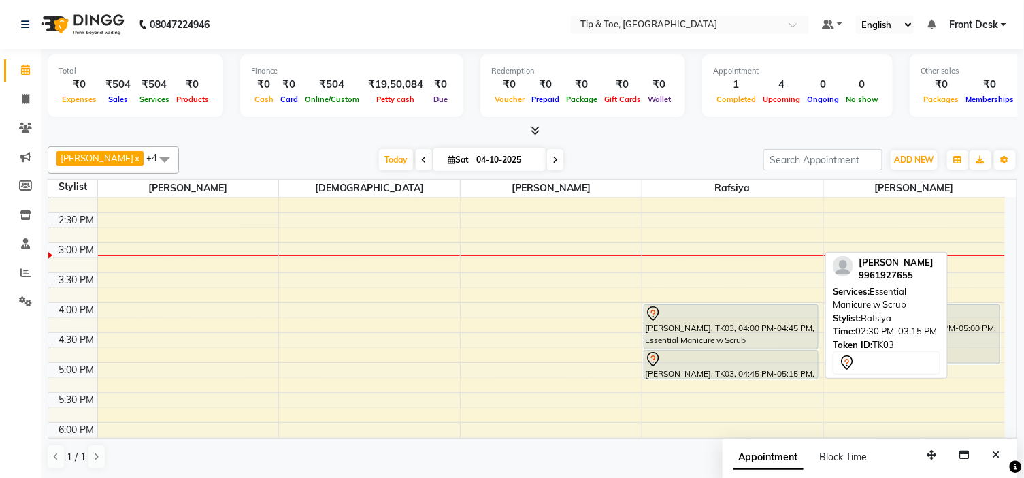
click at [509, 315] on div "9:00 AM 9:30 AM 10:00 AM 10:30 AM 11:00 AM 11:30 AM 12:00 PM 12:30 PM 1:00 PM 1…" at bounding box center [526, 273] width 957 height 778
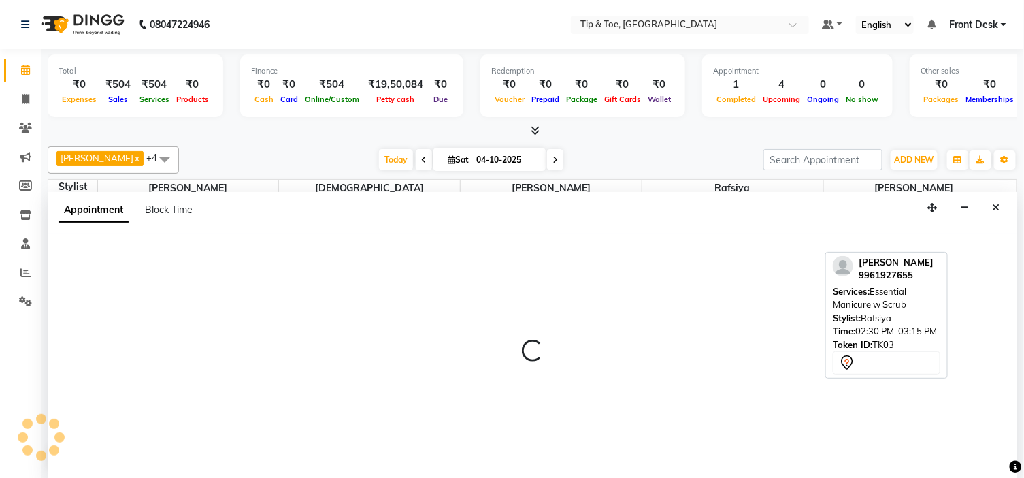
scroll to position [1, 0]
select select "46387"
select select "960"
select select "tentative"
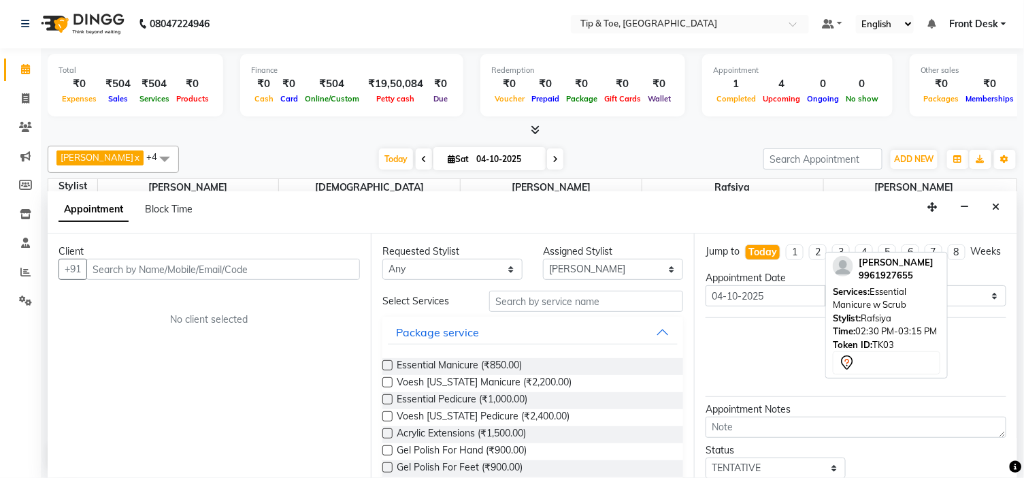
click at [509, 315] on div "Requested Stylist Any [PERSON_NAME] [PERSON_NAME] [PERSON_NAME] Assigned Stylis…" at bounding box center [532, 355] width 323 height 244
drag, startPoint x: 500, startPoint y: 274, endPoint x: 555, endPoint y: 334, distance: 81.4
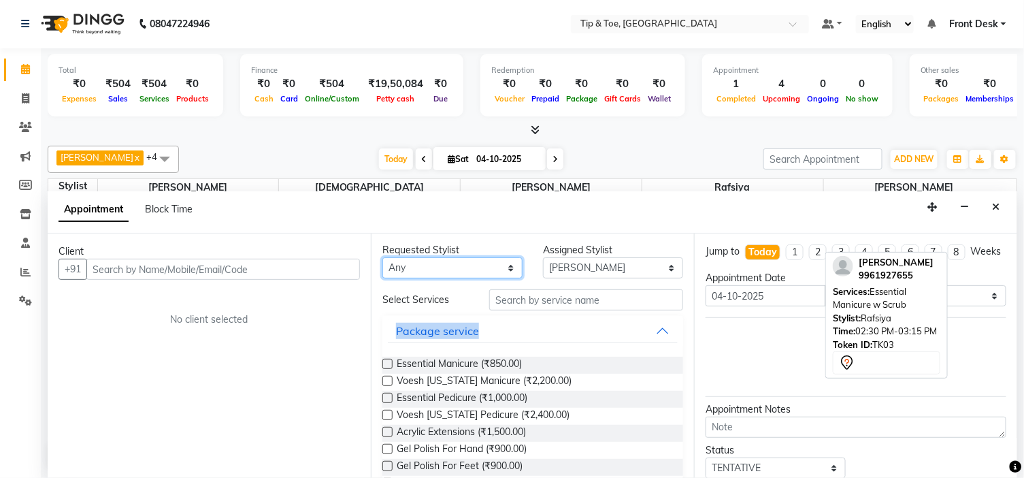
click at [500, 274] on select "Any [PERSON_NAME] [PERSON_NAME] Rafsiya [PERSON_NAME]" at bounding box center [453, 267] width 140 height 21
click at [383, 257] on select "Any [PERSON_NAME] [PERSON_NAME] Rafsiya [PERSON_NAME]" at bounding box center [453, 267] width 140 height 21
drag, startPoint x: 493, startPoint y: 268, endPoint x: 998, endPoint y: 206, distance: 508.1
click at [998, 206] on icon "Close" at bounding box center [996, 207] width 7 height 10
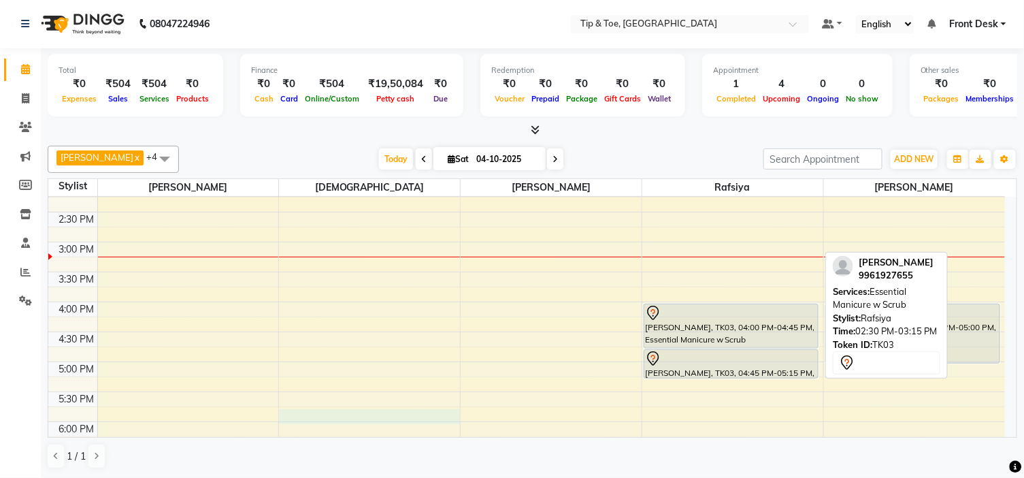
click at [389, 418] on div "9:00 AM 9:30 AM 10:00 AM 10:30 AM 11:00 AM 11:30 AM 12:00 PM 12:30 PM 1:00 PM 1…" at bounding box center [526, 272] width 957 height 778
select select "37611"
select select "tentative"
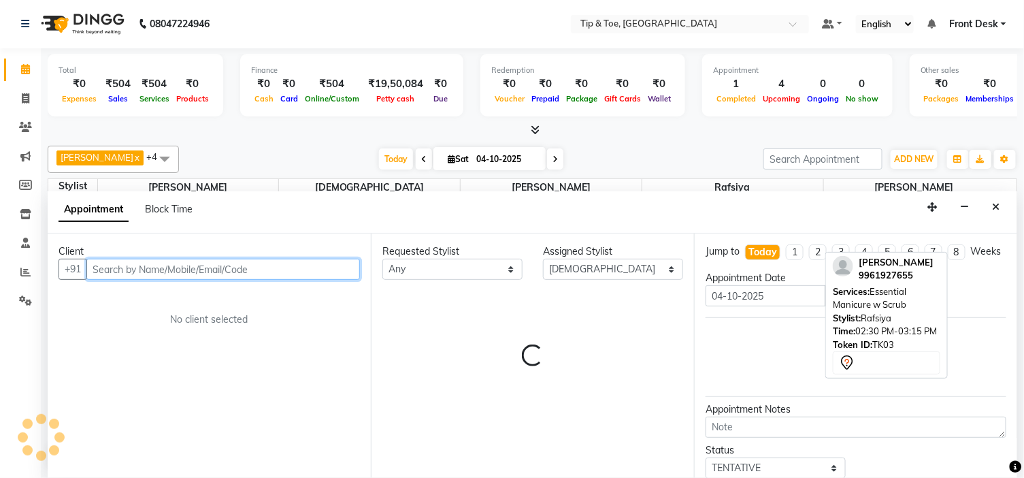
select select "1065"
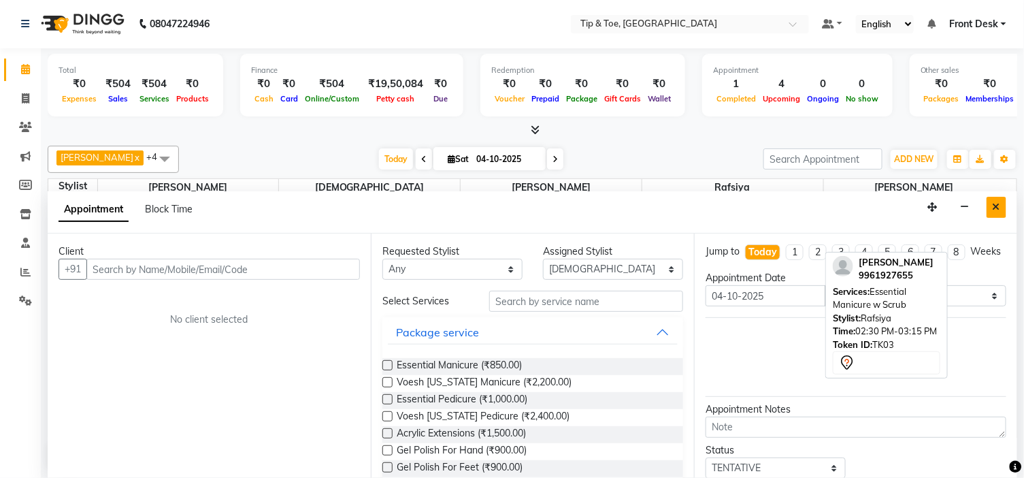
click at [995, 205] on icon "Close" at bounding box center [996, 207] width 7 height 10
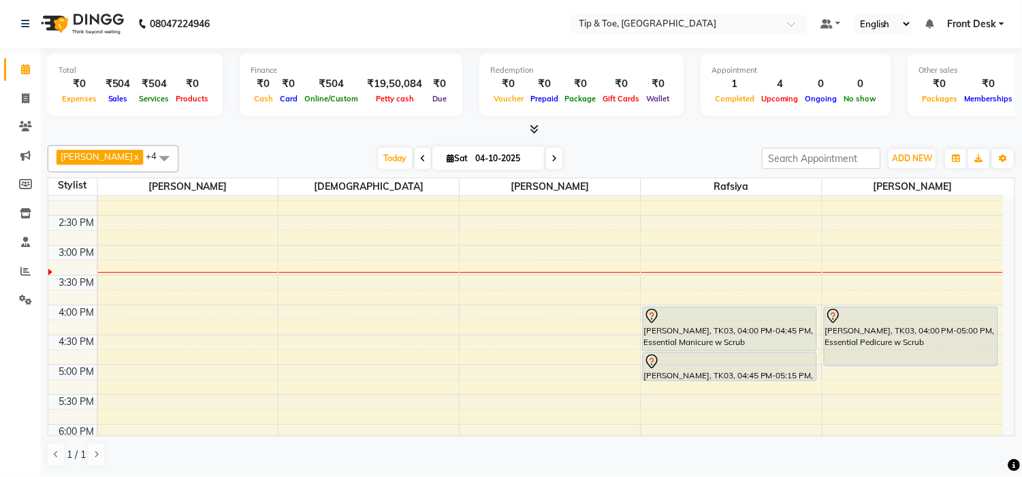
scroll to position [314, 0]
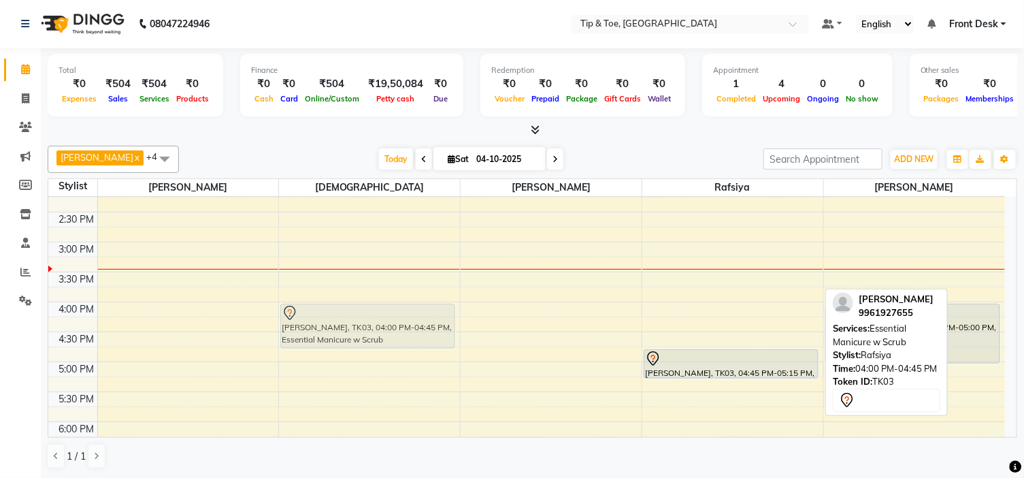
drag, startPoint x: 712, startPoint y: 312, endPoint x: 389, endPoint y: 320, distance: 322.7
click at [389, 320] on tr "[PERSON_NAME], TK01, 12:00 PM-12:15 PM, Nail Enhancement-Acrylic Set with T&T G…" at bounding box center [526, 272] width 957 height 778
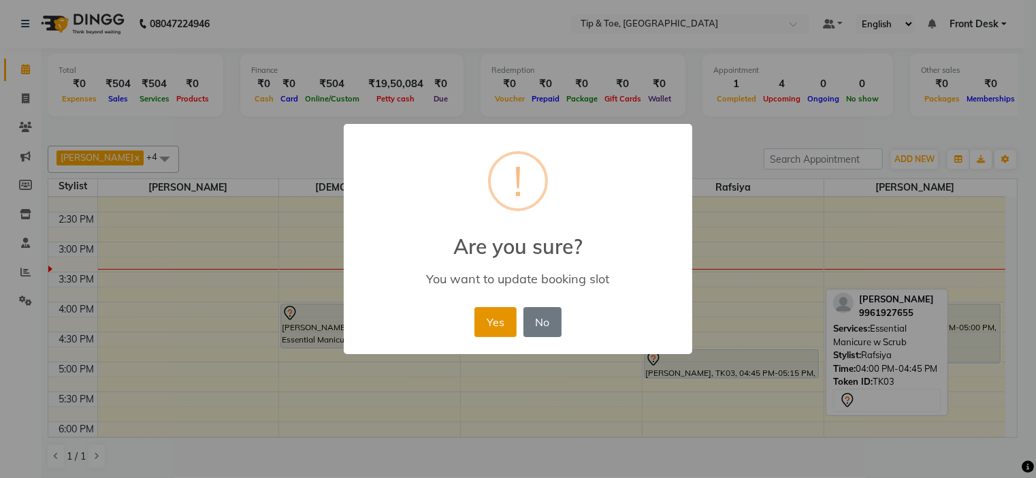
click at [499, 321] on button "Yes" at bounding box center [495, 322] width 42 height 30
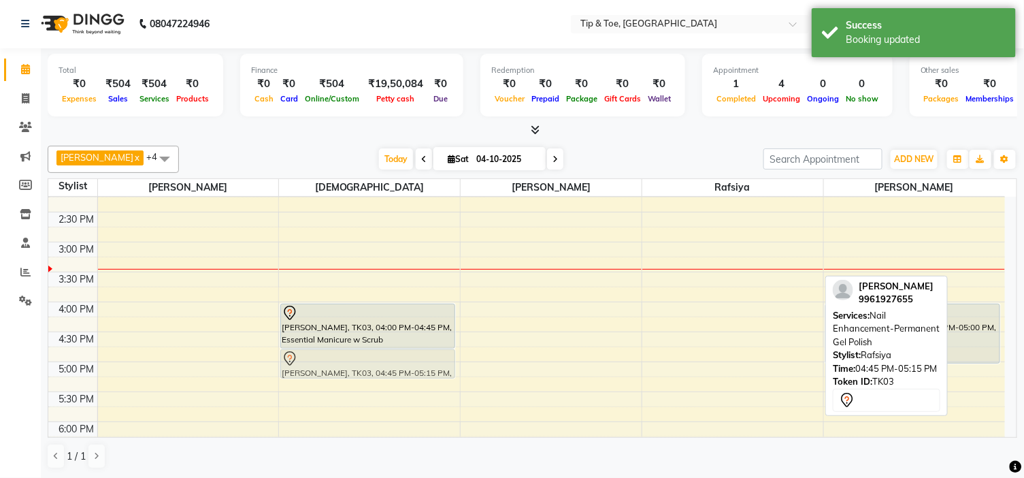
drag, startPoint x: 675, startPoint y: 357, endPoint x: 375, endPoint y: 361, distance: 299.5
click at [375, 361] on tr "[PERSON_NAME], TK01, 12:00 PM-12:15 PM, Nail Enhancement-Acrylic Set with T&T G…" at bounding box center [526, 272] width 957 height 778
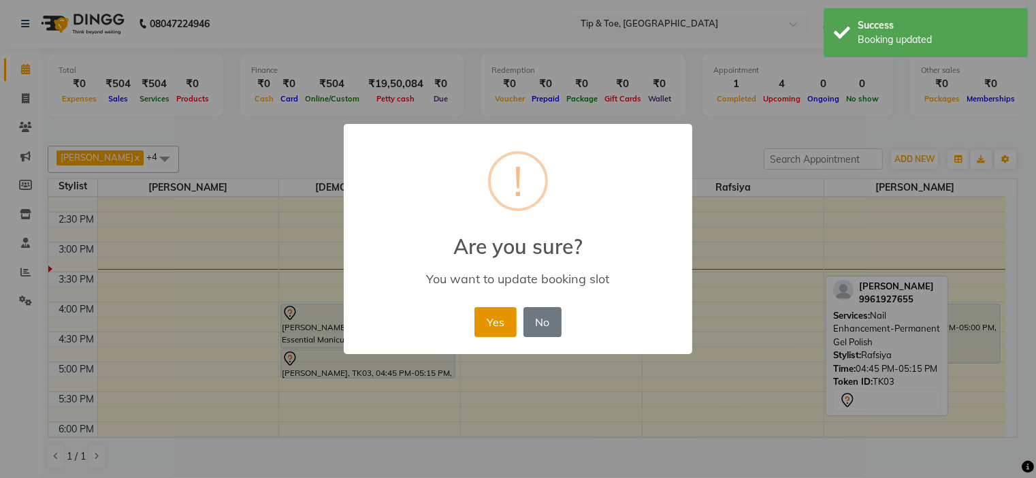
click at [485, 321] on button "Yes" at bounding box center [495, 322] width 42 height 30
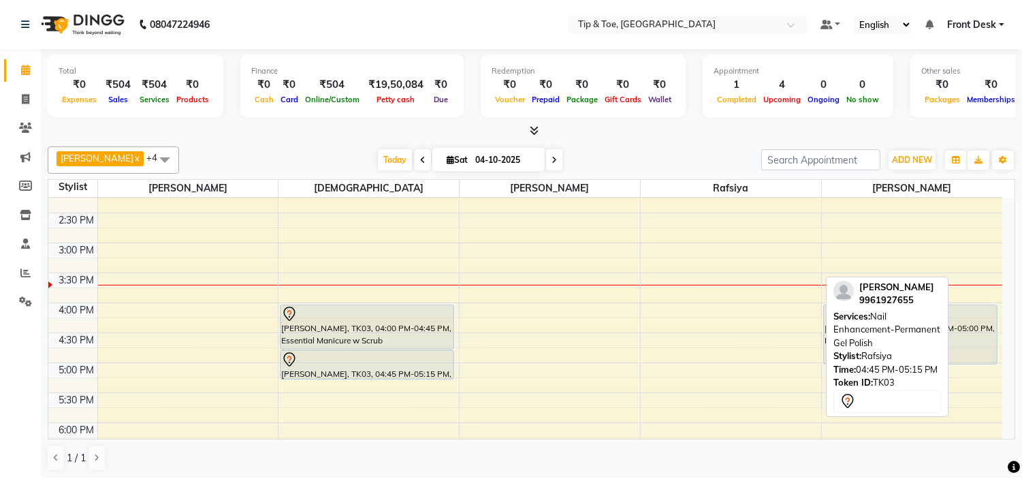
scroll to position [0, 0]
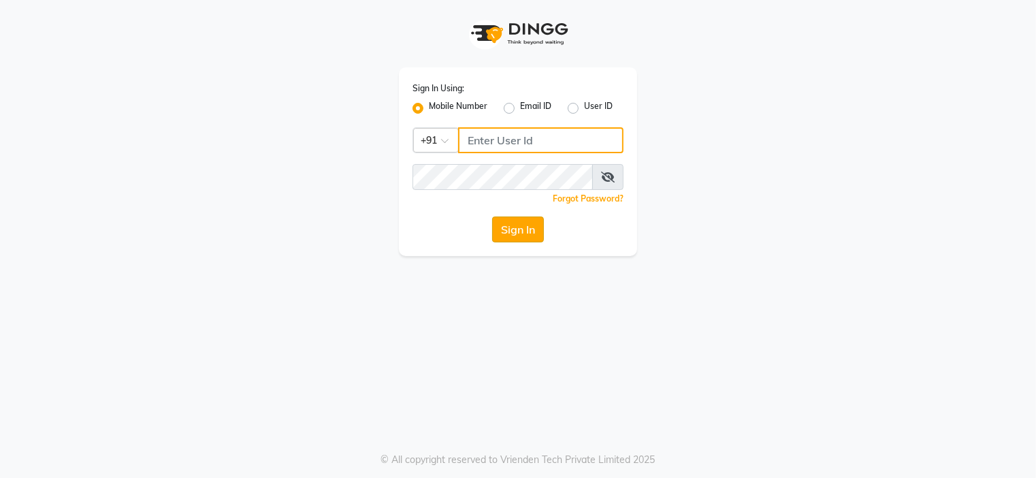
type input "9091918787"
click at [532, 240] on button "Sign In" at bounding box center [518, 229] width 52 height 26
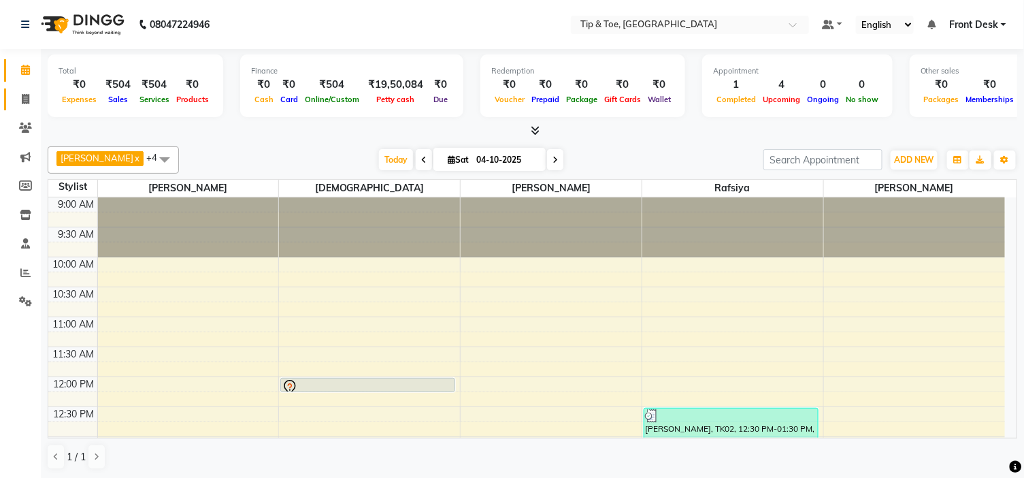
click at [23, 91] on link "Invoice" at bounding box center [20, 99] width 33 height 22
select select "5360"
select select "service"
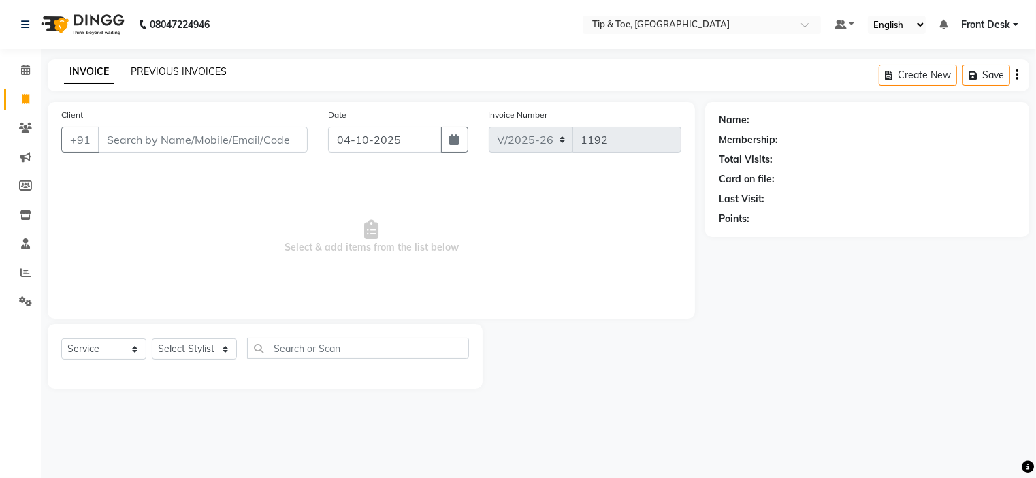
click at [173, 72] on link "PREVIOUS INVOICES" at bounding box center [179, 71] width 96 height 12
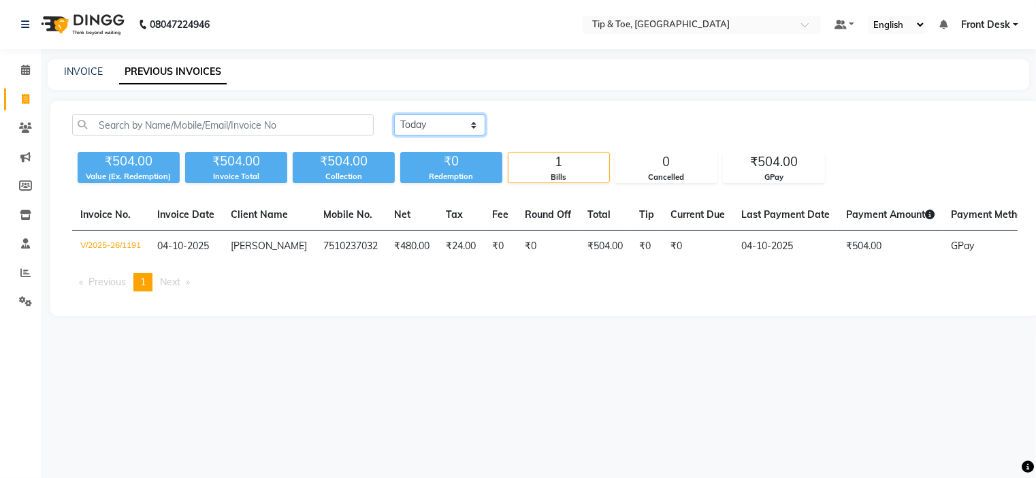
click at [424, 127] on select "Today Yesterday Custom Range" at bounding box center [439, 124] width 91 height 21
select select "yesterday"
click at [394, 114] on select "Today Yesterday Custom Range" at bounding box center [439, 124] width 91 height 21
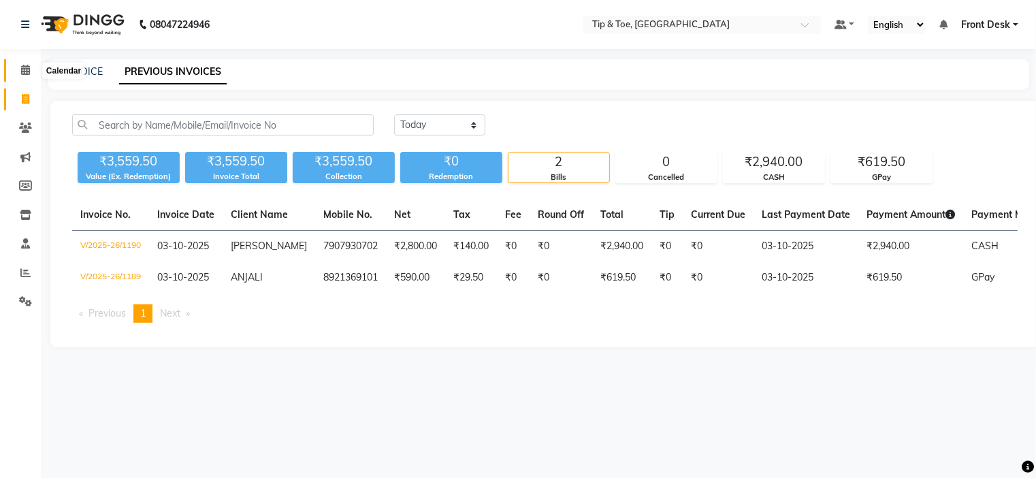
click at [24, 68] on icon at bounding box center [25, 70] width 9 height 10
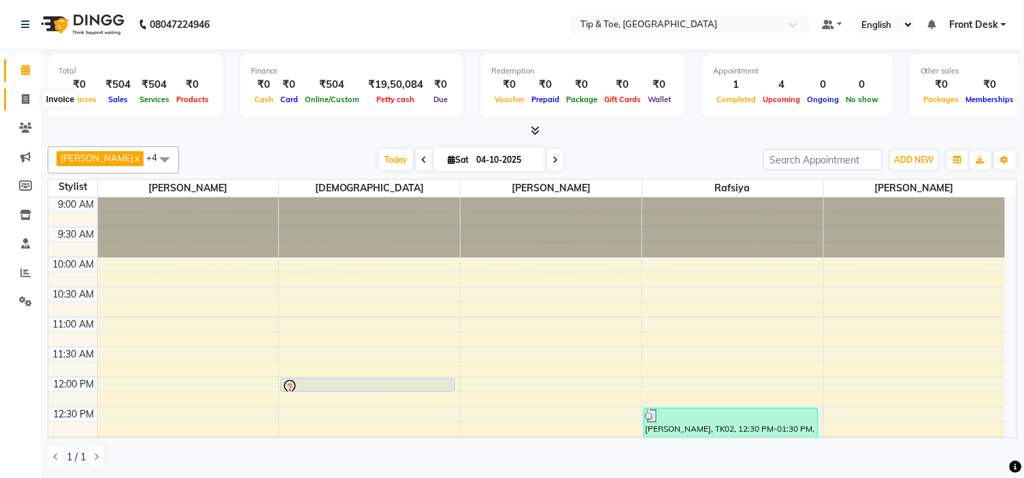
click at [31, 97] on span at bounding box center [26, 100] width 24 height 16
select select "service"
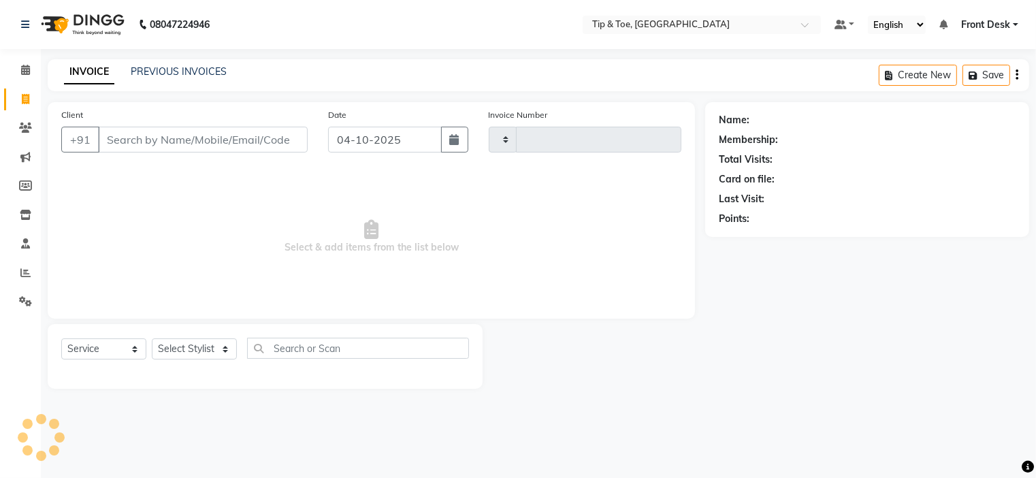
type input "1192"
select select "5360"
click at [174, 70] on link "PREVIOUS INVOICES" at bounding box center [179, 71] width 96 height 12
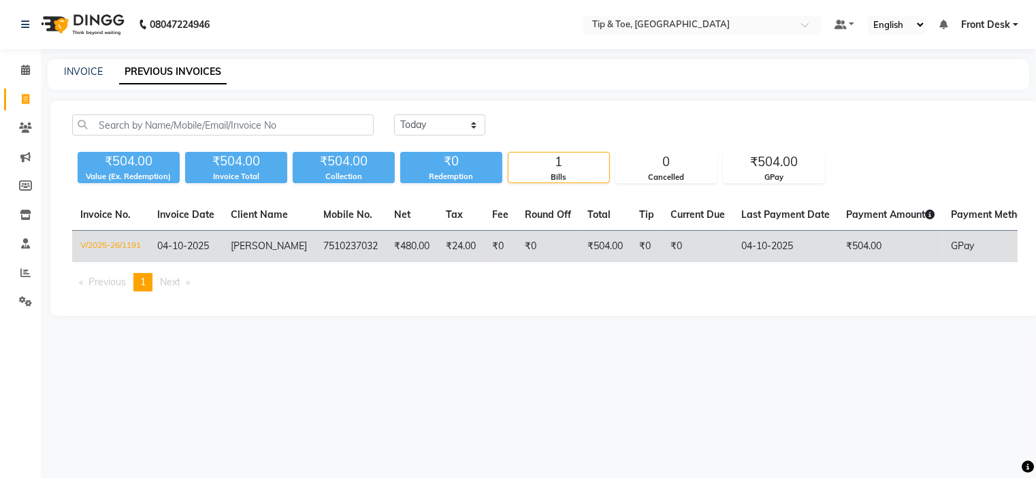
click at [438, 245] on td "₹24.00" at bounding box center [461, 247] width 46 height 32
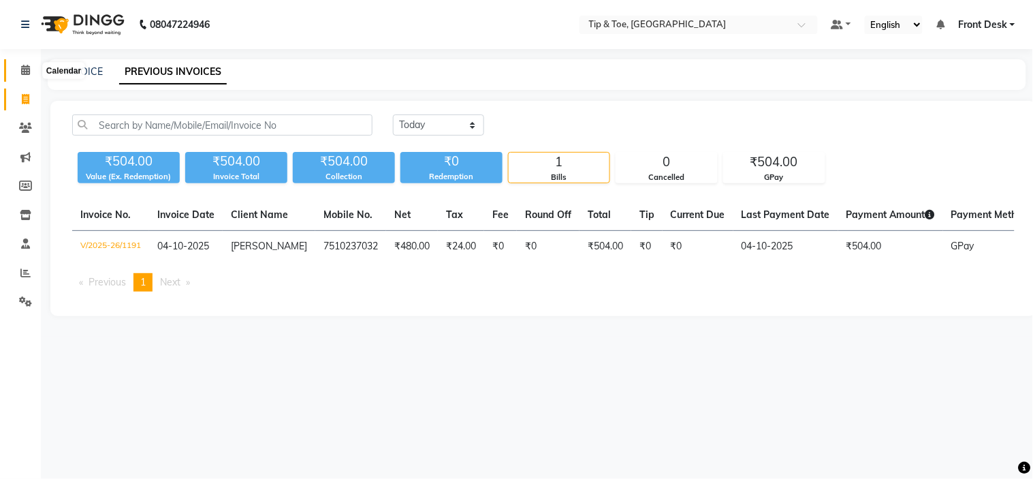
click at [19, 65] on span at bounding box center [26, 71] width 24 height 16
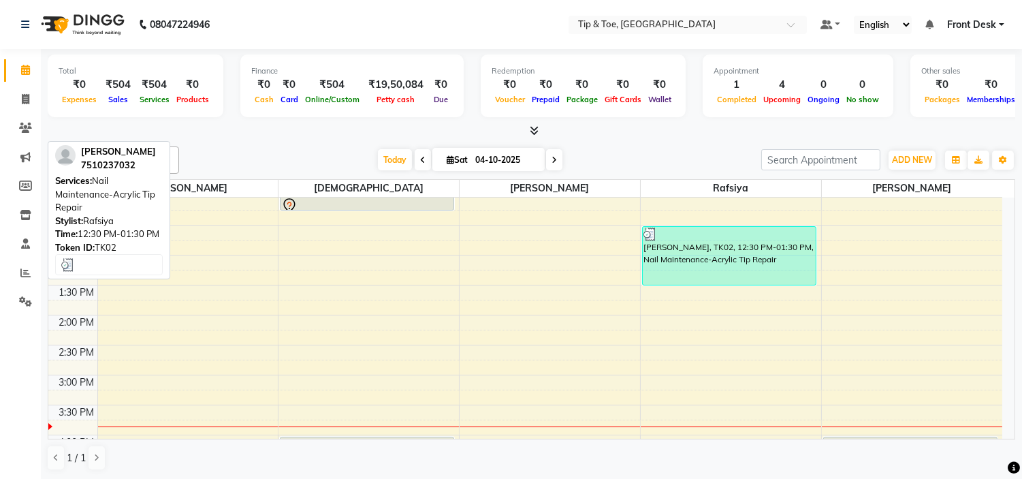
scroll to position [227, 0]
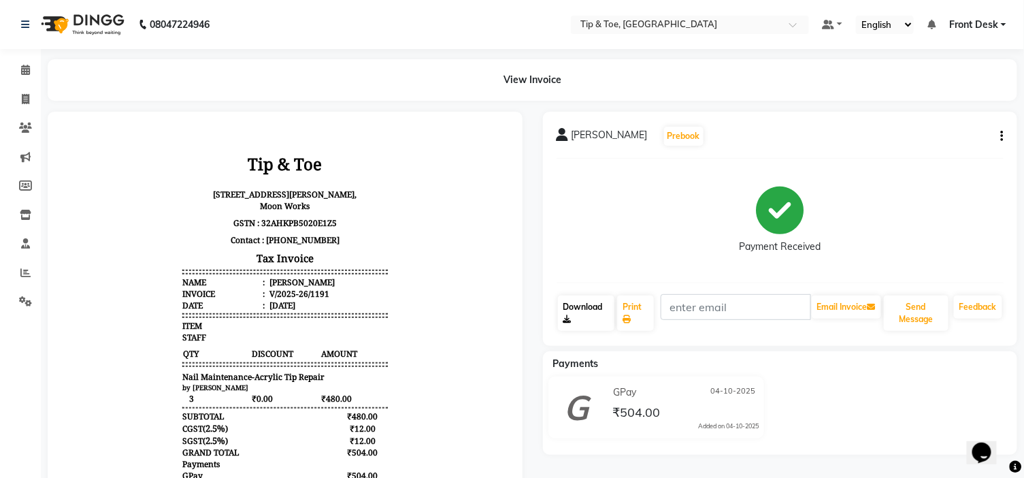
click at [565, 320] on icon at bounding box center [568, 319] width 8 height 8
